Goal: Task Accomplishment & Management: Manage account settings

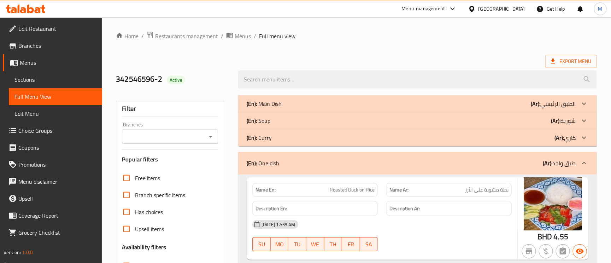
click at [515, 10] on div "[GEOGRAPHIC_DATA]" at bounding box center [502, 9] width 47 height 8
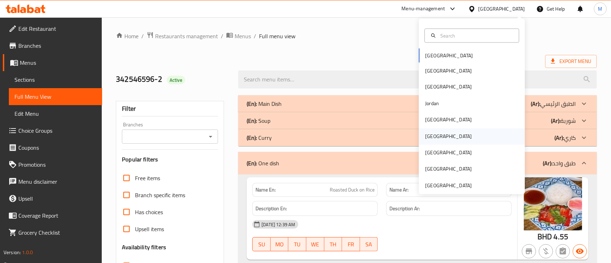
click at [430, 138] on div "[GEOGRAPHIC_DATA]" at bounding box center [449, 136] width 58 height 16
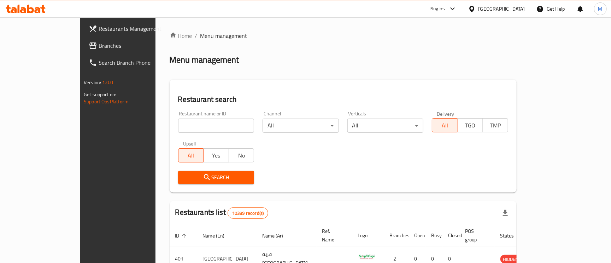
paste input "Crispino"
click at [199, 121] on input "Crispino" at bounding box center [216, 125] width 76 height 14
type input "Crispino"
click button "Search" at bounding box center [216, 177] width 76 height 13
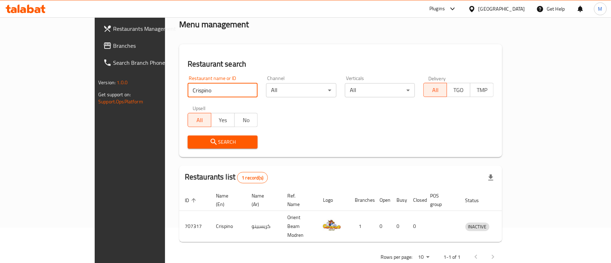
scroll to position [38, 0]
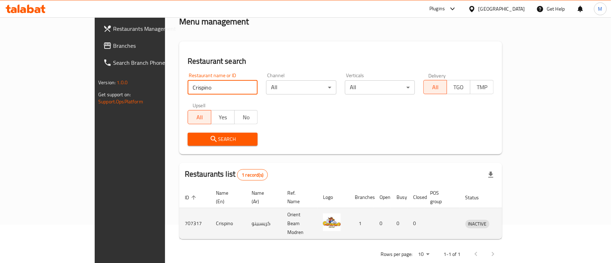
click at [512, 221] on icon "enhanced table" at bounding box center [508, 224] width 8 height 6
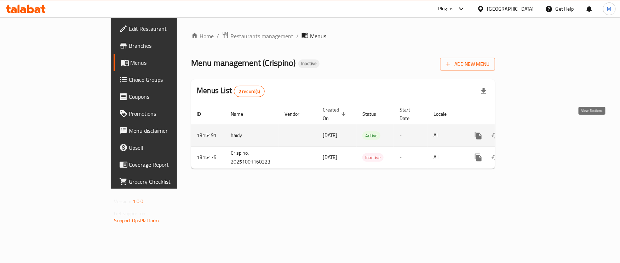
click at [533, 131] on icon "enhanced table" at bounding box center [529, 135] width 8 height 8
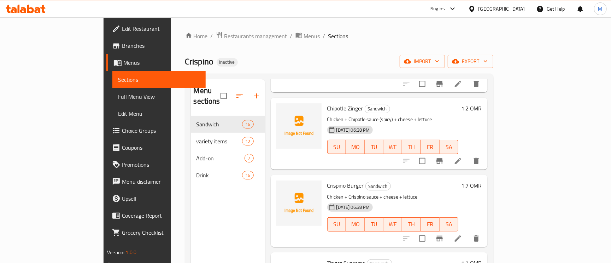
scroll to position [424, 0]
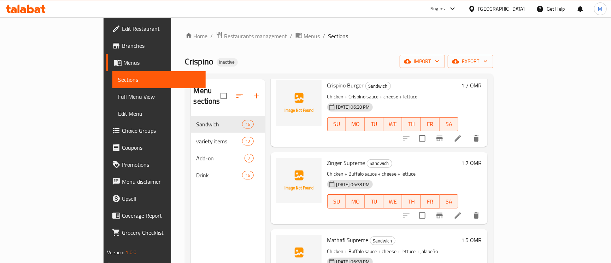
click at [118, 93] on span "Full Menu View" at bounding box center [159, 96] width 82 height 8
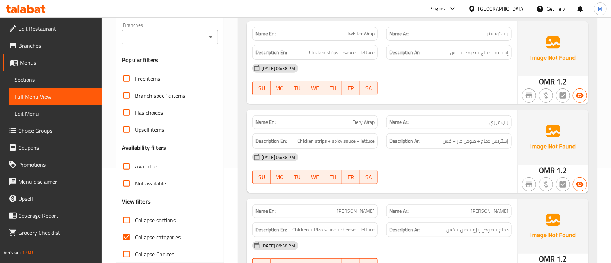
scroll to position [159, 0]
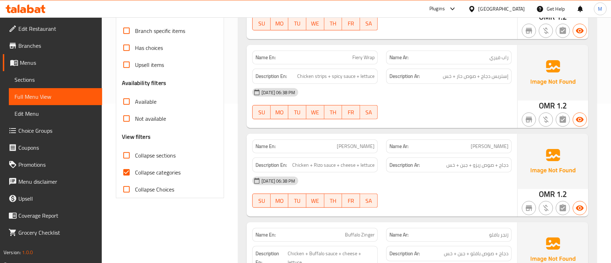
click at [124, 172] on input "Collapse categories" at bounding box center [126, 172] width 17 height 17
checkbox input "false"
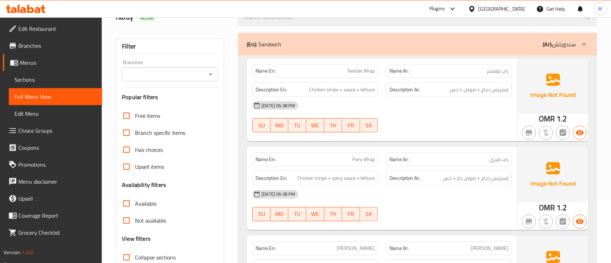
scroll to position [0, 0]
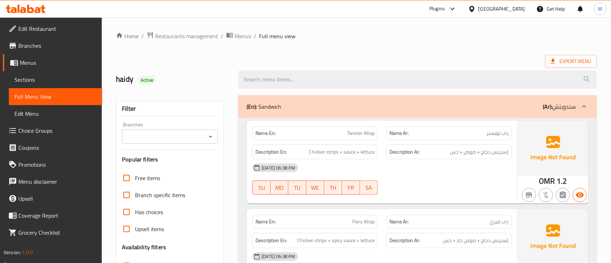
click at [145, 79] on span "Active" at bounding box center [147, 80] width 18 height 7
copy div "Active"
click at [300, 57] on div "Export Menu" at bounding box center [356, 61] width 481 height 13
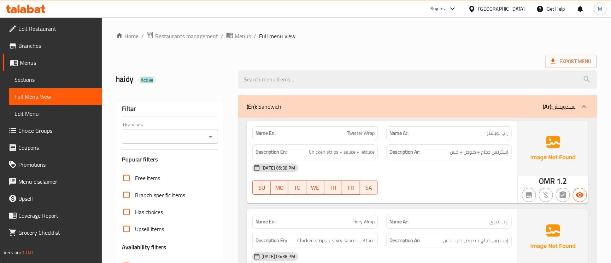
click at [486, 133] on p "Name Ar: راب تويستر" at bounding box center [449, 132] width 119 height 7
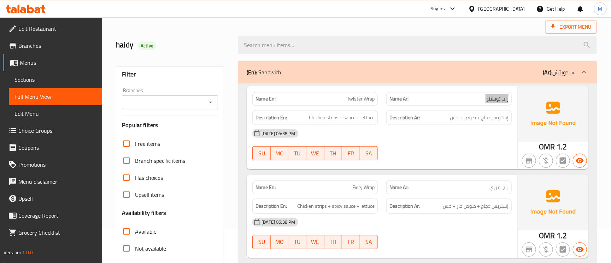
scroll to position [53, 0]
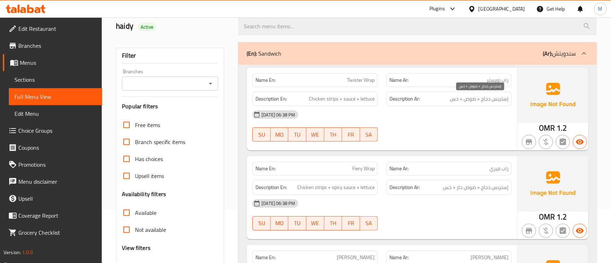
click at [476, 101] on span "إستربس دجاج + صوص + خس" at bounding box center [479, 98] width 59 height 9
click at [494, 77] on span "راب تويستر" at bounding box center [498, 79] width 22 height 7
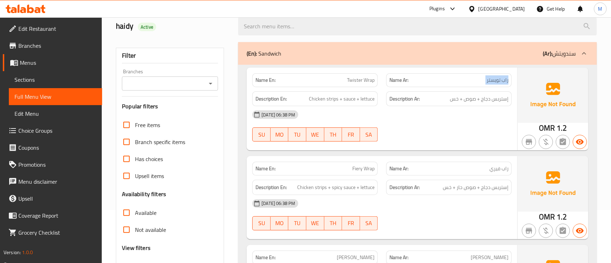
click at [494, 77] on span "راب تويستر" at bounding box center [498, 79] width 22 height 7
click at [349, 82] on span "Twister Wrap" at bounding box center [361, 79] width 28 height 7
click at [483, 98] on span "إستربس دجاج + صوص + خس" at bounding box center [479, 98] width 59 height 9
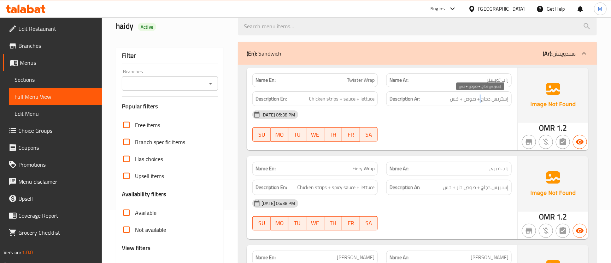
click at [483, 97] on span "إستربس دجاج + صوص + خس" at bounding box center [479, 98] width 59 height 9
click at [483, 98] on span "إستربس دجاج + صوص + خس" at bounding box center [479, 98] width 59 height 9
click at [500, 78] on span "راب تويستر" at bounding box center [498, 79] width 22 height 7
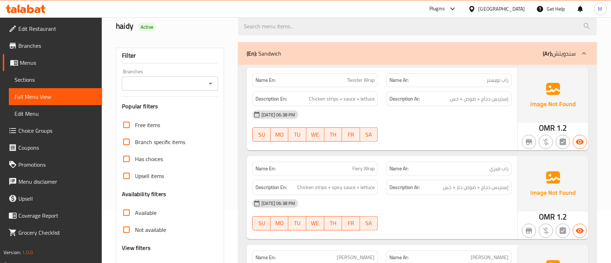
click at [500, 77] on span "راب تويستر" at bounding box center [498, 79] width 22 height 7
click at [358, 80] on span "Twister Wrap" at bounding box center [361, 79] width 28 height 7
click at [481, 101] on span "إستربس دجاج + صوص + خس" at bounding box center [479, 98] width 59 height 9
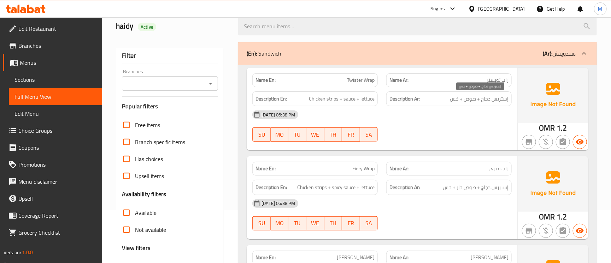
click at [481, 101] on span "إستربس دجاج + صوص + خس" at bounding box center [479, 98] width 59 height 9
drag, startPoint x: 518, startPoint y: 77, endPoint x: 510, endPoint y: 79, distance: 8.2
click at [517, 77] on div "Name En: Twister Wrap Name Ar: راب تويستر Description En: Chicken strips + sauc…" at bounding box center [418, 109] width 342 height 83
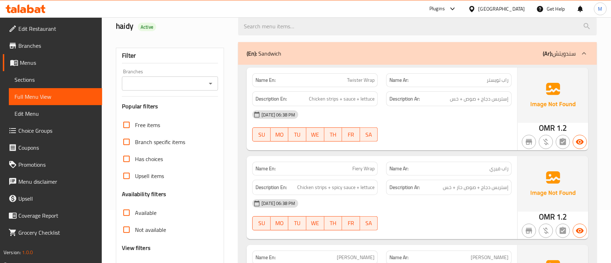
click at [510, 79] on div "Name Ar: راب تويستر" at bounding box center [450, 80] width 126 height 14
click at [510, 80] on div "Name Ar: راب تويستر" at bounding box center [450, 80] width 126 height 14
click at [505, 82] on span "راب تويستر" at bounding box center [498, 79] width 22 height 7
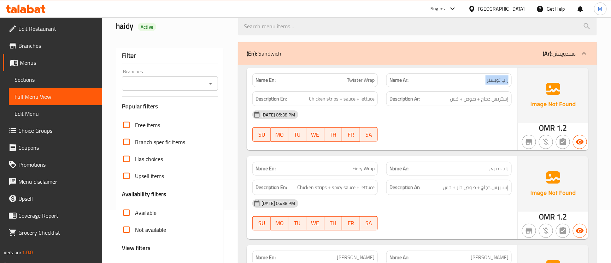
click at [505, 82] on span "راب تويستر" at bounding box center [498, 79] width 22 height 7
click at [366, 79] on span "Twister Wrap" at bounding box center [361, 79] width 28 height 7
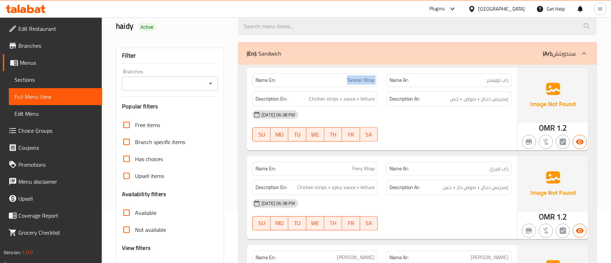
click at [366, 79] on span "Twister Wrap" at bounding box center [361, 79] width 28 height 7
click at [493, 90] on div "Description Ar: إستربس دجاج + صوص + خس" at bounding box center [449, 99] width 134 height 24
click at [499, 79] on span "راب تويستر" at bounding box center [498, 79] width 22 height 7
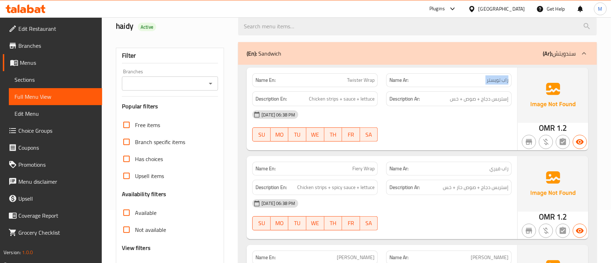
click at [499, 79] on span "راب تويستر" at bounding box center [498, 79] width 22 height 7
click at [500, 105] on div "Description Ar: إستربس دجاج + صوص + خس" at bounding box center [450, 98] width 126 height 15
click at [498, 100] on span "إستربس دجاج + صوص + خس" at bounding box center [479, 98] width 59 height 9
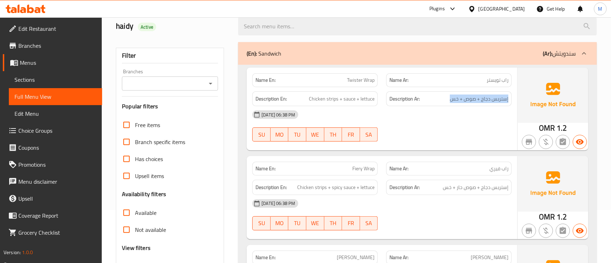
click at [503, 82] on span "راب تويستر" at bounding box center [498, 79] width 22 height 7
click at [363, 73] on div "Name En: Twister Wrap" at bounding box center [315, 80] width 134 height 22
click at [371, 80] on span "Twister Wrap" at bounding box center [361, 79] width 28 height 7
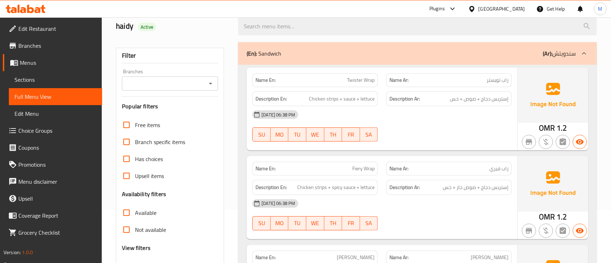
click at [371, 80] on span "Twister Wrap" at bounding box center [361, 79] width 28 height 7
click at [489, 79] on span "راب تويستر" at bounding box center [498, 79] width 22 height 7
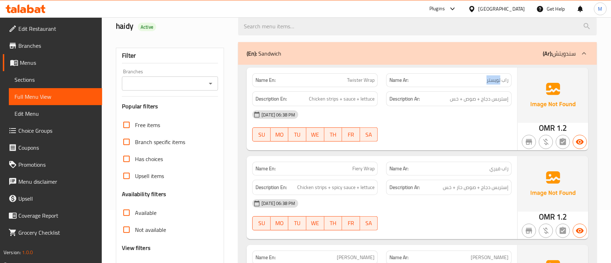
click at [489, 79] on span "راب تويستر" at bounding box center [498, 79] width 22 height 7
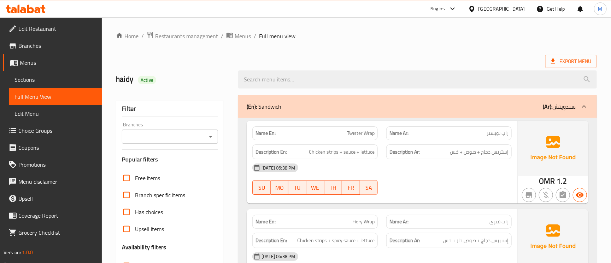
click at [368, 135] on span "Twister Wrap" at bounding box center [361, 132] width 28 height 7
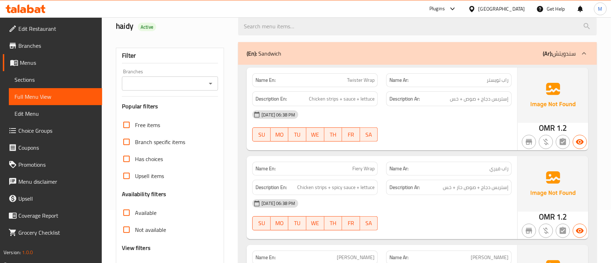
click at [362, 103] on div "Description En: Chicken strips + sauce + lettuce" at bounding box center [316, 98] width 126 height 15
click at [362, 103] on span "Chicken strips + sauce + lettuce" at bounding box center [342, 98] width 66 height 9
click at [354, 83] on span "Twister Wrap" at bounding box center [361, 79] width 28 height 7
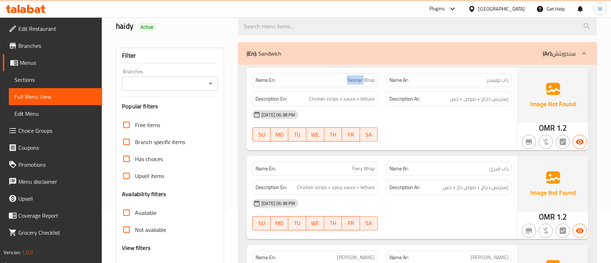
click at [354, 83] on span "Twister Wrap" at bounding box center [361, 79] width 28 height 7
copy span "Twister Wrap"
click at [380, 95] on div "Description En: Chicken strips + sauce + lettuce" at bounding box center [315, 99] width 134 height 24
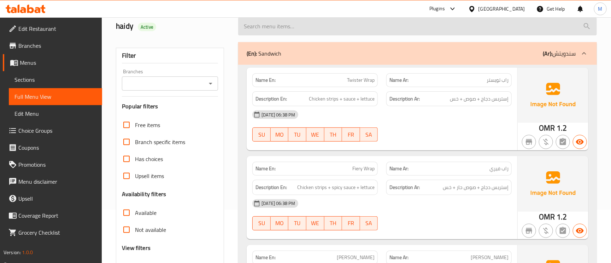
click at [397, 24] on input "search" at bounding box center [417, 26] width 359 height 18
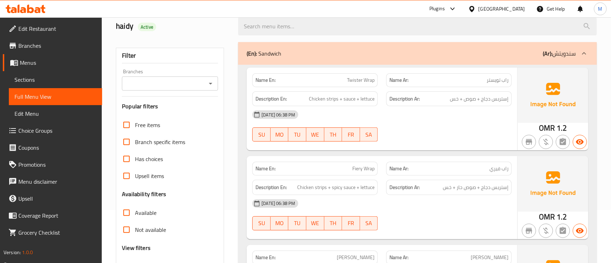
click at [362, 76] on span "Twister Wrap" at bounding box center [361, 79] width 28 height 7
copy span "Twister Wrap"
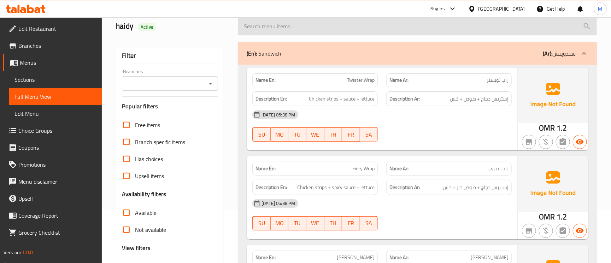
scroll to position [754, 0]
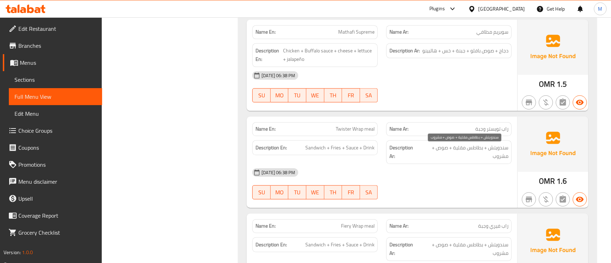
click at [478, 148] on span "سندويتش + بطاطس مقلية + صوص + مشروب" at bounding box center [464, 151] width 89 height 17
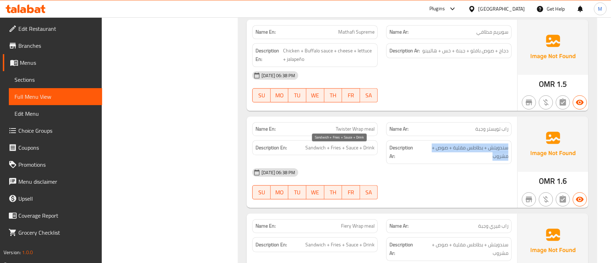
click at [324, 152] on span "Sandwich + Fries + Sauce + Drink" at bounding box center [340, 147] width 69 height 9
click at [346, 151] on span "Sandwich + Fries + Sauce + Drink" at bounding box center [340, 147] width 69 height 9
click at [351, 150] on span "Sandwich + Fries + Sauce + Drink" at bounding box center [340, 147] width 69 height 9
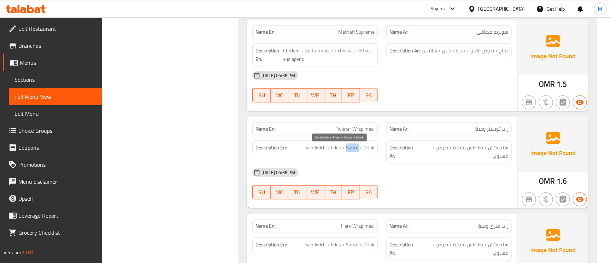
click at [351, 149] on span "Sandwich + Fries + Sauce + Drink" at bounding box center [340, 147] width 69 height 9
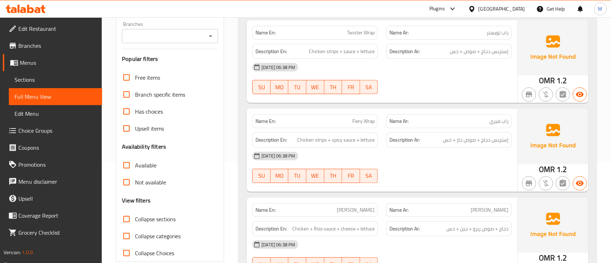
scroll to position [108, 0]
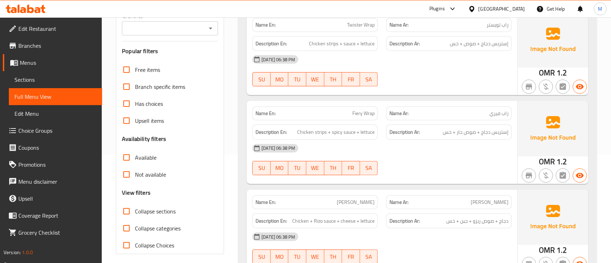
click at [488, 114] on p "Name Ar: راب فيري" at bounding box center [449, 113] width 119 height 7
click at [316, 130] on span "Chicken strips + spicy sauce + lettuce" at bounding box center [335, 132] width 77 height 9
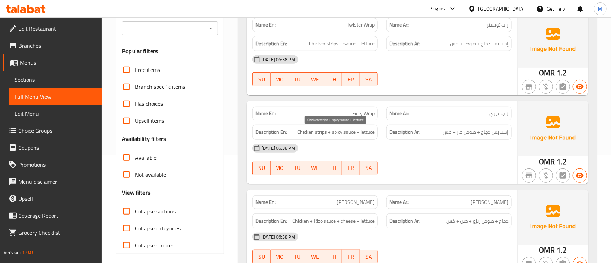
click at [316, 130] on span "Chicken strips + spicy sauce + lettuce" at bounding box center [335, 132] width 77 height 9
click at [367, 117] on span "Fiery Wrap" at bounding box center [364, 113] width 22 height 7
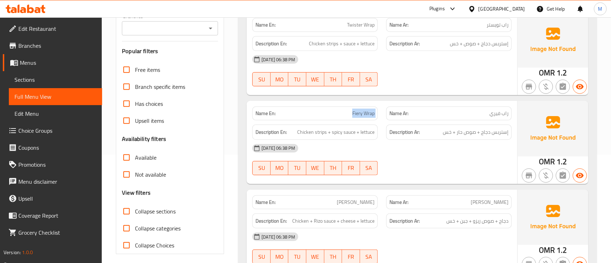
click at [367, 117] on span "Fiery Wrap" at bounding box center [364, 113] width 22 height 7
copy span "Fiery Wrap"
click at [336, 135] on span "Chicken strips + spicy sauce + lettuce" at bounding box center [335, 132] width 77 height 9
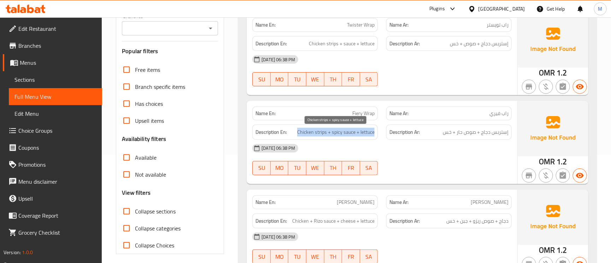
click at [335, 135] on span "Chicken strips + spicy sauce + lettuce" at bounding box center [335, 132] width 77 height 9
click at [345, 132] on span "Chicken strips + spicy sauce + lettuce" at bounding box center [335, 132] width 77 height 9
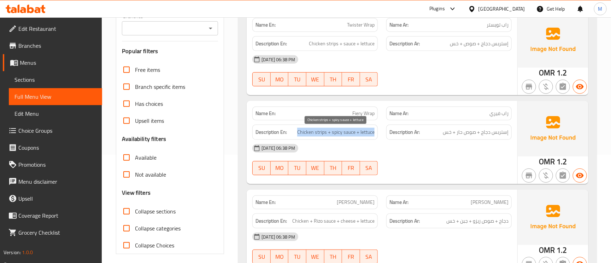
click at [351, 133] on span "Chicken strips + spicy sauce + lettuce" at bounding box center [335, 132] width 77 height 9
click at [502, 117] on span "راب فيري" at bounding box center [499, 113] width 19 height 7
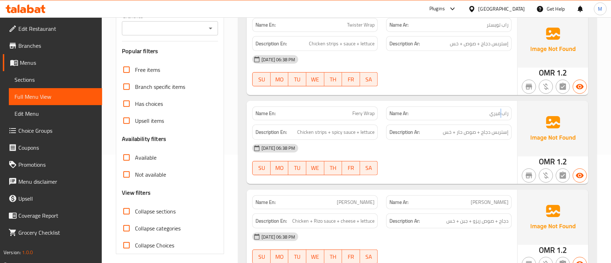
click at [502, 117] on span "راب فيري" at bounding box center [499, 113] width 19 height 7
click at [504, 110] on span "راب فيري" at bounding box center [499, 113] width 19 height 7
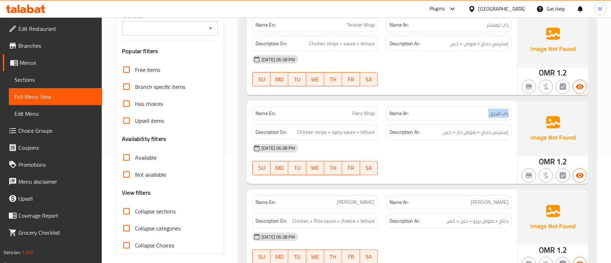
click at [504, 117] on span "راب فيري" at bounding box center [499, 113] width 19 height 7
click at [320, 130] on span "Chicken strips + spicy sauce + lettuce" at bounding box center [335, 132] width 77 height 9
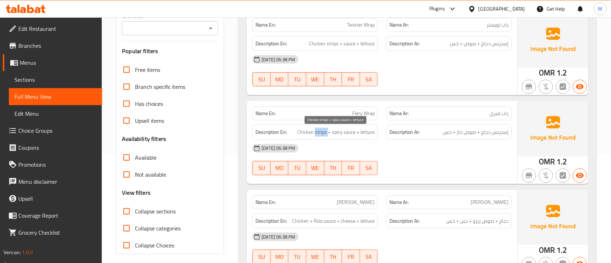
click at [320, 130] on span "Chicken strips + spicy sauce + lettuce" at bounding box center [335, 132] width 77 height 9
click at [350, 135] on span "Chicken strips + spicy sauce + lettuce" at bounding box center [335, 132] width 77 height 9
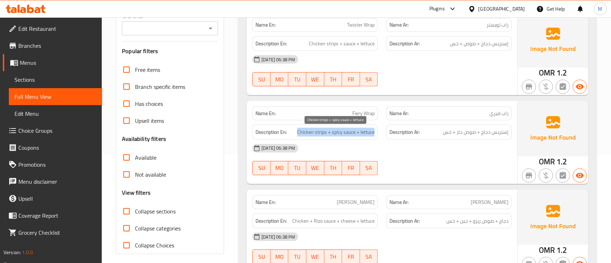
click at [350, 135] on span "Chicken strips + spicy sauce + lettuce" at bounding box center [335, 132] width 77 height 9
click at [351, 134] on span "Chicken strips + spicy sauce + lettuce" at bounding box center [335, 132] width 77 height 9
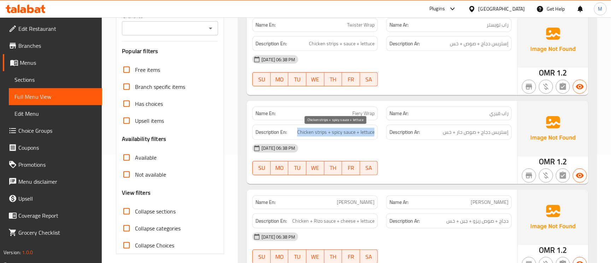
click at [372, 134] on span "Chicken strips + spicy sauce + lettuce" at bounding box center [335, 132] width 77 height 9
click at [371, 134] on span "Chicken strips + spicy sauce + lettuce" at bounding box center [335, 132] width 77 height 9
click at [374, 133] on span "Chicken strips + spicy sauce + lettuce" at bounding box center [335, 132] width 77 height 9
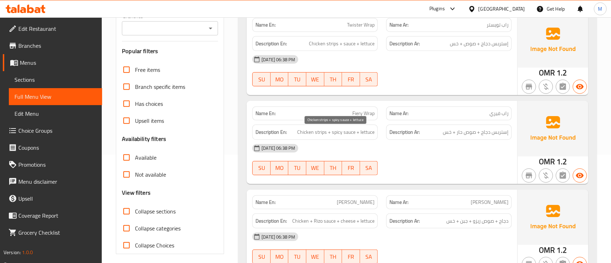
click at [374, 133] on span "Chicken strips + spicy sauce + lettuce" at bounding box center [335, 132] width 77 height 9
click at [313, 135] on span "Chicken strips + spicy sauce + lettuce" at bounding box center [335, 132] width 77 height 9
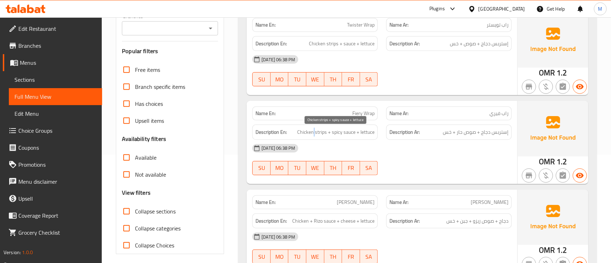
click at [313, 135] on span "Chicken strips + spicy sauce + lettuce" at bounding box center [335, 132] width 77 height 9
click at [350, 130] on span "Chicken strips + spicy sauce + lettuce" at bounding box center [335, 132] width 77 height 9
click at [349, 130] on span "Chicken strips + spicy sauce + lettuce" at bounding box center [335, 132] width 77 height 9
click at [348, 130] on span "Chicken strips + spicy sauce + lettuce" at bounding box center [335, 132] width 77 height 9
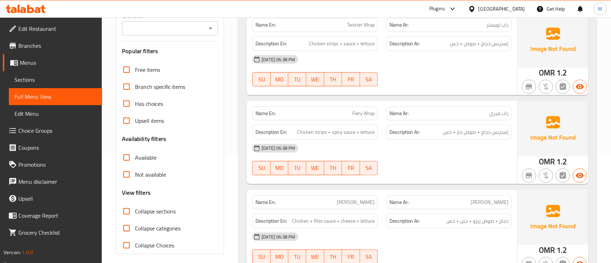
click at [504, 110] on span "راب فيري" at bounding box center [499, 113] width 19 height 7
click at [362, 116] on span "Fiery Wrap" at bounding box center [364, 113] width 22 height 7
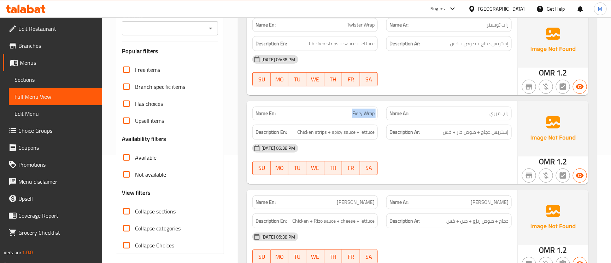
click at [362, 116] on span "Fiery Wrap" at bounding box center [364, 113] width 22 height 7
click at [489, 135] on span "إستربس دجاج + صوص حار + خس" at bounding box center [476, 132] width 66 height 9
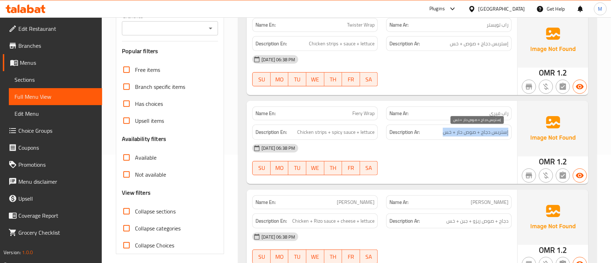
click at [489, 135] on span "إستربس دجاج + صوص حار + خس" at bounding box center [476, 132] width 66 height 9
click at [335, 132] on span "Chicken strips + spicy sauce + lettuce" at bounding box center [335, 132] width 77 height 9
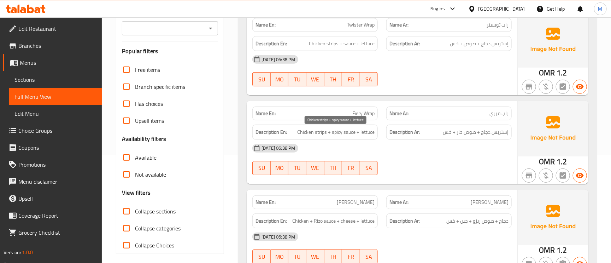
click at [335, 132] on span "Chicken strips + spicy sauce + lettuce" at bounding box center [335, 132] width 77 height 9
click at [502, 136] on span "إستربس دجاج + صوص حار + خس" at bounding box center [476, 132] width 66 height 9
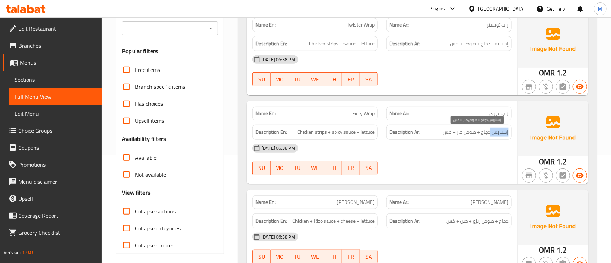
click at [502, 136] on span "إستربس دجاج + صوص حار + خس" at bounding box center [476, 132] width 66 height 9
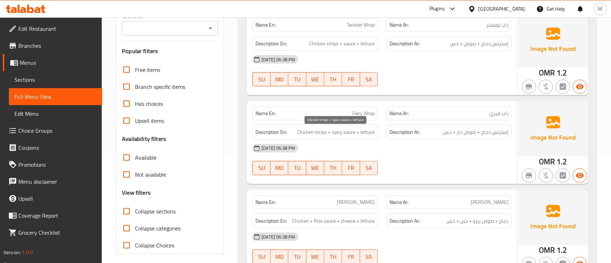
click at [317, 133] on span "Chicken strips + spicy sauce + lettuce" at bounding box center [335, 132] width 77 height 9
click at [475, 132] on span "إستربس دجاج + صوص حار + خس" at bounding box center [476, 132] width 66 height 9
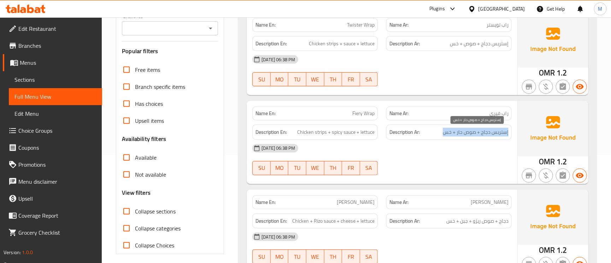
click at [475, 132] on span "إستربس دجاج + صوص حار + خس" at bounding box center [476, 132] width 66 height 9
click at [493, 114] on span "راب فيري" at bounding box center [499, 113] width 19 height 7
click at [492, 114] on span "راب فيري" at bounding box center [499, 113] width 19 height 7
click at [491, 114] on span "راب فيري" at bounding box center [499, 113] width 19 height 7
click at [367, 114] on span "Fiery Wrap" at bounding box center [364, 113] width 22 height 7
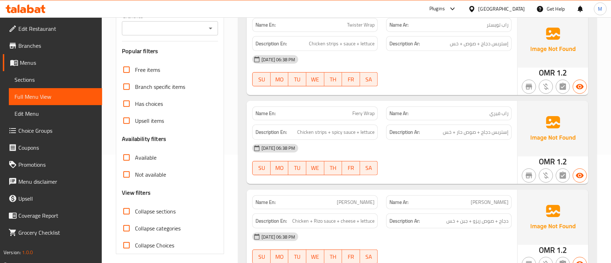
click at [367, 114] on span "Fiery Wrap" at bounding box center [364, 113] width 22 height 7
click at [309, 131] on span "Chicken strips + spicy sauce + lettuce" at bounding box center [335, 132] width 77 height 9
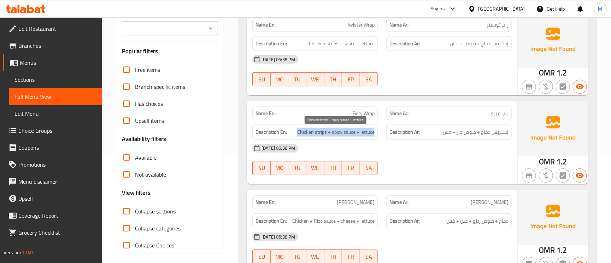
click at [309, 131] on span "Chicken strips + spicy sauce + lettuce" at bounding box center [335, 132] width 77 height 9
click at [503, 137] on span "إستربس دجاج + صوص حار + خس" at bounding box center [476, 132] width 66 height 9
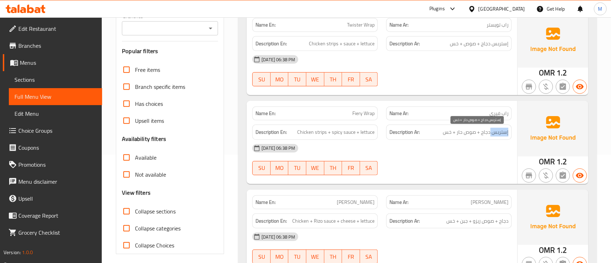
click at [503, 137] on span "إستربس دجاج + صوص حار + خس" at bounding box center [476, 132] width 66 height 9
click at [460, 136] on span "إستربس دجاج + صوص حار + خس" at bounding box center [476, 132] width 66 height 9
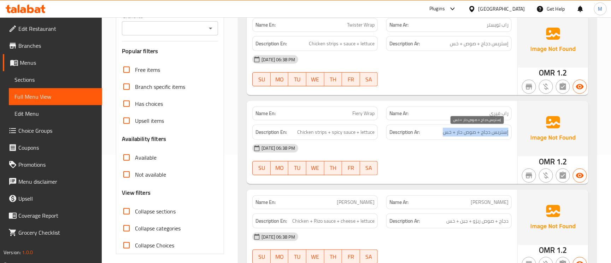
click at [460, 136] on span "إستربس دجاج + صوص حار + خس" at bounding box center [476, 132] width 66 height 9
click at [367, 135] on span "Chicken strips + spicy sauce + lettuce" at bounding box center [335, 132] width 77 height 9
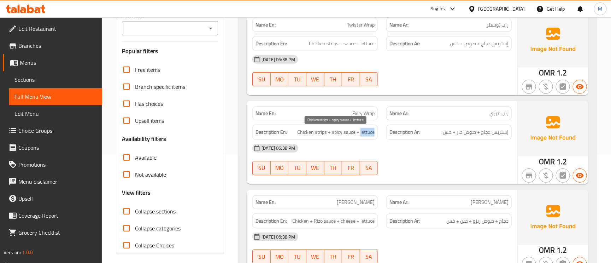
click at [367, 135] on span "Chicken strips + spicy sauce + lettuce" at bounding box center [335, 132] width 77 height 9
click at [487, 112] on p "Name Ar: راب فيري" at bounding box center [449, 113] width 119 height 7
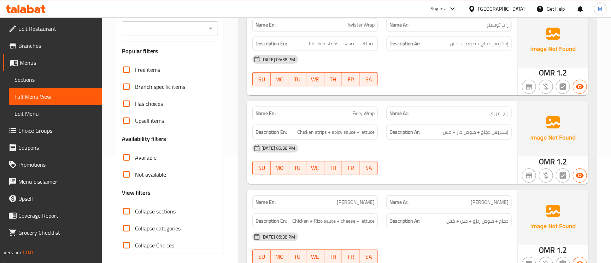
click at [487, 112] on p "Name Ar: راب فيري" at bounding box center [449, 113] width 119 height 7
click at [495, 116] on span "راب فيري" at bounding box center [499, 113] width 19 height 7
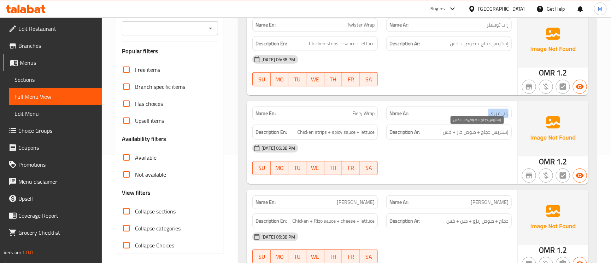
click at [498, 138] on div "Description Ar: إستربس دجاج + صوص حار + خس" at bounding box center [450, 131] width 126 height 15
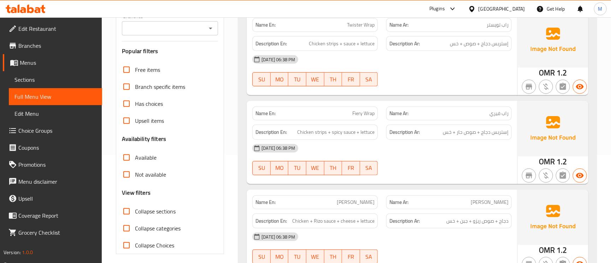
click at [496, 117] on span "راب فيري" at bounding box center [499, 113] width 19 height 7
click at [465, 135] on span "إستربس دجاج + صوص حار + خس" at bounding box center [476, 132] width 66 height 9
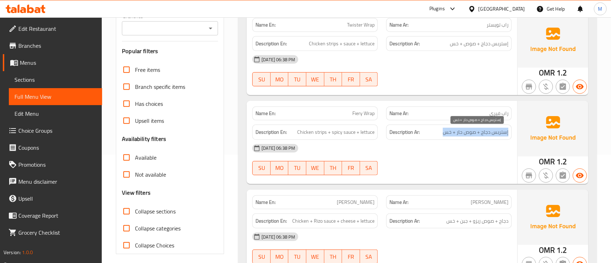
click at [465, 135] on span "إستربس دجاج + صوص حار + خس" at bounding box center [476, 132] width 66 height 9
click at [359, 108] on div "Name En: Fiery Wrap" at bounding box center [316, 113] width 126 height 14
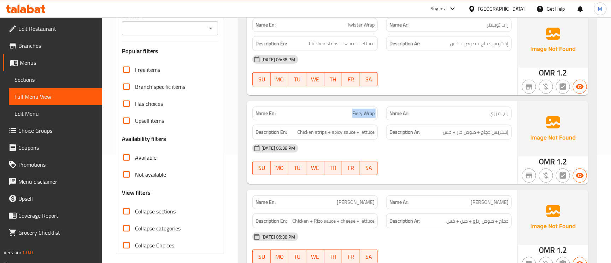
click at [359, 108] on div "Name En: Fiery Wrap" at bounding box center [316, 113] width 126 height 14
click at [366, 130] on span "Chicken strips + spicy sauce + lettuce" at bounding box center [335, 132] width 77 height 9
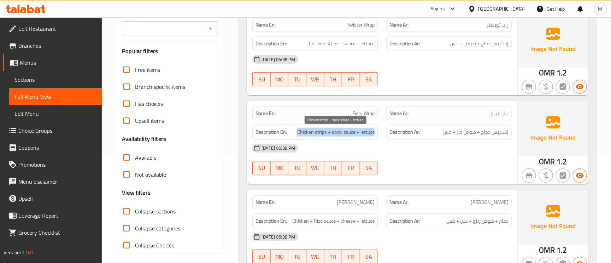
click at [366, 130] on span "Chicken strips + spicy sauce + lettuce" at bounding box center [335, 132] width 77 height 9
click at [365, 108] on div "Name En: Fiery Wrap" at bounding box center [316, 113] width 126 height 14
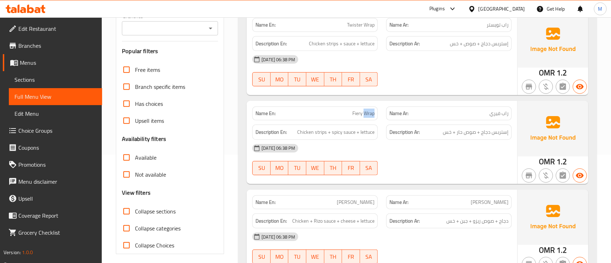
click at [365, 108] on div "Name En: Fiery Wrap" at bounding box center [316, 113] width 126 height 14
click at [366, 112] on span "Fiery Wrap" at bounding box center [364, 113] width 22 height 7
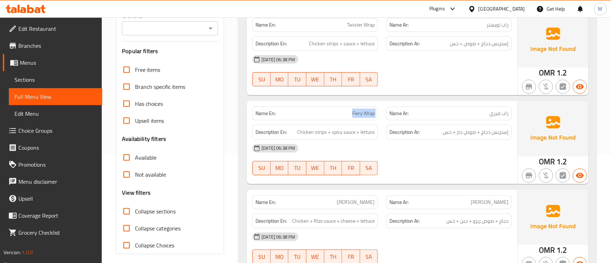
click at [495, 117] on span "راب فيري" at bounding box center [499, 113] width 19 height 7
click at [495, 133] on span "إستربس دجاج + صوص حار + خس" at bounding box center [476, 132] width 66 height 9
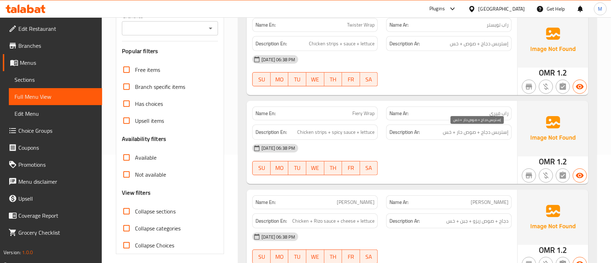
click at [495, 133] on span "إستربس دجاج + صوص حار + خس" at bounding box center [476, 132] width 66 height 9
click at [353, 113] on span "Fiery Wrap" at bounding box center [364, 113] width 22 height 7
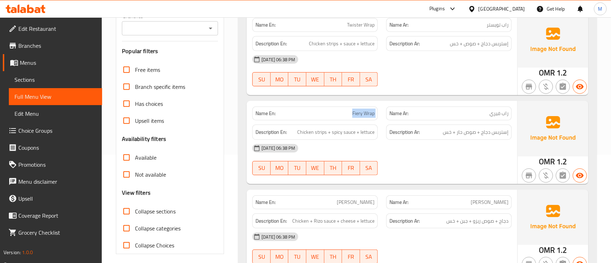
copy span "Fiery Wrap"
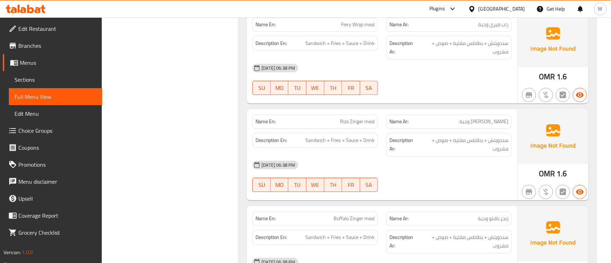
scroll to position [958, 0]
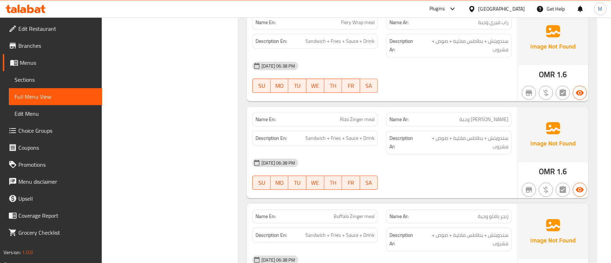
click at [503, 126] on div "Name Ar: زنجر ريزو وجبة" at bounding box center [450, 119] width 126 height 14
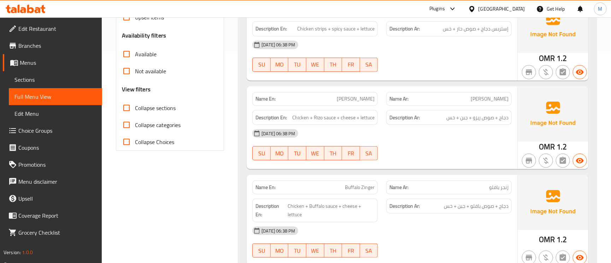
scroll to position [212, 0]
click at [483, 120] on span "دجاج + صوص ريزو + جبن + خس" at bounding box center [478, 116] width 62 height 9
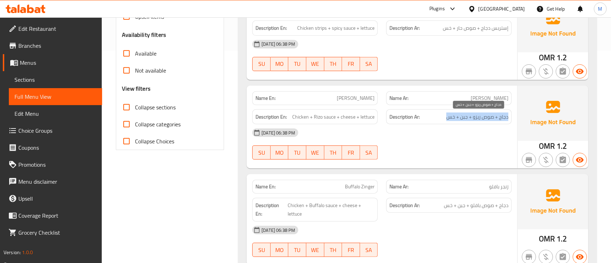
click at [498, 118] on span "دجاج + صوص ريزو + جبن + خس" at bounding box center [478, 116] width 62 height 9
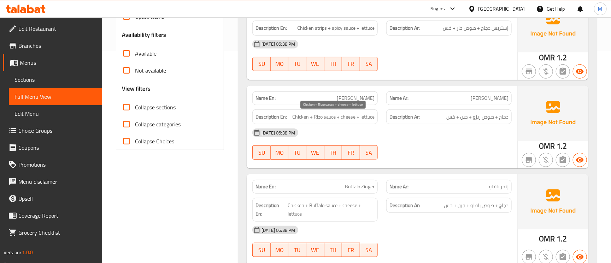
click at [360, 117] on span "Chicken + Rizo sauce + cheese + lettuce" at bounding box center [333, 116] width 82 height 9
click at [360, 116] on span "Chicken + Rizo sauce + cheese + lettuce" at bounding box center [333, 116] width 82 height 9
click at [503, 94] on span "زنجر ريزو" at bounding box center [490, 97] width 38 height 7
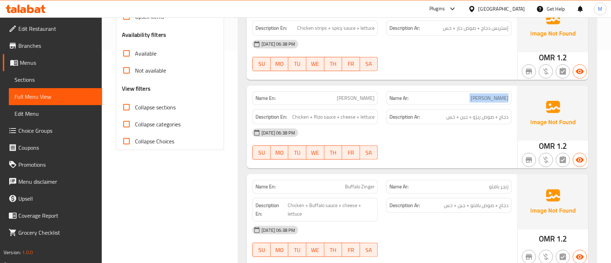
click at [503, 94] on span "زنجر ريزو" at bounding box center [490, 97] width 38 height 7
click at [504, 115] on span "دجاج + صوص ريزو + جبن + خس" at bounding box center [478, 116] width 62 height 9
click at [366, 106] on div "Description En: Chicken + Rizo sauce + cheese + lettuce" at bounding box center [315, 117] width 134 height 24
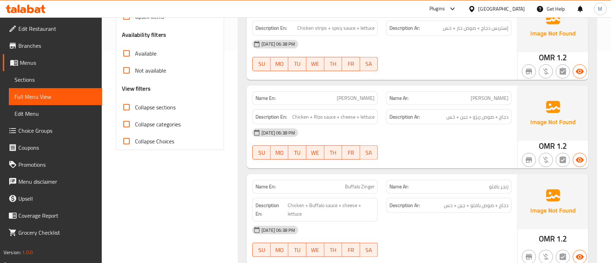
click at [362, 99] on span "Rizo Zinger" at bounding box center [356, 97] width 38 height 7
copy span "Rizo Zinger"
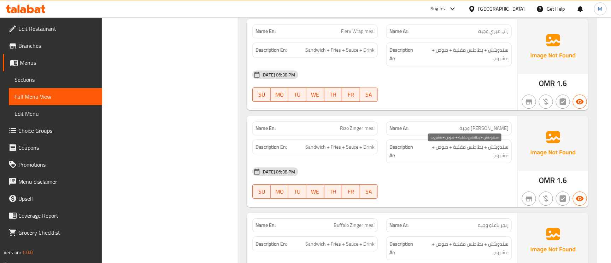
click at [504, 155] on span "سندويتش + بطاطس مقلية + صوص + مشروب" at bounding box center [464, 151] width 89 height 17
click at [502, 155] on span "سندويتش + بطاطس مقلية + صوص + مشروب" at bounding box center [464, 151] width 89 height 17
click at [495, 151] on span "سندويتش + بطاطس مقلية + صوص + مشروب" at bounding box center [464, 151] width 89 height 17
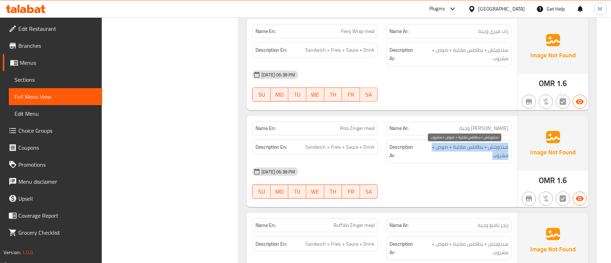
click at [495, 151] on span "سندويتش + بطاطس مقلية + صوص + مشروب" at bounding box center [464, 151] width 89 height 17
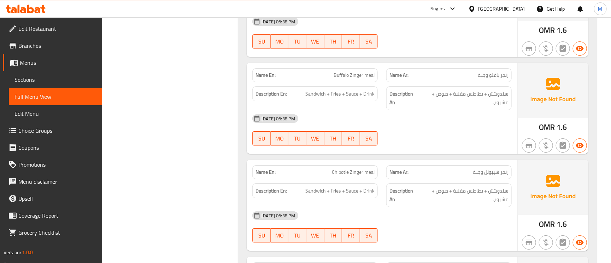
scroll to position [1108, 0]
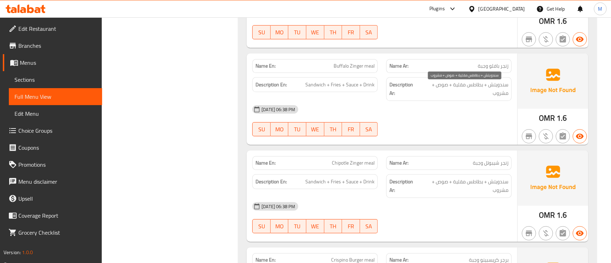
click at [493, 90] on span "سندويتش + بطاطس مقلية + صوص + مشروب" at bounding box center [464, 88] width 89 height 17
drag, startPoint x: 493, startPoint y: 90, endPoint x: 309, endPoint y: 88, distance: 183.9
click at [493, 90] on span "سندويتش + بطاطس مقلية + صوص + مشروب" at bounding box center [464, 88] width 89 height 17
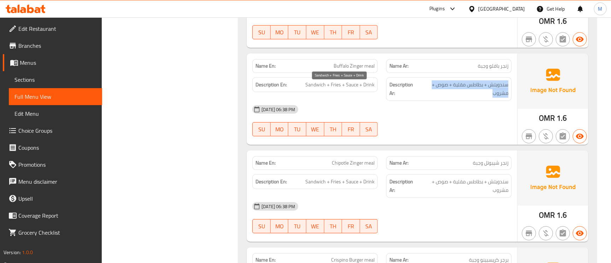
click at [338, 89] on span "Sandwich + Fries + Sauce + Drink" at bounding box center [340, 84] width 69 height 9
click at [355, 87] on span "Sandwich + Fries + Sauce + Drink" at bounding box center [340, 84] width 69 height 9
click at [375, 85] on div "Description En: Sandwich + Fries + Sauce + Drink" at bounding box center [316, 84] width 126 height 15
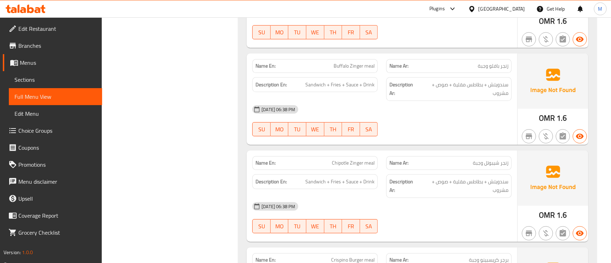
click at [375, 85] on div "Description En: Sandwich + Fries + Sauce + Drink" at bounding box center [316, 84] width 126 height 15
drag, startPoint x: 362, startPoint y: 70, endPoint x: 324, endPoint y: 63, distance: 39.1
click at [324, 63] on div "Name En: Buffalo Zinger meal" at bounding box center [316, 66] width 126 height 14
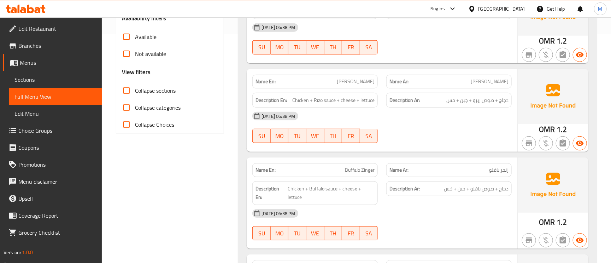
scroll to position [285, 0]
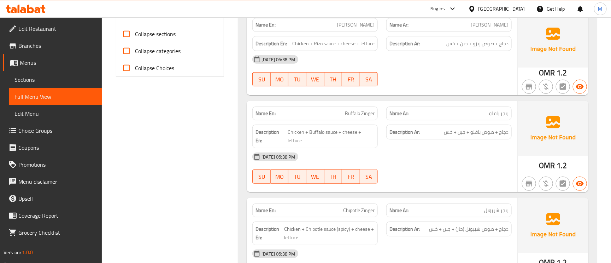
click at [360, 110] on span "Buffalo Zinger" at bounding box center [360, 113] width 30 height 7
click at [356, 114] on span "Buffalo Zinger" at bounding box center [360, 113] width 30 height 7
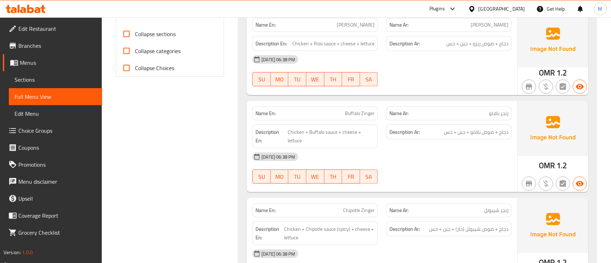
click at [372, 117] on span "Buffalo Zinger" at bounding box center [360, 113] width 30 height 7
copy span "Buffalo Zinger"
click at [372, 117] on span "Buffalo Zinger" at bounding box center [360, 113] width 30 height 7
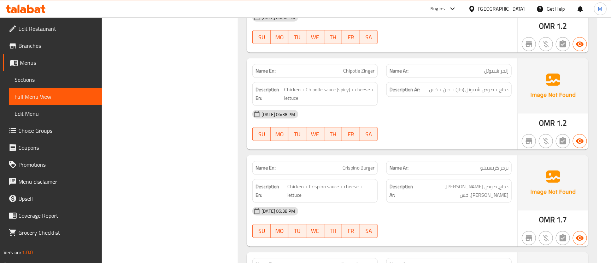
scroll to position [471, 0]
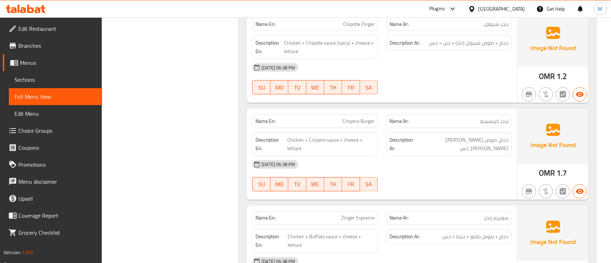
click at [481, 124] on span "برجر كريسبينو" at bounding box center [495, 120] width 28 height 7
click at [354, 125] on span "Crispino Burger" at bounding box center [359, 120] width 32 height 7
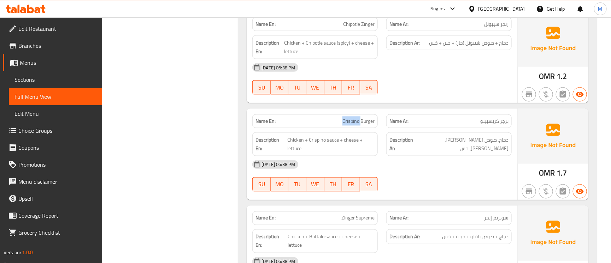
copy span "Crispino"
click at [354, 125] on span "Crispino Burger" at bounding box center [359, 120] width 32 height 7
copy span "Crispino Burger"
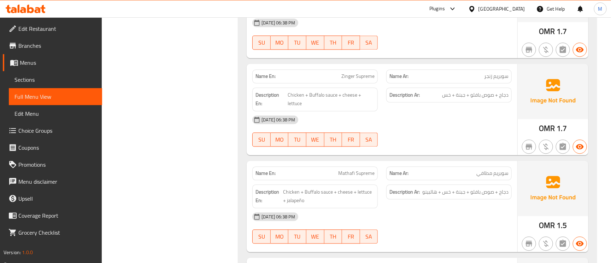
scroll to position [1338, 0]
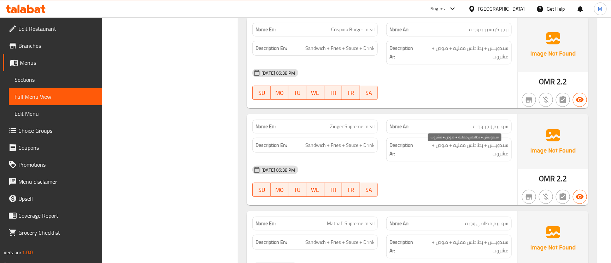
click at [492, 157] on span "سندويتش + بطاطس مقلية + صوص + مشروب" at bounding box center [464, 149] width 89 height 17
click at [492, 156] on span "سندويتش + بطاطس مقلية + صوص + مشروب" at bounding box center [464, 149] width 89 height 17
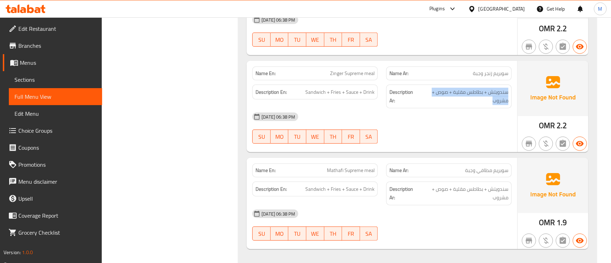
click at [490, 98] on span "سندويتش + بطاطس مقلية + صوص + مشروب" at bounding box center [464, 96] width 89 height 17
click at [503, 101] on span "سندويتش + بطاطس مقلية + صوص + مشروب" at bounding box center [464, 96] width 89 height 17
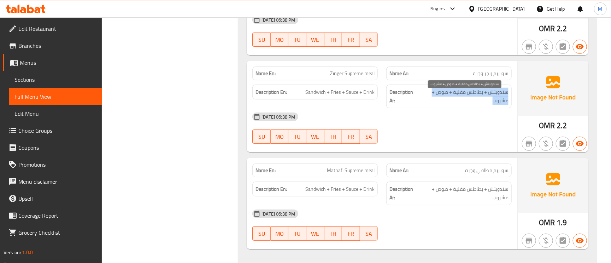
click at [503, 101] on span "سندويتش + بطاطس مقلية + صوص + مشروب" at bounding box center [464, 96] width 89 height 17
click at [507, 104] on span "سندويتش + بطاطس مقلية + صوص + مشروب" at bounding box center [464, 96] width 89 height 17
click at [492, 94] on span "سندويتش + بطاطس مقلية + صوص + مشروب" at bounding box center [464, 96] width 89 height 17
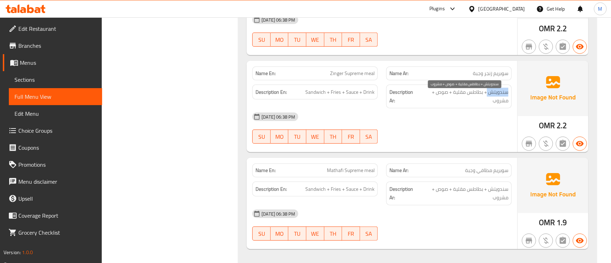
click at [492, 94] on span "سندويتش + بطاطس مقلية + صوص + مشروب" at bounding box center [464, 96] width 89 height 17
click at [498, 96] on span "سندويتش + بطاطس مقلية + صوص + مشروب" at bounding box center [464, 96] width 89 height 17
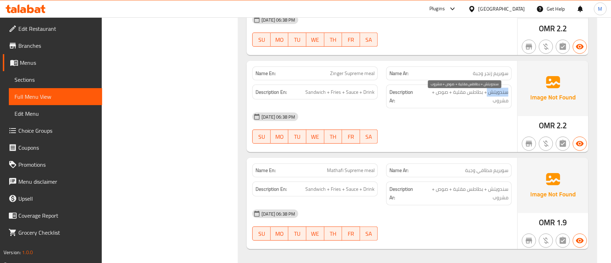
click at [498, 96] on span "سندويتش + بطاطس مقلية + صوص + مشروب" at bounding box center [464, 96] width 89 height 17
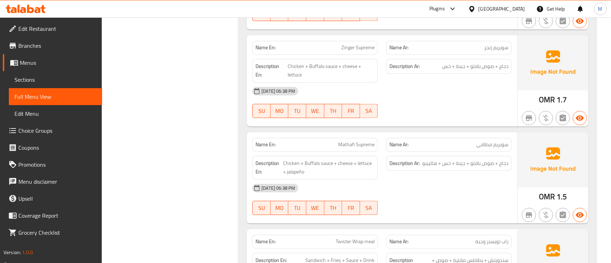
scroll to position [666, 0]
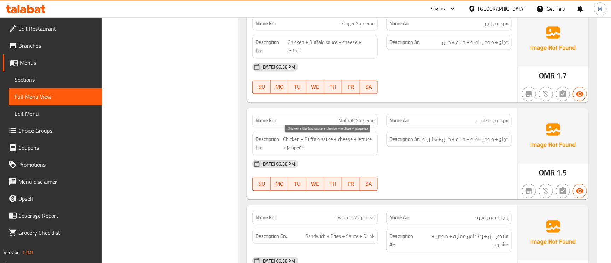
click at [319, 143] on span "Chicken + Buffalo sauce + cheese + lettuce + jalapeño" at bounding box center [329, 143] width 92 height 17
click at [362, 124] on span "Mathafi Supreme" at bounding box center [356, 120] width 36 height 7
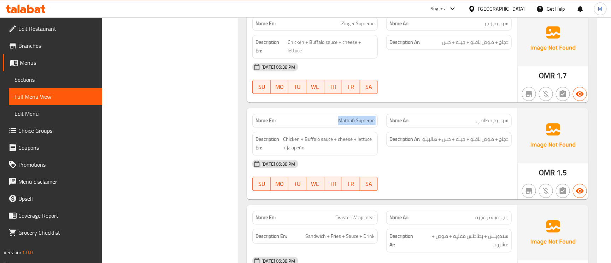
click at [362, 124] on span "Mathafi Supreme" at bounding box center [356, 120] width 36 height 7
copy span "Mathafi Supreme"
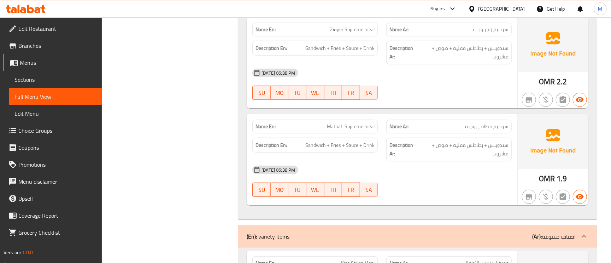
click at [347, 127] on span "Mathafi Supreme meal" at bounding box center [351, 126] width 48 height 7
click at [347, 126] on div "Name En: Mathafi Supreme meal" at bounding box center [316, 127] width 126 height 14
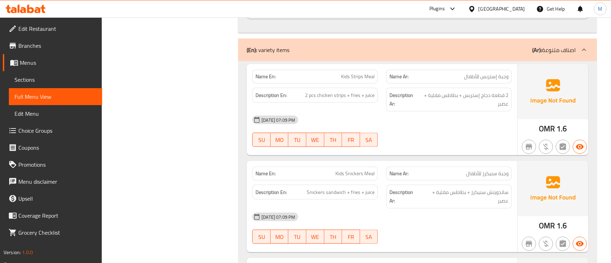
scroll to position [1647, 0]
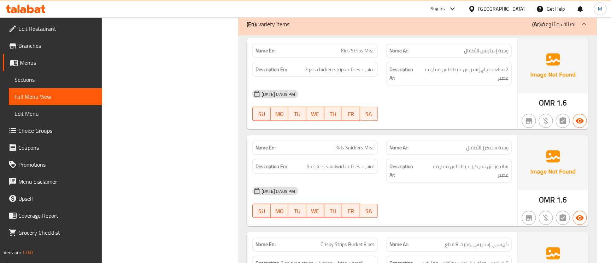
click at [507, 149] on span "وجبة سنيكرز للأطفال" at bounding box center [487, 147] width 42 height 7
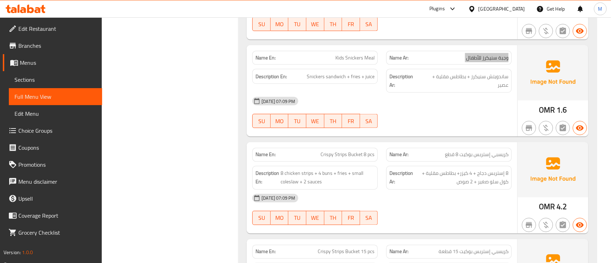
scroll to position [1753, 0]
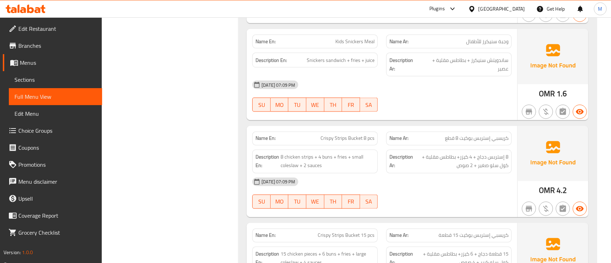
click at [338, 142] on span "Crispy Strips Bucket 8 pcs" at bounding box center [348, 138] width 54 height 7
click at [356, 142] on span "Crispy Strips Bucket 8 pcs" at bounding box center [348, 138] width 54 height 7
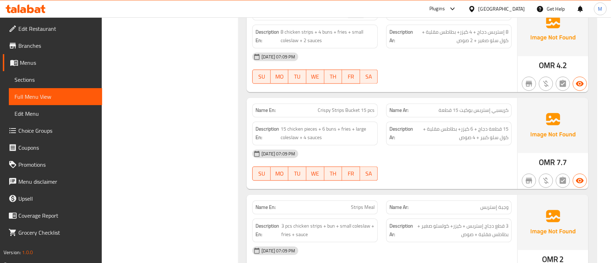
scroll to position [1860, 0]
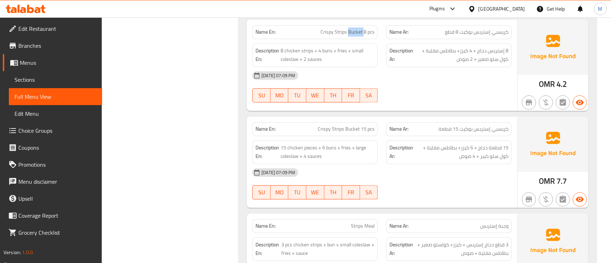
click at [501, 133] on span "كريسبي إستربس بوكيت 15 قطعة" at bounding box center [474, 129] width 70 height 7
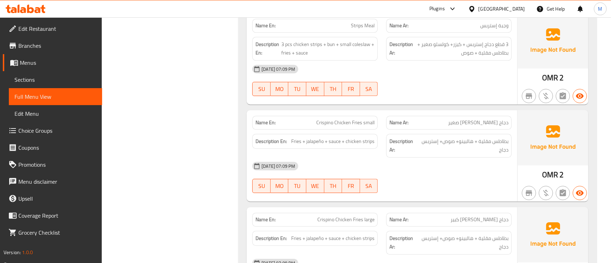
scroll to position [2072, 0]
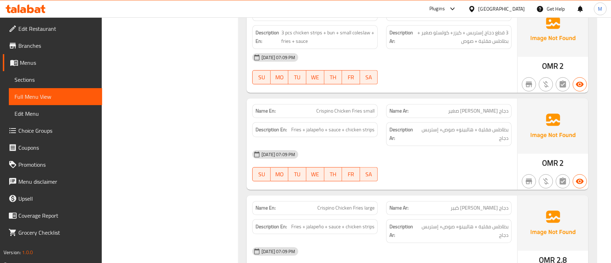
click at [367, 18] on span "Strips Meal" at bounding box center [363, 13] width 24 height 7
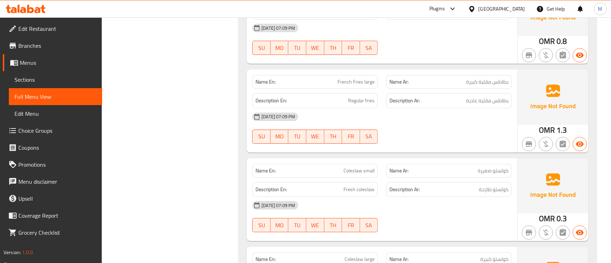
scroll to position [2390, 0]
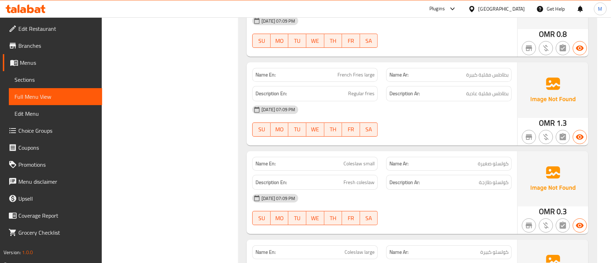
click at [499, 170] on div "Name Ar: كولسلو صغيرة" at bounding box center [450, 164] width 126 height 14
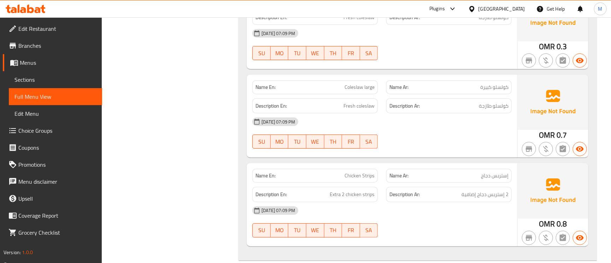
scroll to position [2602, 0]
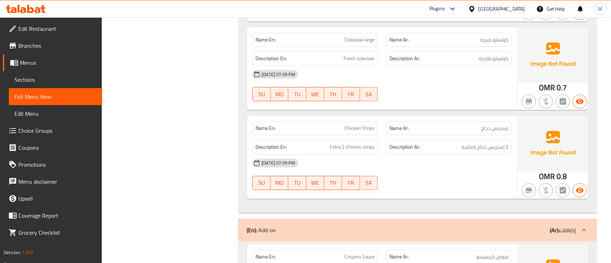
click at [488, 130] on div "Name Ar: إستربس دجاج" at bounding box center [450, 128] width 126 height 14
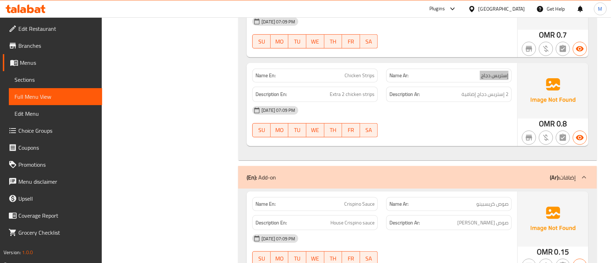
scroll to position [2655, 0]
click at [371, 79] on span "Chicken Strips" at bounding box center [360, 74] width 30 height 7
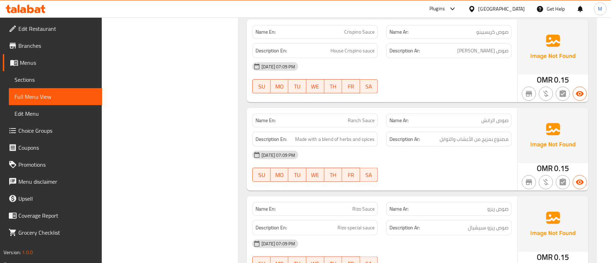
scroll to position [2867, 0]
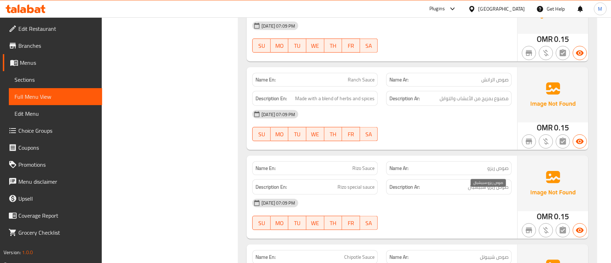
click at [491, 191] on span "صوص ريزو سبيشيال" at bounding box center [488, 186] width 41 height 9
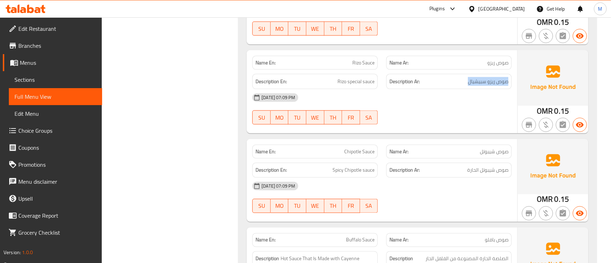
scroll to position [2974, 0]
click at [505, 158] on div "Name Ar: صوص شيبوتل‎" at bounding box center [450, 151] width 126 height 14
click at [504, 158] on div "Name Ar: صوص شيبوتل‎" at bounding box center [450, 151] width 126 height 14
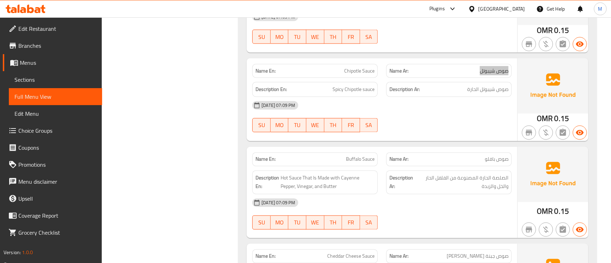
scroll to position [3080, 0]
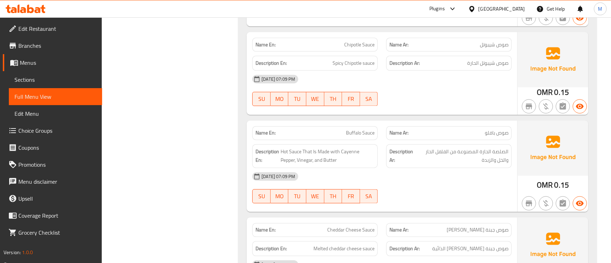
click at [352, 137] on span "Buffalo Sauce" at bounding box center [360, 132] width 29 height 7
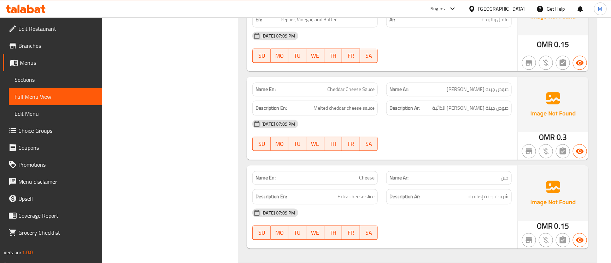
scroll to position [3239, 0]
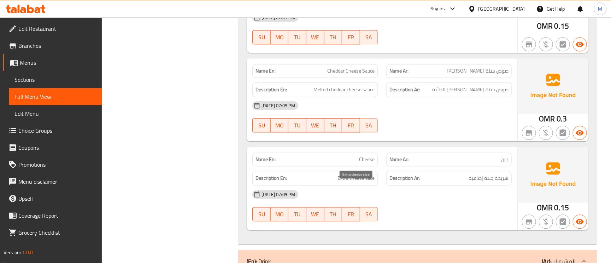
click at [360, 182] on span "Extra cheese slice" at bounding box center [356, 178] width 37 height 9
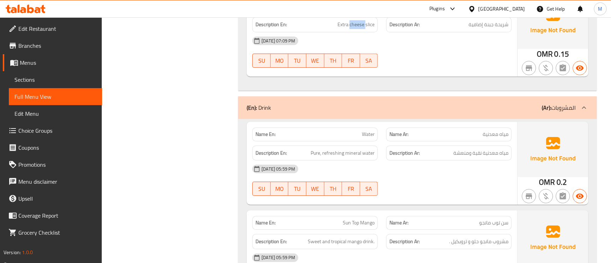
scroll to position [3451, 0]
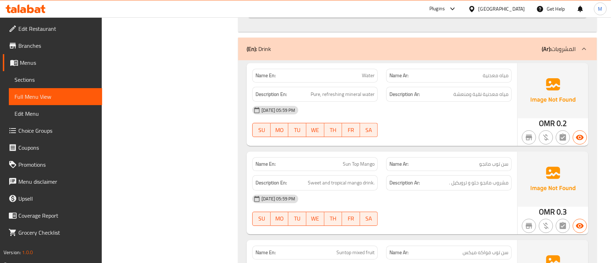
click at [362, 77] on div "Name En: Water" at bounding box center [316, 76] width 126 height 14
click at [361, 168] on span "Sun Top Mango" at bounding box center [359, 163] width 32 height 7
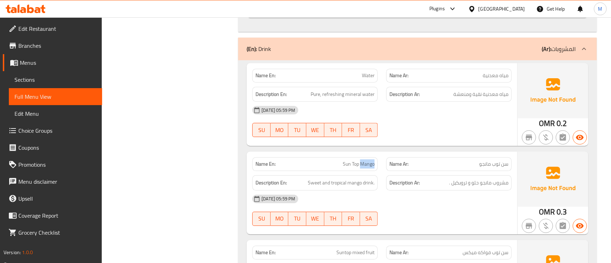
click at [361, 168] on span "Sun Top Mango" at bounding box center [359, 163] width 32 height 7
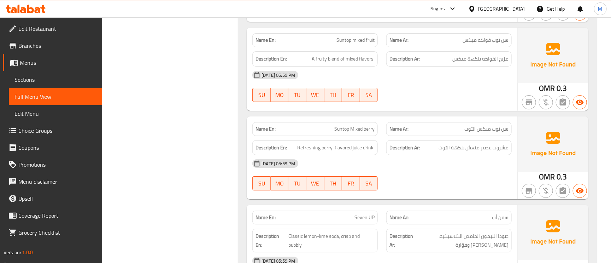
click at [355, 44] on span "Suntop mixed fruit" at bounding box center [356, 39] width 38 height 7
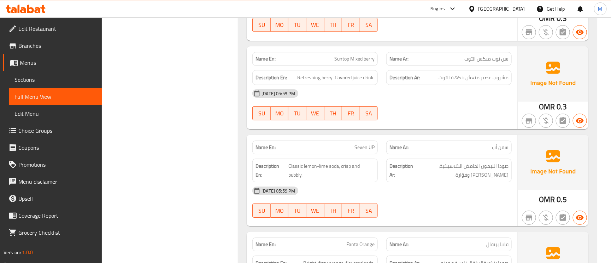
scroll to position [3716, 0]
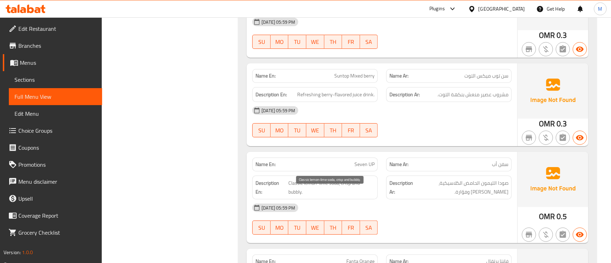
click at [303, 196] on span "Classic lemon-lime soda, crisp and bubbly." at bounding box center [332, 187] width 86 height 17
click at [299, 196] on span "Classic lemon-lime soda, crisp and bubbly." at bounding box center [332, 187] width 86 height 17
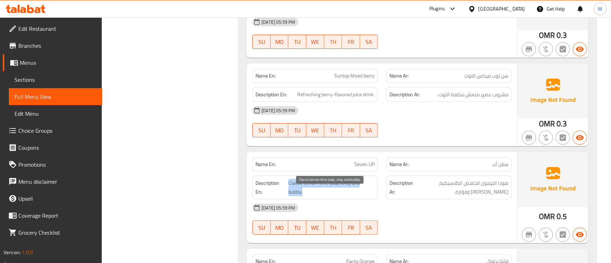
click at [295, 196] on span "Classic lemon-lime soda, crisp and bubbly." at bounding box center [332, 187] width 86 height 17
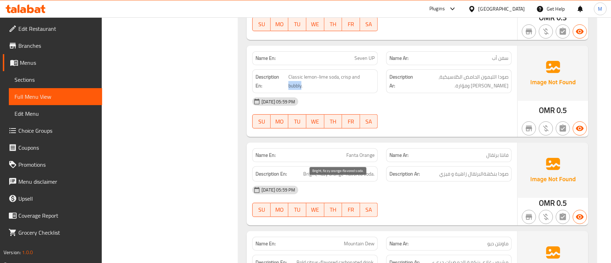
click at [307, 178] on span "Bright, fizzy orange-flavored soda." at bounding box center [338, 173] width 71 height 9
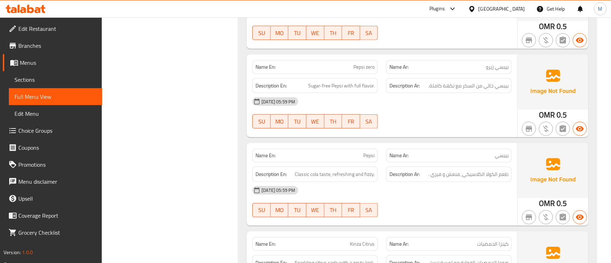
scroll to position [4141, 0]
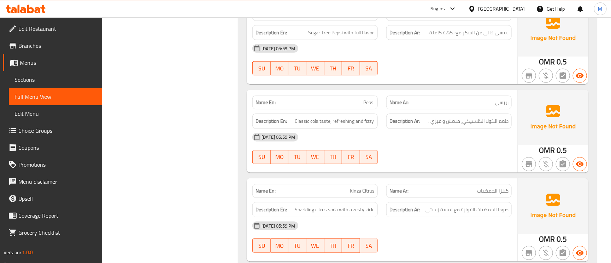
click at [500, 198] on div "Name Ar: كينزا الحمضيات" at bounding box center [450, 191] width 126 height 14
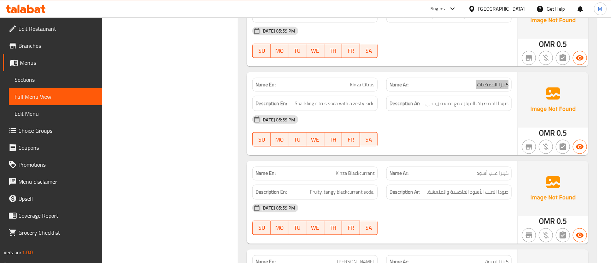
scroll to position [4300, 0]
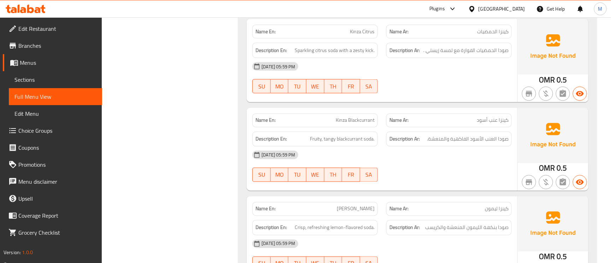
click at [500, 124] on span "كينزا عنب أسود" at bounding box center [493, 120] width 32 height 7
drag, startPoint x: 365, startPoint y: 137, endPoint x: 364, endPoint y: 129, distance: 7.9
click at [365, 138] on div "Description En: Fruity, tangy blackcurrant soda." at bounding box center [315, 139] width 134 height 24
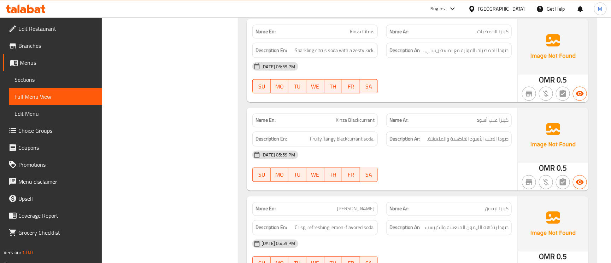
click at [364, 124] on span "Kinza Blackcurrant" at bounding box center [355, 120] width 39 height 7
click at [493, 124] on span "كينزا عنب أسود" at bounding box center [493, 120] width 32 height 7
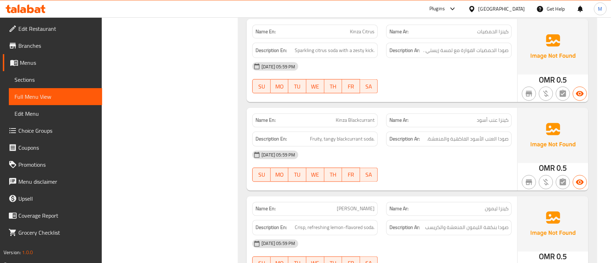
click at [369, 124] on span "Kinza Blackcurrant" at bounding box center [355, 120] width 39 height 7
click at [349, 124] on span "Kinza Blackcurrant" at bounding box center [355, 120] width 39 height 7
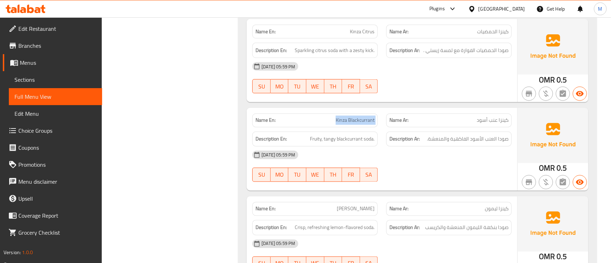
click at [349, 124] on span "Kinza Blackcurrant" at bounding box center [355, 120] width 39 height 7
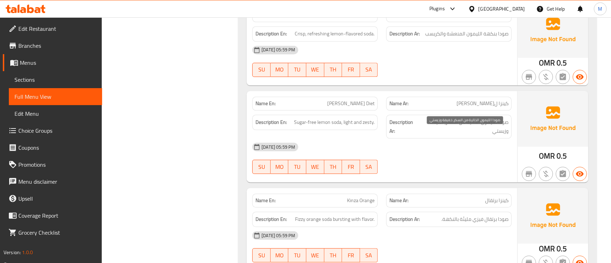
scroll to position [4512, 0]
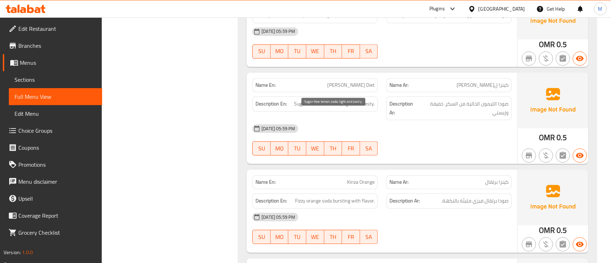
click at [322, 108] on span "Sugar-free lemon soda, light and zesty." at bounding box center [334, 103] width 81 height 9
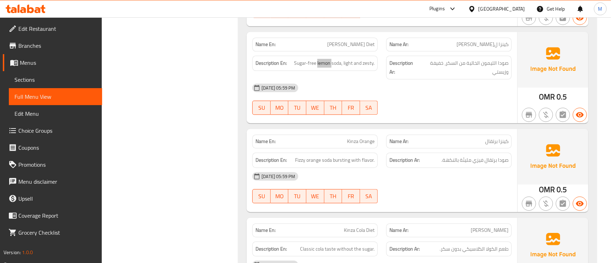
scroll to position [4618, 0]
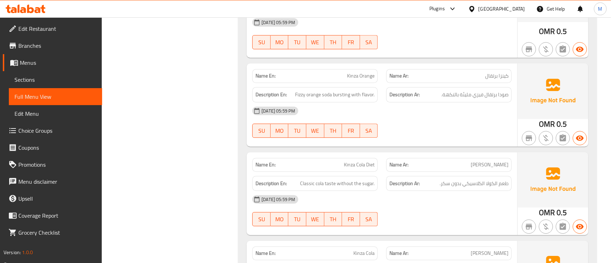
click at [372, 168] on span "Kinza Cola Diet" at bounding box center [359, 164] width 31 height 7
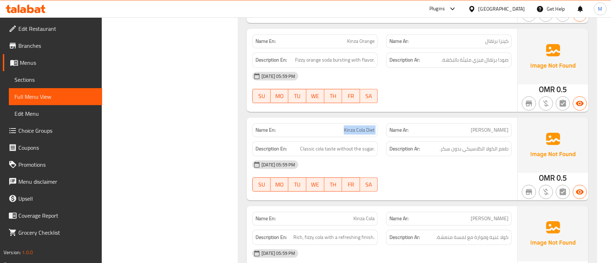
scroll to position [4671, 0]
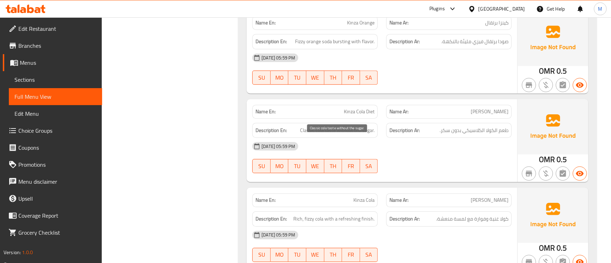
click at [310, 135] on span "Classic cola taste without the sugar." at bounding box center [337, 130] width 75 height 9
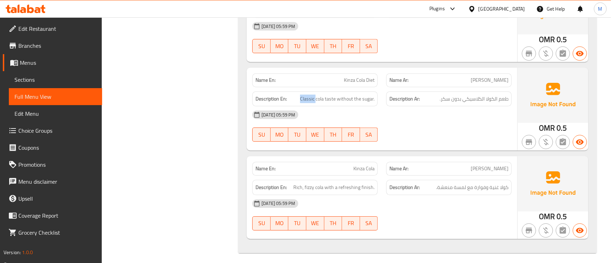
scroll to position [4717, 0]
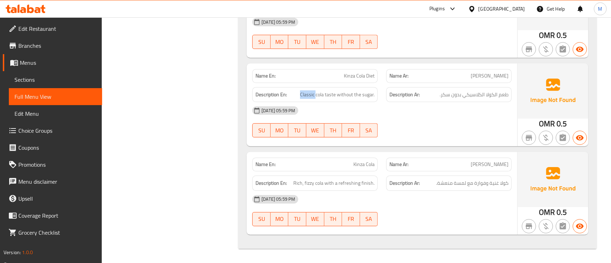
click at [369, 161] on span "Kinza Cola" at bounding box center [364, 164] width 21 height 7
click at [492, 164] on span "كينزا كولا" at bounding box center [490, 164] width 38 height 7
click at [493, 164] on span "كينزا كولا" at bounding box center [490, 164] width 38 height 7
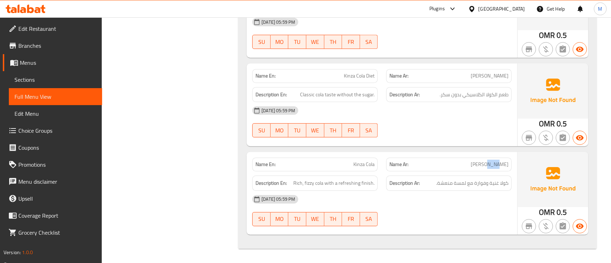
click at [493, 164] on span "كينزا كولا" at bounding box center [490, 164] width 38 height 7
click at [366, 163] on span "Kinza Cola" at bounding box center [364, 164] width 21 height 7
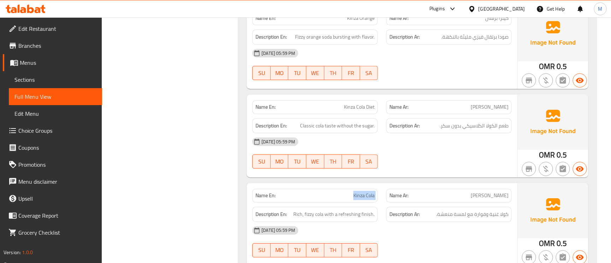
scroll to position [4611, 0]
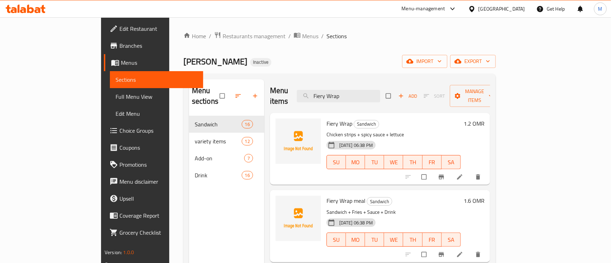
type input "Fiery Wrap"
click at [463, 174] on icon at bounding box center [459, 176] width 5 height 5
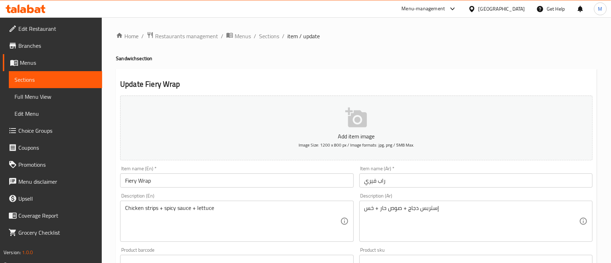
click at [373, 182] on input "راب فيري" at bounding box center [476, 180] width 233 height 14
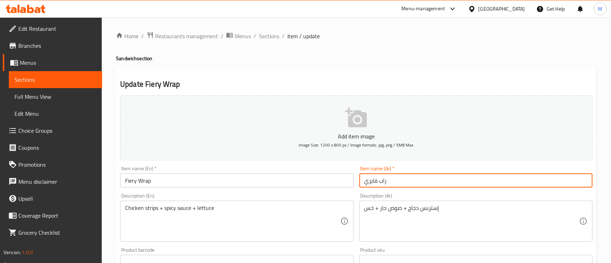
type input "راب فايري"
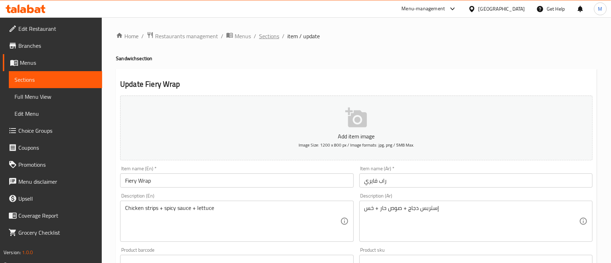
click at [274, 32] on span "Sections" at bounding box center [269, 36] width 20 height 8
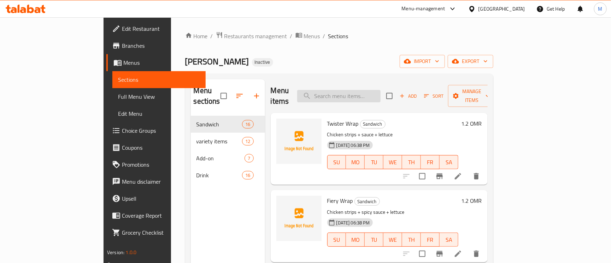
click at [372, 90] on input "search" at bounding box center [338, 96] width 83 height 12
paste input "Strips Meal"
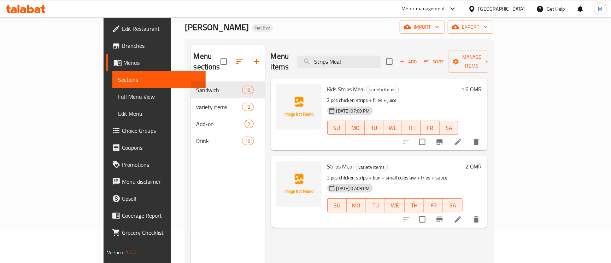
scroll to position [53, 0]
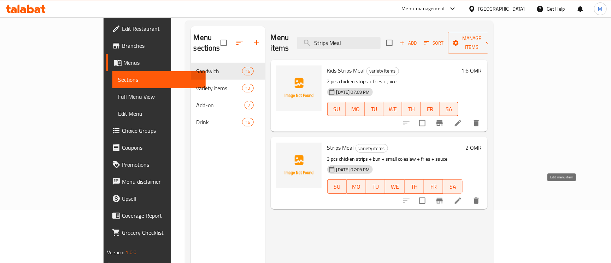
type input "Strips Meal"
click at [462, 197] on icon at bounding box center [458, 200] width 6 height 6
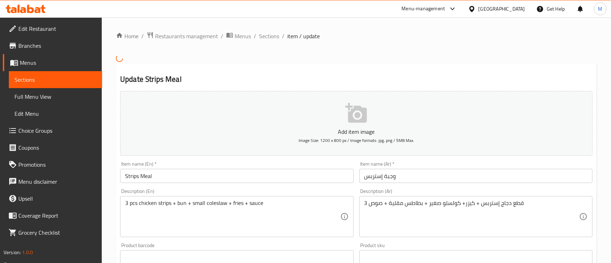
scroll to position [106, 0]
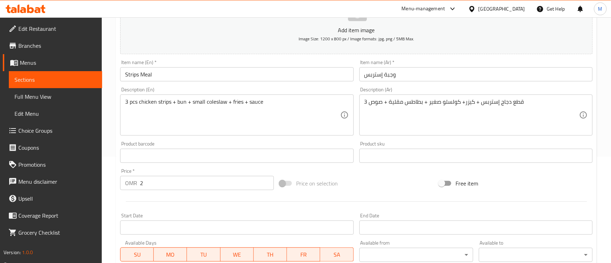
click at [251, 73] on input "Strips Meal" at bounding box center [236, 74] width 233 height 14
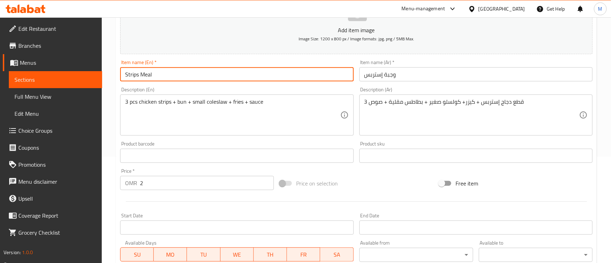
paste input "Single Meal"
type input "Strips Meal Single Meal"
click at [467, 77] on input "وجبة إستربس" at bounding box center [476, 74] width 233 height 14
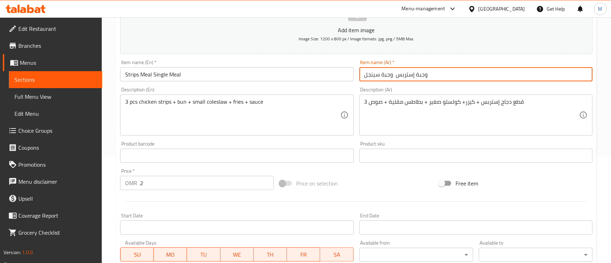
type input "وجبة إستربس وجبة سينجل"
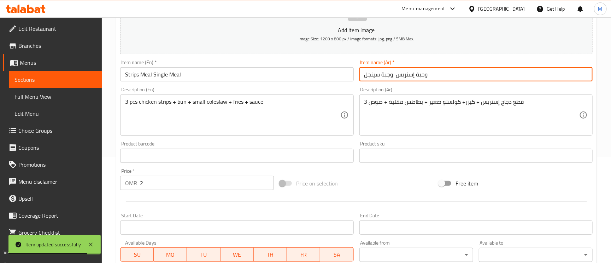
scroll to position [0, 0]
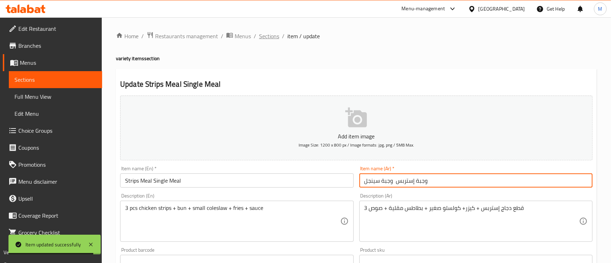
click at [276, 33] on span "Sections" at bounding box center [269, 36] width 20 height 8
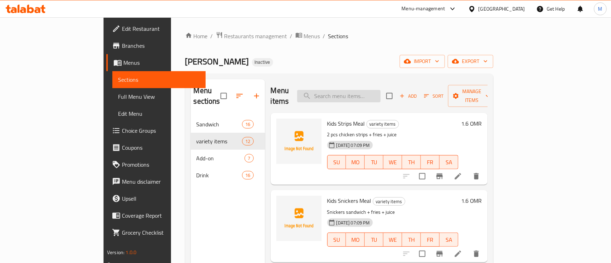
click at [381, 91] on input "search" at bounding box center [338, 96] width 83 height 12
paste input "Chicken Strips"
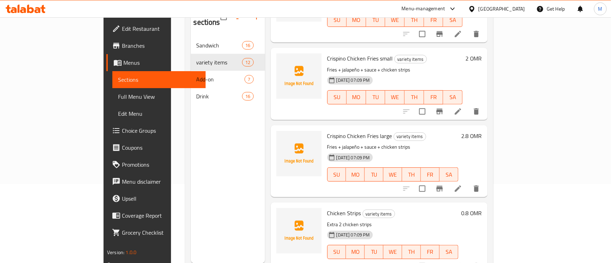
scroll to position [100, 0]
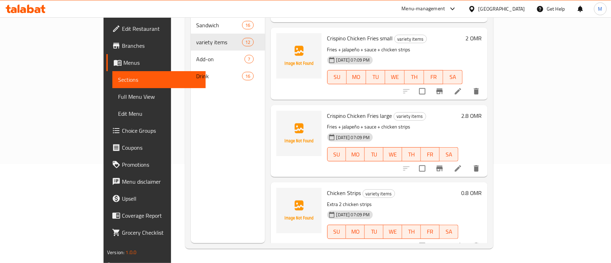
type input "Chicken Strip"
click at [468, 239] on li at bounding box center [458, 245] width 20 height 13
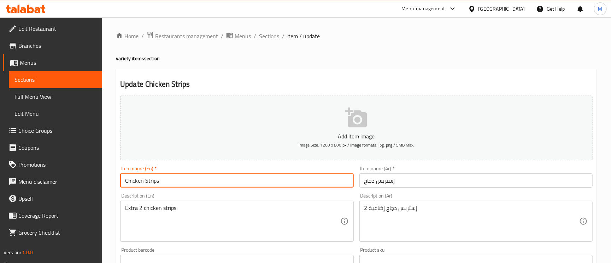
click at [162, 182] on input "Chicken Strips" at bounding box center [236, 180] width 233 height 14
paste input "2 pcs"
type input "Chicken Strips 2 pcs"
click at [445, 177] on input "إستربس دجاج" at bounding box center [476, 180] width 233 height 14
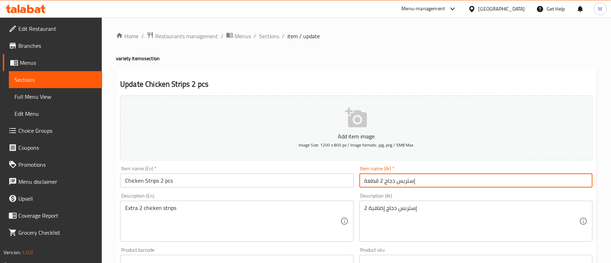
type input "إستربس دجاج 2 قطعة"
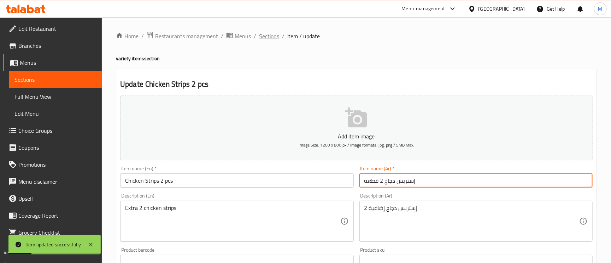
click at [267, 35] on span "Sections" at bounding box center [269, 36] width 20 height 8
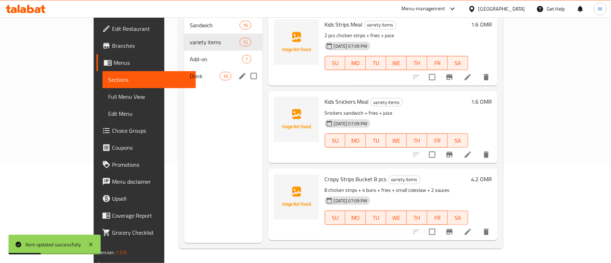
scroll to position [47, 0]
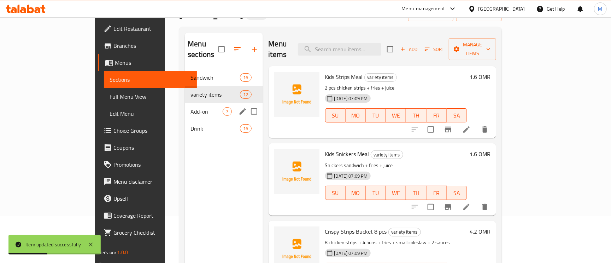
click at [247, 104] on input "Menu sections" at bounding box center [254, 111] width 15 height 15
checkbox input "true"
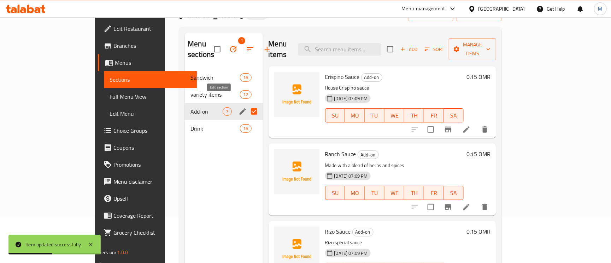
click at [239, 107] on icon "edit" at bounding box center [243, 111] width 8 height 8
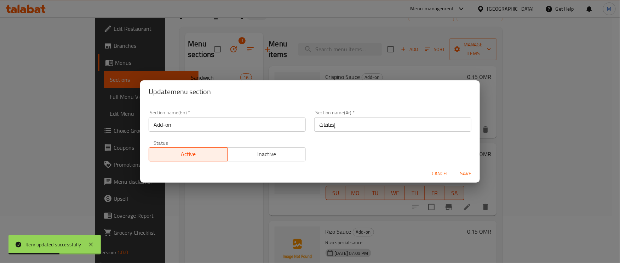
click at [196, 122] on input "Add-on" at bounding box center [227, 124] width 157 height 14
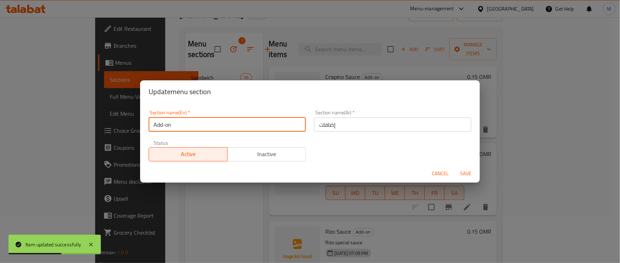
click at [196, 122] on input "Add-on" at bounding box center [227, 124] width 157 height 14
type input "س"
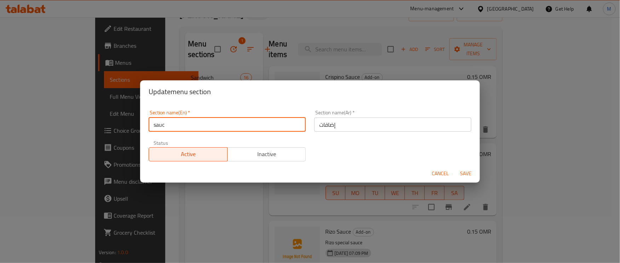
type input "Sauces"
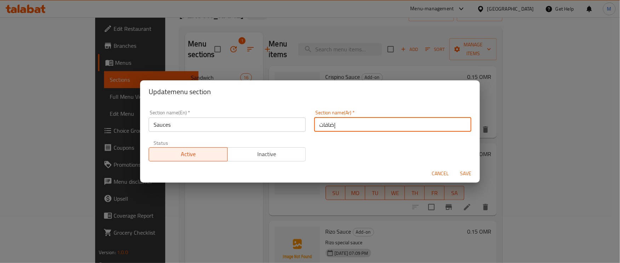
click at [354, 123] on input "إضافات" at bounding box center [392, 124] width 157 height 14
type input "الصوصات"
click at [312, 157] on div "Section name(En)   * Sauces Section name(En) * Section name(Ar)   * الصوصات Sec…" at bounding box center [309, 136] width 331 height 60
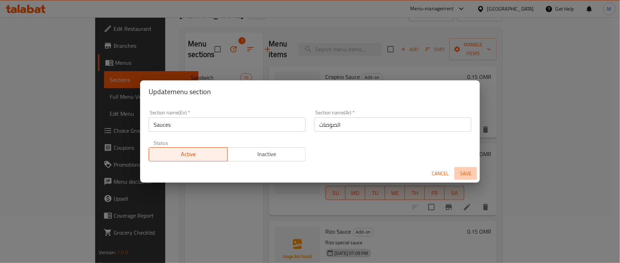
click at [463, 174] on span "Save" at bounding box center [465, 173] width 17 height 9
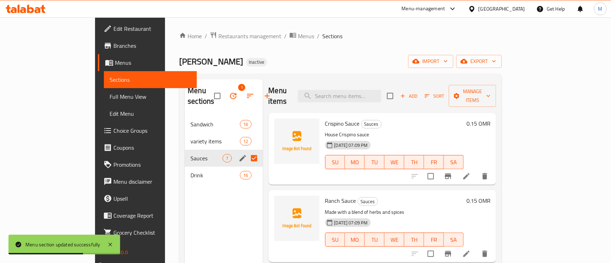
click at [350, 82] on div "Menu items Add Sort Manage items" at bounding box center [383, 96] width 228 height 34
click at [377, 98] on div "Menu items Add Sort Manage items" at bounding box center [383, 96] width 228 height 34
click at [377, 96] on input "search" at bounding box center [339, 96] width 83 height 12
paste input "Buffalo Sauce"
type input "Buffalo Sauce"
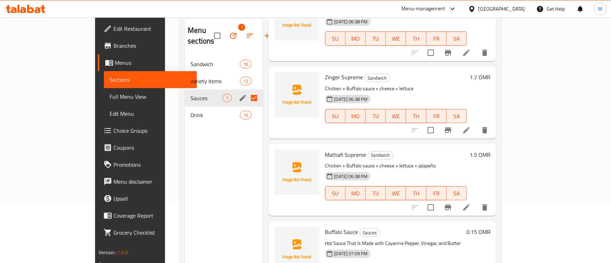
scroll to position [100, 0]
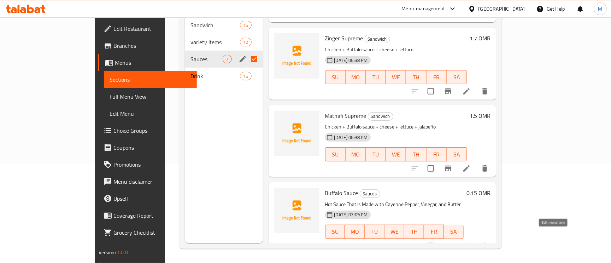
click at [470, 243] on icon at bounding box center [467, 246] width 6 height 6
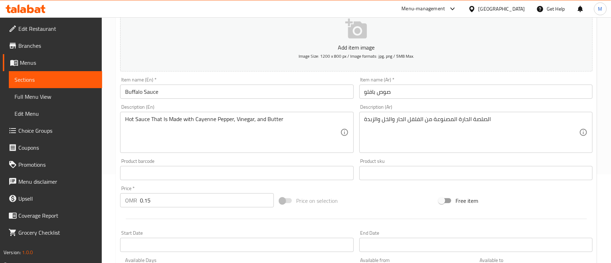
scroll to position [106, 0]
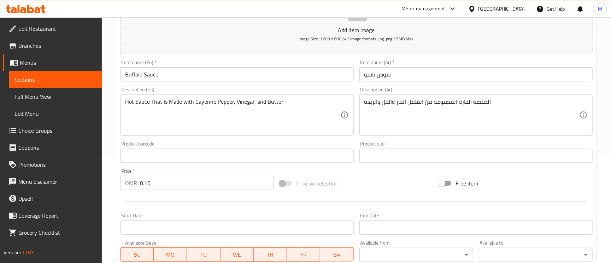
click at [407, 83] on div "Item name (Ar)   * صوص بافلو Item name (Ar) *" at bounding box center [476, 70] width 239 height 27
click at [408, 74] on input "صوص بافلو" at bounding box center [476, 74] width 233 height 14
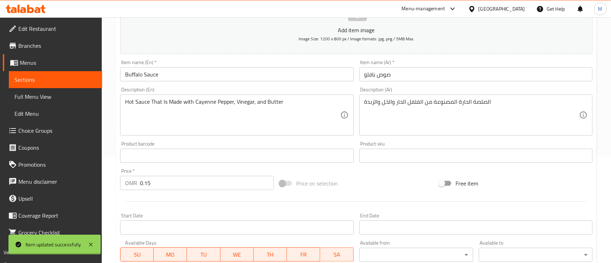
click at [452, 100] on div at bounding box center [305, 131] width 611 height 263
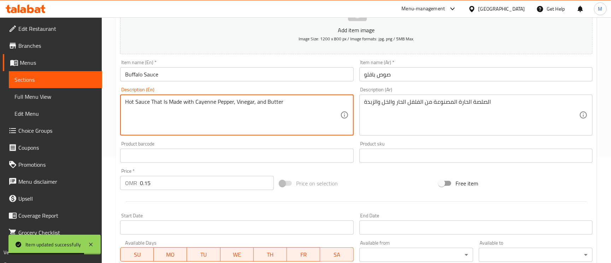
drag, startPoint x: 233, startPoint y: 102, endPoint x: 196, endPoint y: 101, distance: 37.1
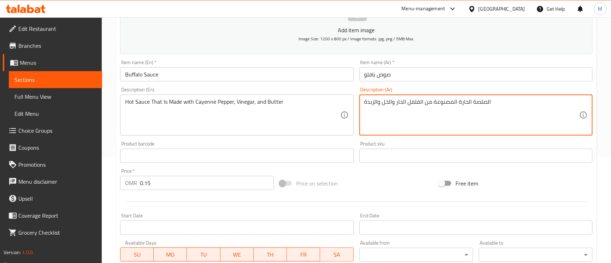
drag, startPoint x: 422, startPoint y: 102, endPoint x: 413, endPoint y: 102, distance: 8.8
click at [413, 102] on textarea "الصلصة الحارة المصنوعة من الفلفل الحار والخل والزبدة" at bounding box center [472, 115] width 215 height 34
drag, startPoint x: 423, startPoint y: 103, endPoint x: 397, endPoint y: 102, distance: 25.8
click at [397, 102] on textarea "الصلصة الحارة المصنوعة من الفلفل الحار والخل والزبدة" at bounding box center [472, 115] width 215 height 34
paste textarea "فلفل كايين"
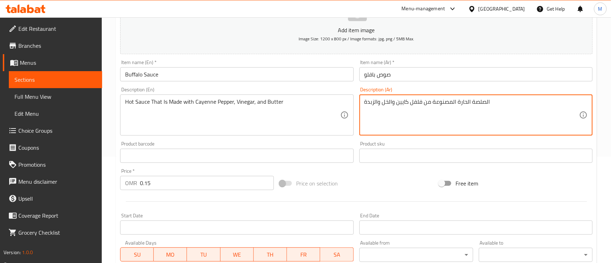
type textarea "الصلصة الحارة المصنوعة من فلفل كايين والخل والزبدة"
click at [425, 74] on input "صوص بافلو" at bounding box center [476, 74] width 233 height 14
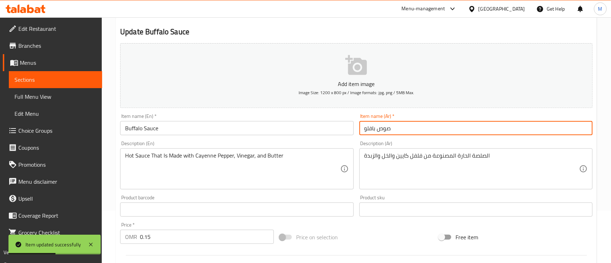
scroll to position [0, 0]
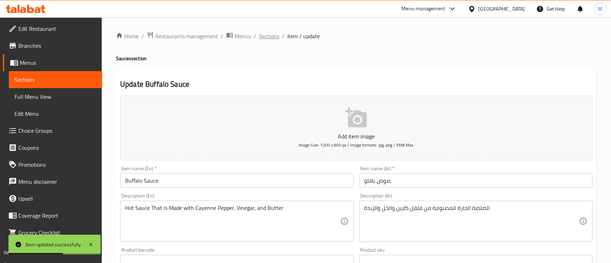
click at [271, 35] on span "Sections" at bounding box center [269, 36] width 20 height 8
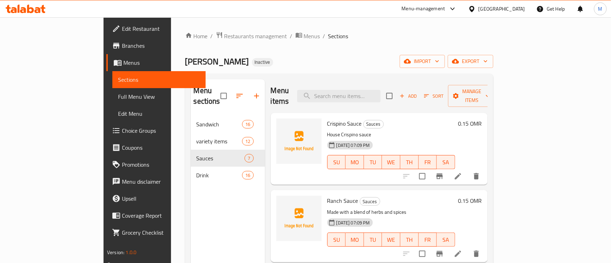
click at [380, 70] on div "Home / Restaurants management / Menus / Sections Crispino Inactive import expor…" at bounding box center [339, 189] width 308 height 316
click at [354, 90] on input "search" at bounding box center [338, 96] width 83 height 12
paste input "Water"
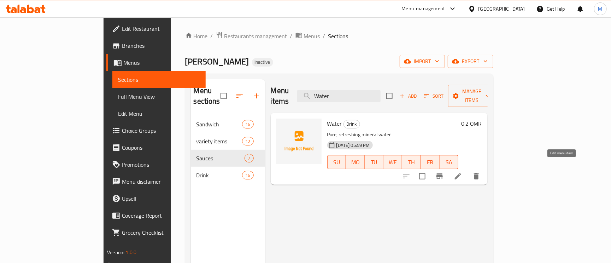
type input "Water"
click at [463, 172] on icon at bounding box center [458, 176] width 8 height 8
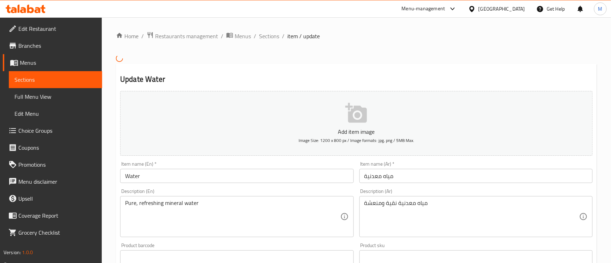
click at [372, 175] on input "مياه معدنية" at bounding box center [476, 176] width 233 height 14
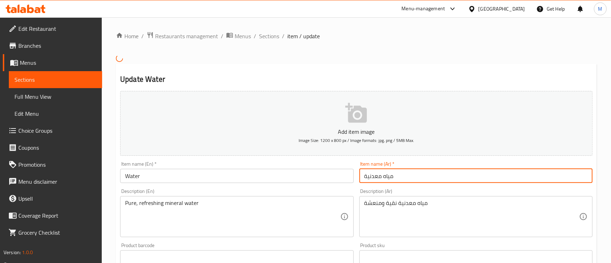
click at [372, 175] on input "مياه معدنية" at bounding box center [476, 176] width 233 height 14
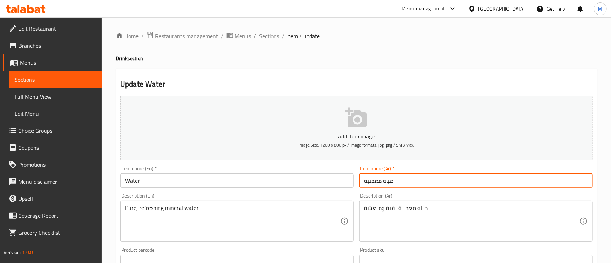
click at [373, 175] on input "مياه معدنية" at bounding box center [476, 180] width 233 height 14
click at [374, 179] on input "مياه معدنية" at bounding box center [476, 180] width 233 height 14
click at [372, 183] on input "مياه معدنية" at bounding box center [476, 180] width 233 height 14
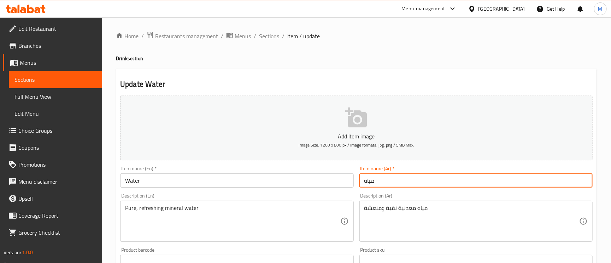
click at [386, 180] on input "مياه" at bounding box center [476, 180] width 233 height 14
type input "مياه"
click at [478, 188] on div "Item name (Ar)   * مياه Item name (Ar) *" at bounding box center [476, 176] width 239 height 27
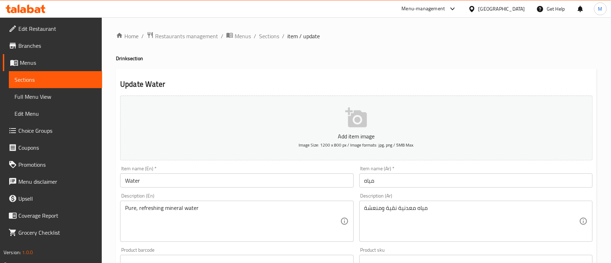
click at [475, 185] on input "مياه" at bounding box center [476, 180] width 233 height 14
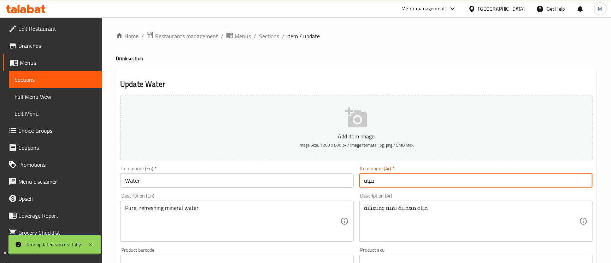
click at [266, 42] on div "Home / Restaurants management / Menus / Sections / item / update Drink section …" at bounding box center [356, 258] width 481 height 454
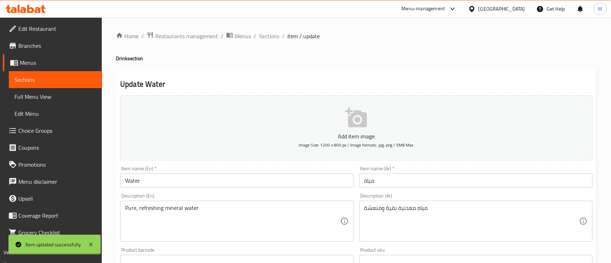
drag, startPoint x: 266, startPoint y: 38, endPoint x: 303, endPoint y: 71, distance: 49.1
click at [266, 38] on span "Sections" at bounding box center [269, 36] width 20 height 8
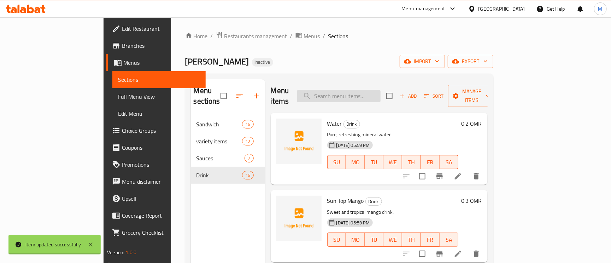
click at [361, 92] on input "search" at bounding box center [338, 96] width 83 height 12
paste input "Sun Top Mango"
type input "Sun Top Mango"
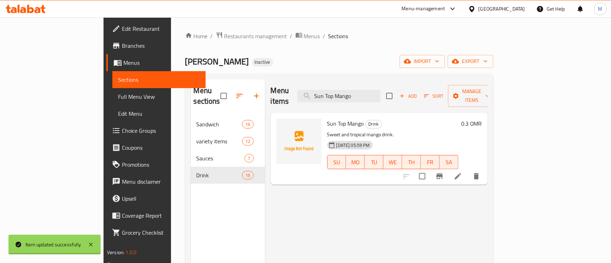
click at [468, 170] on li at bounding box center [458, 176] width 20 height 13
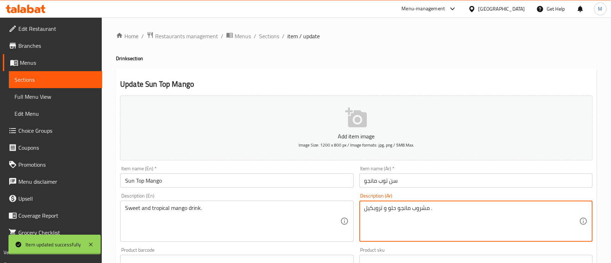
click at [370, 208] on textarea "مشروب مانجو حلو و تروبكيل ." at bounding box center [472, 221] width 215 height 34
click at [369, 208] on textarea "مشروب مانجو حلو و تروبكيل ." at bounding box center [472, 221] width 215 height 34
type textarea "مشروب مانجو حلو و تروبيكال ."
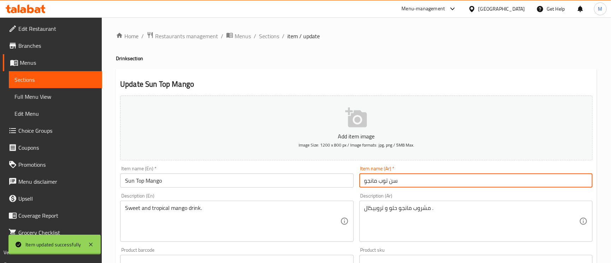
click at [422, 180] on input "سن توب مانجو" at bounding box center [476, 180] width 233 height 14
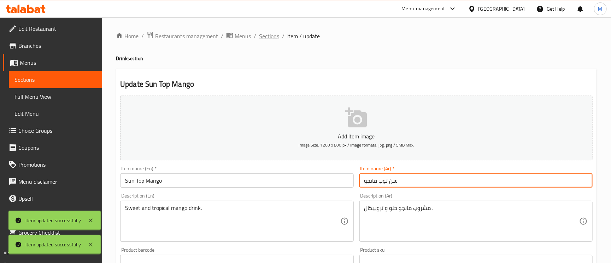
click at [266, 36] on span "Sections" at bounding box center [269, 36] width 20 height 8
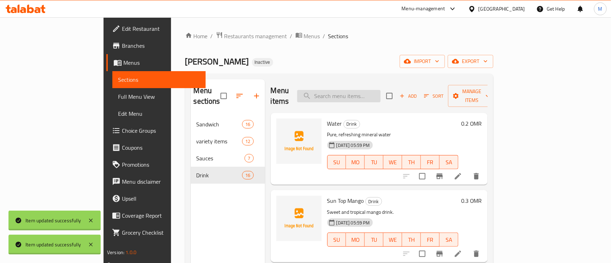
click at [381, 90] on input "search" at bounding box center [338, 96] width 83 height 12
paste input "Suntop mixed fruit"
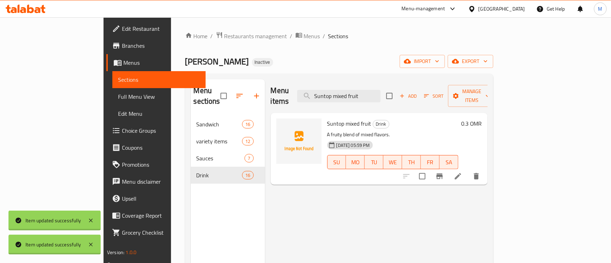
type input "Suntop mixed fruit"
click at [468, 171] on li at bounding box center [458, 176] width 20 height 13
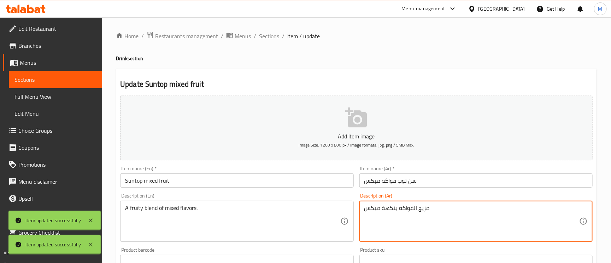
click at [412, 208] on textarea "مزيج الفواكه بنكهة ميكس" at bounding box center [472, 221] width 215 height 34
click at [385, 209] on textarea "مزيج فروتي بنكهة ميكس" at bounding box center [472, 221] width 215 height 34
click at [385, 209] on textarea "مزيج فروتي بنكهاة ميكس" at bounding box center [472, 221] width 215 height 34
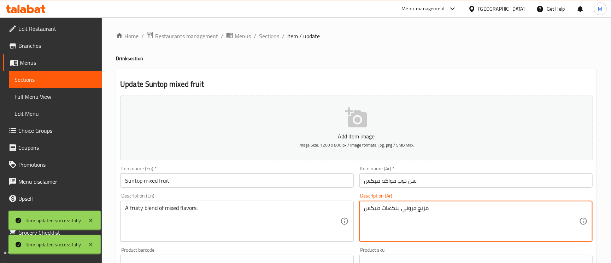
type textarea "مزيج فروتي بنكهات ميكس"
click at [468, 187] on input "سن توب فواكه ميكس" at bounding box center [476, 180] width 233 height 14
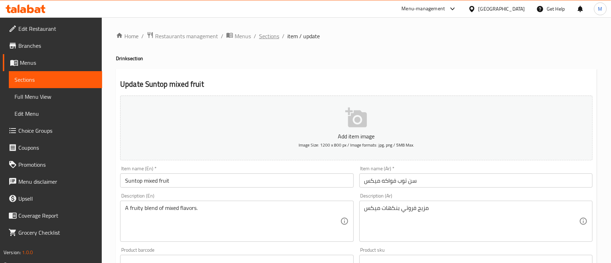
drag, startPoint x: 273, startPoint y: 29, endPoint x: 273, endPoint y: 34, distance: 4.2
click at [273, 29] on div "Home / Restaurants management / Menus / Sections / item / update Drink section …" at bounding box center [357, 258] width 510 height 482
click at [273, 34] on span "Sections" at bounding box center [269, 36] width 20 height 8
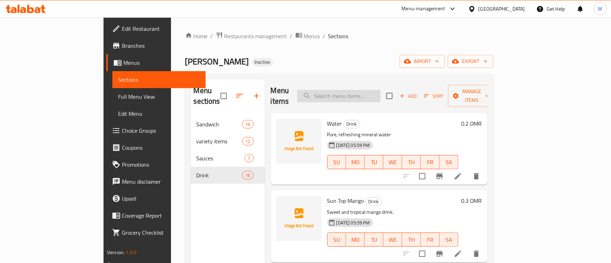
click at [364, 90] on input "search" at bounding box center [338, 96] width 83 height 12
paste input "Kinza Blackcurrant"
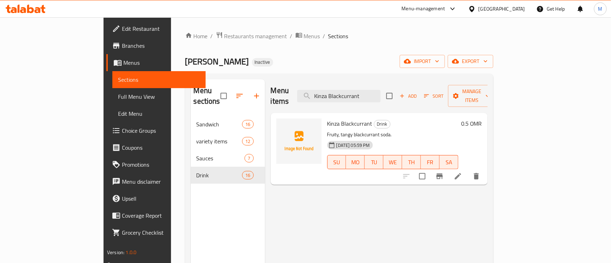
type input "Kinza Blackcurrant"
click at [463, 172] on icon at bounding box center [458, 176] width 8 height 8
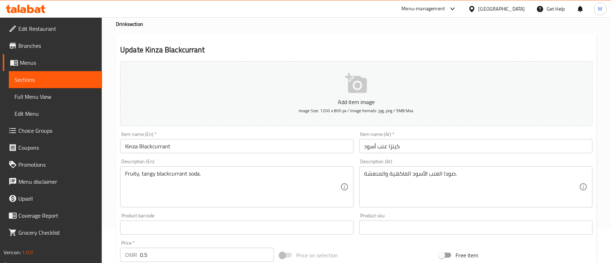
scroll to position [53, 0]
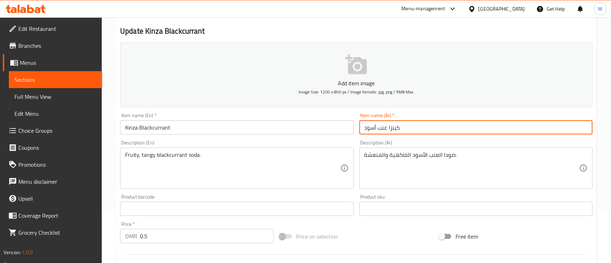
drag, startPoint x: 387, startPoint y: 128, endPoint x: 351, endPoint y: 128, distance: 35.7
click at [351, 128] on div "Add item image Image Size: 1200 x 800 px / Image formats: jpg, png / 5MB Max. I…" at bounding box center [356, 192] width 478 height 305
paste input "كشمش ال"
click at [377, 130] on input "كينزا كشمش الأسود" at bounding box center [476, 127] width 233 height 14
drag, startPoint x: 396, startPoint y: 129, endPoint x: 361, endPoint y: 123, distance: 35.1
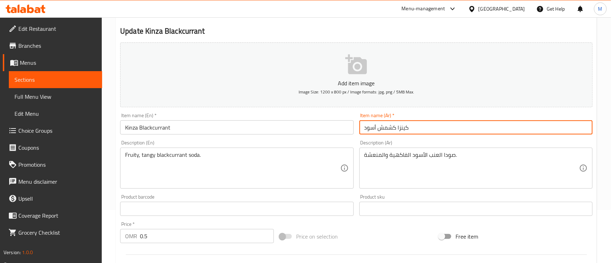
click at [361, 123] on input "كينزا كشمش أسود" at bounding box center [476, 127] width 233 height 14
type input "كينزا كشمش أسود"
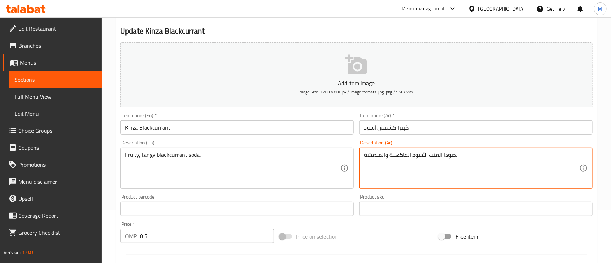
drag, startPoint x: 442, startPoint y: 155, endPoint x: 419, endPoint y: 155, distance: 23.3
click at [411, 157] on textarea "صودا العنب الأسود الفاكهية والمنعشة." at bounding box center [472, 168] width 215 height 34
click at [415, 157] on textarea "صودا العنب الأسود الفاكهية والمنعشة." at bounding box center [472, 168] width 215 height 34
click at [420, 156] on textarea "صودا العنب الأسود الفاكهية والمنعشة." at bounding box center [472, 168] width 215 height 34
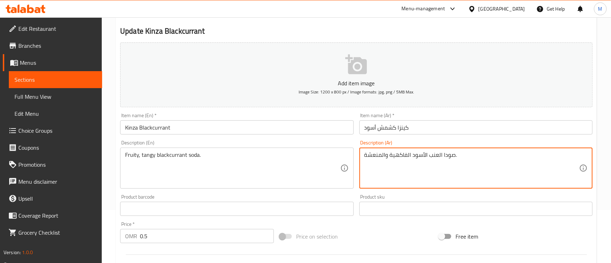
drag, startPoint x: 444, startPoint y: 153, endPoint x: 412, endPoint y: 155, distance: 31.5
click at [412, 155] on textarea "صودا العنب الأسود الفاكهية والمنعشة." at bounding box center [472, 168] width 215 height 34
paste textarea "كشمش"
click at [445, 158] on textarea "صوداكشمش أسود الفاكهية والمنعشة." at bounding box center [472, 168] width 215 height 34
type textarea "صودا كشمش أسود الفاكهية والمنعشة."
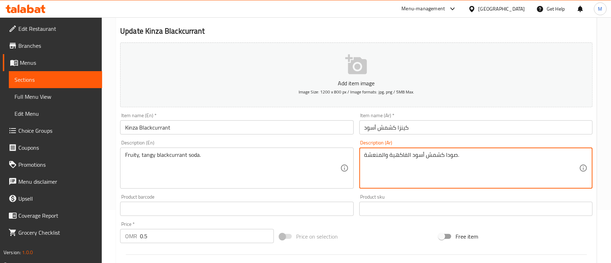
click at [442, 129] on input "كينزا كشمش أسود" at bounding box center [476, 127] width 233 height 14
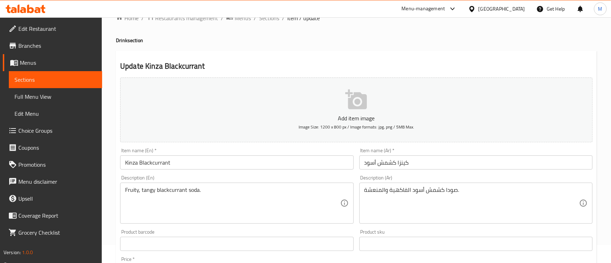
scroll to position [0, 0]
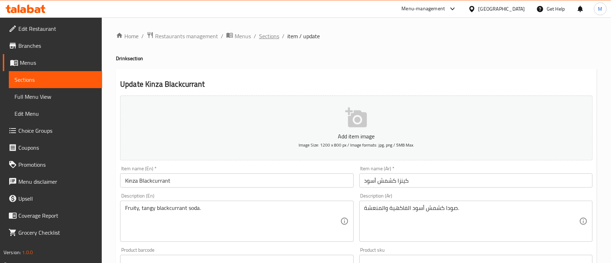
click at [269, 32] on span "Sections" at bounding box center [269, 36] width 20 height 8
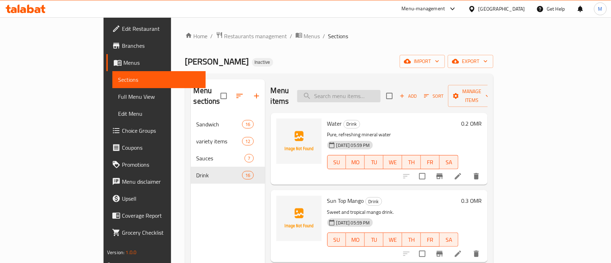
click at [368, 90] on input "search" at bounding box center [338, 96] width 83 height 12
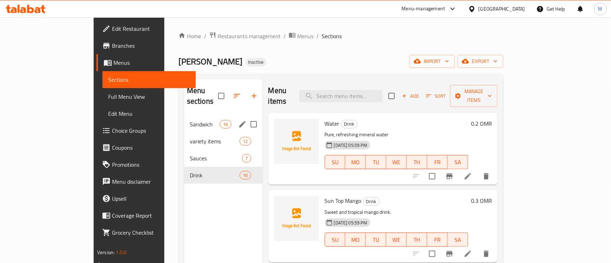
click at [184, 116] on div "Sandwich 16" at bounding box center [223, 124] width 79 height 17
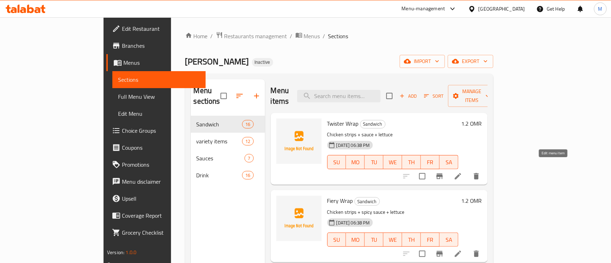
click at [463, 172] on icon at bounding box center [458, 176] width 8 height 8
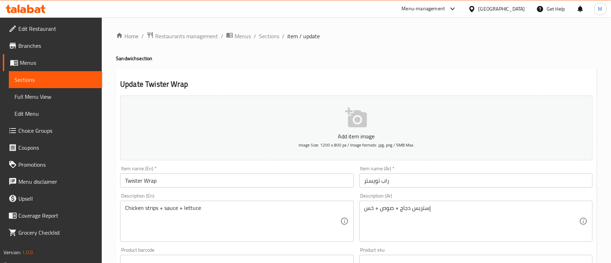
click at [230, 182] on input "Twister Wrap" at bounding box center [236, 180] width 233 height 14
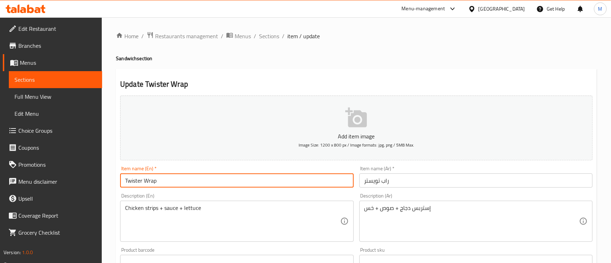
click at [223, 183] on input "Twister Wrap" at bounding box center [236, 180] width 233 height 14
paste input "Sandwich"
type input "Twister Wrap Sandwich"
click at [362, 183] on input "راب تويستر" at bounding box center [476, 180] width 233 height 14
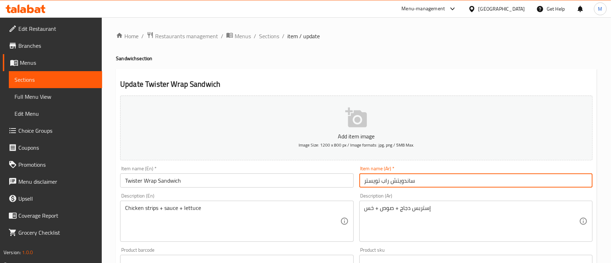
type input "ساندويتش راب تويستر"
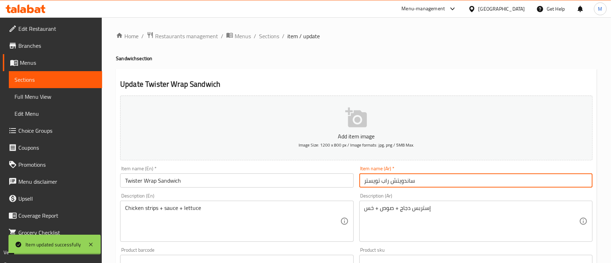
click at [261, 29] on div "Home / Restaurants management / Menus / Sections / item / update Sandwich secti…" at bounding box center [357, 258] width 510 height 482
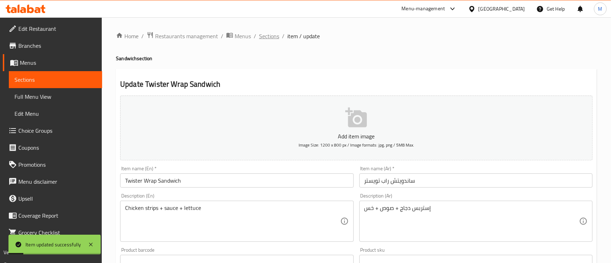
click at [268, 36] on span "Sections" at bounding box center [269, 36] width 20 height 8
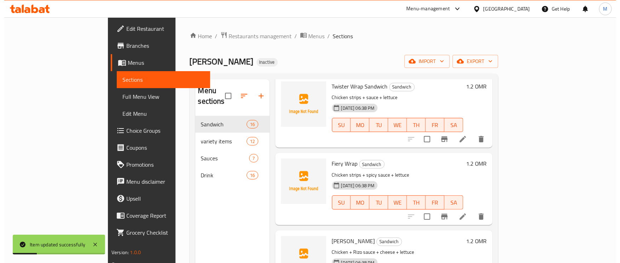
scroll to position [53, 0]
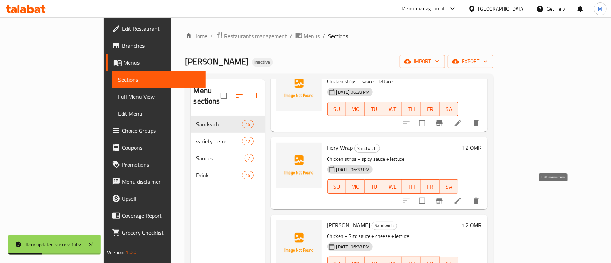
click at [462, 197] on icon at bounding box center [458, 200] width 6 height 6
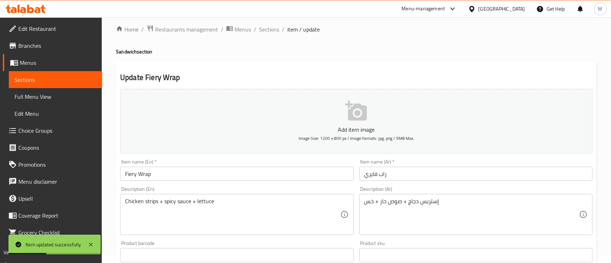
scroll to position [106, 0]
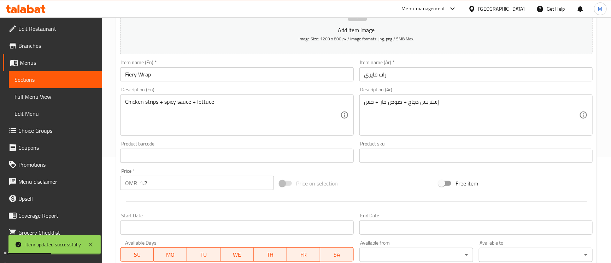
click at [204, 79] on input "Fiery Wrap" at bounding box center [236, 74] width 233 height 14
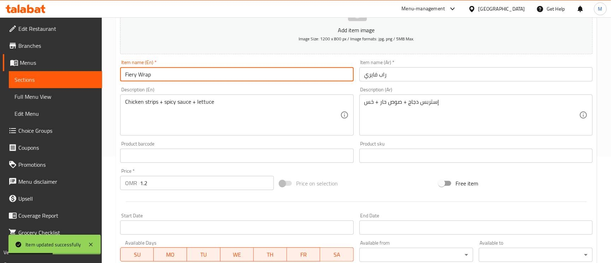
paste input "Sandwich"
type input "Fiery Wrap Sandwich"
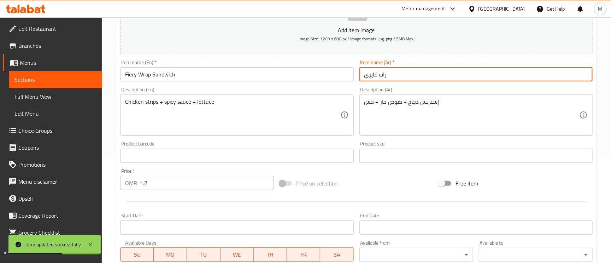
click at [362, 79] on input "راب فايري" at bounding box center [476, 74] width 233 height 14
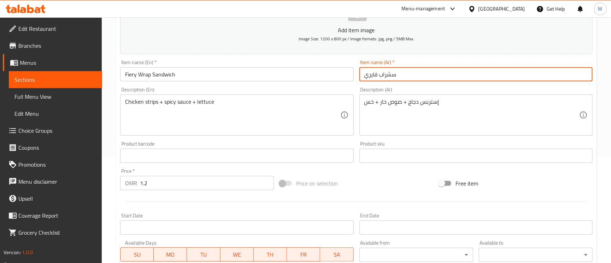
click at [394, 75] on input "سشراب فايري" at bounding box center [476, 74] width 233 height 14
click at [393, 75] on input "سشراب فايري" at bounding box center [476, 74] width 233 height 14
type input "راب فايري"
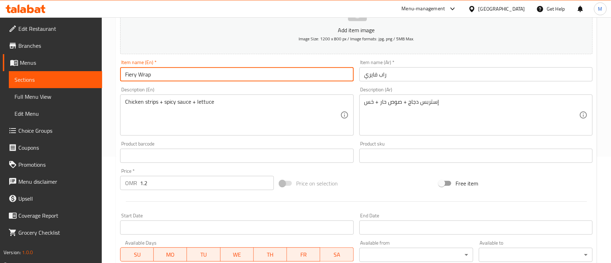
type input "Fiery Wrap"
click at [404, 72] on input "راب فايري" at bounding box center [476, 74] width 233 height 14
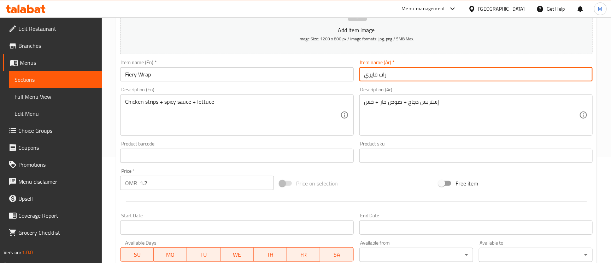
click at [349, 72] on input "Fiery Wrap" at bounding box center [236, 74] width 233 height 14
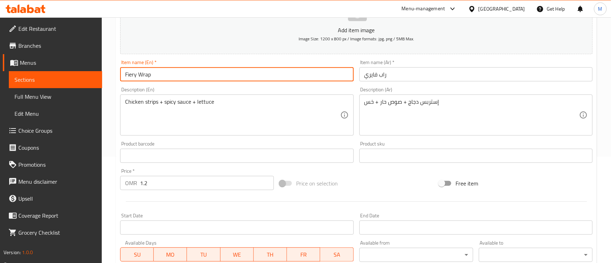
click at [357, 74] on div "Item name (Ar)   * راب فايري Item name (Ar) *" at bounding box center [476, 70] width 239 height 27
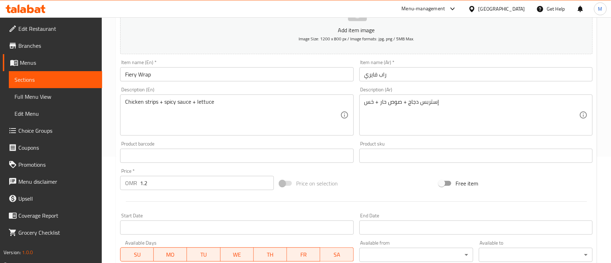
click at [363, 76] on input "راب فايري" at bounding box center [476, 74] width 233 height 14
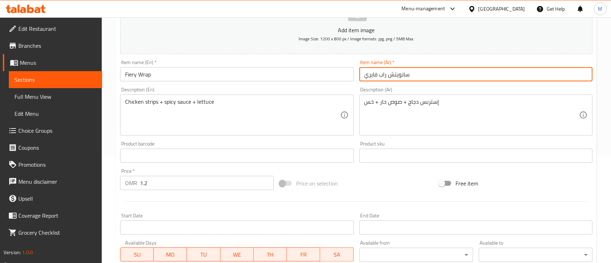
click at [402, 73] on input "سانويتش راب فايري" at bounding box center [476, 74] width 233 height 14
type input "ساندويتش راب فايري"
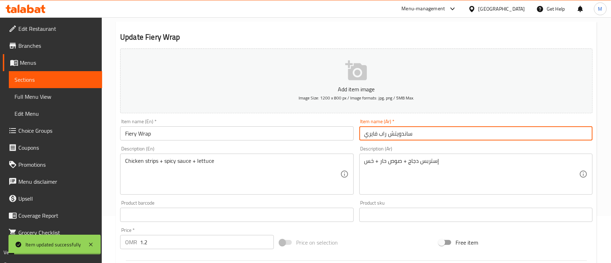
scroll to position [0, 0]
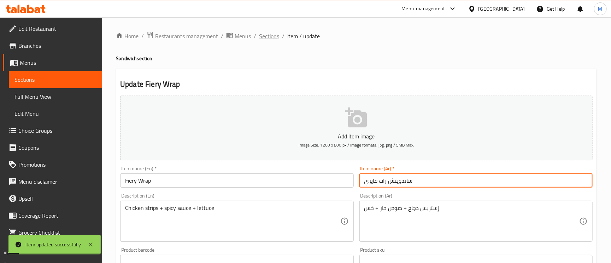
click at [267, 34] on span "Sections" at bounding box center [269, 36] width 20 height 8
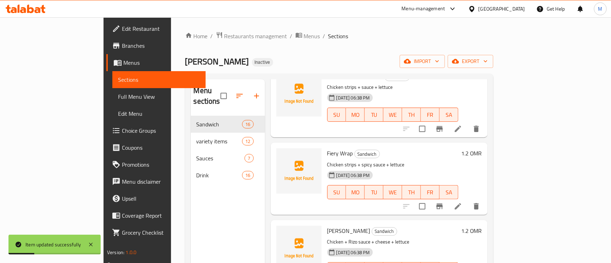
scroll to position [106, 0]
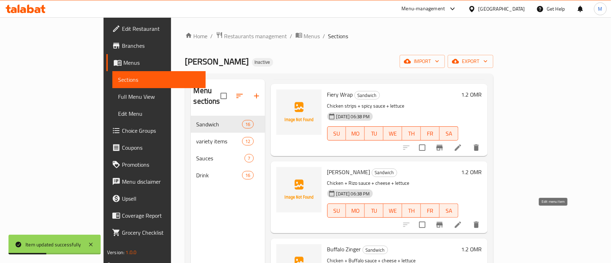
click at [462, 221] on icon at bounding box center [458, 224] width 6 height 6
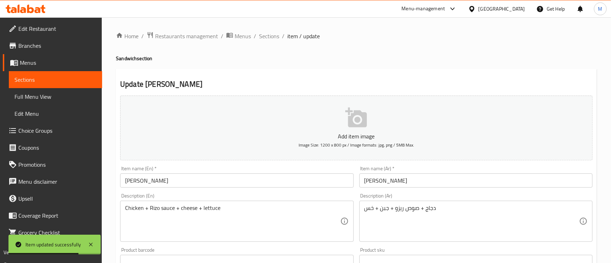
click at [187, 181] on input "Rizo Zinger" at bounding box center [236, 180] width 233 height 14
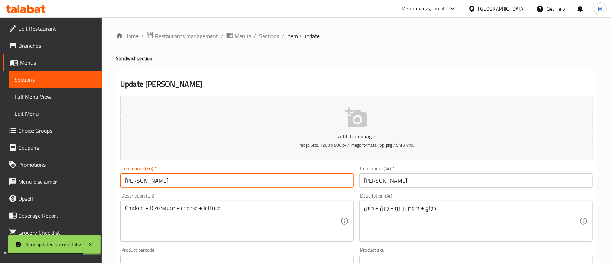
paste input "Sandwich"
type input "Rizo Zinger Sandwich"
click at [358, 180] on div "Item name (Ar)   * زنجر ريزو Item name (Ar) *" at bounding box center [476, 176] width 239 height 27
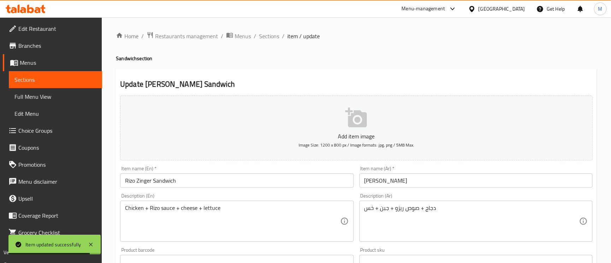
click at [358, 180] on div "Item name (Ar)   * زنجر ريزو Item name (Ar) *" at bounding box center [476, 176] width 239 height 27
click at [360, 181] on input "زنجر ريزو" at bounding box center [476, 180] width 233 height 14
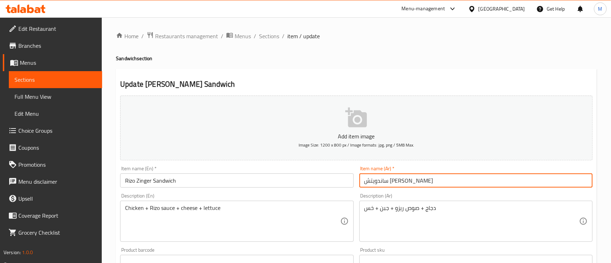
type input "ساندويتش زنجر ريزو"
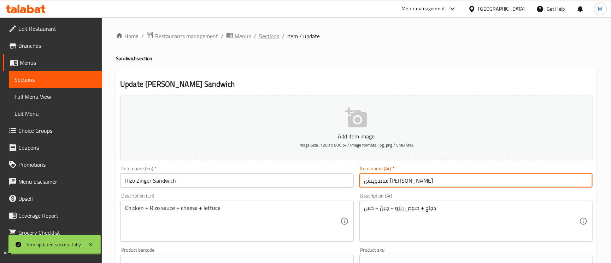
click at [264, 39] on span "Sections" at bounding box center [269, 36] width 20 height 8
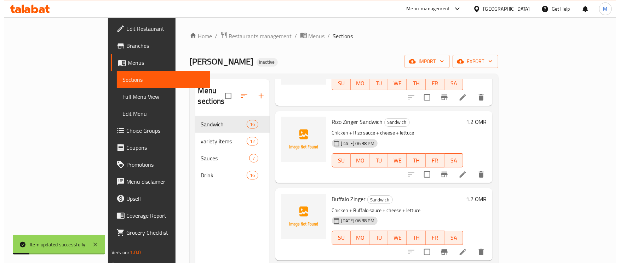
scroll to position [159, 0]
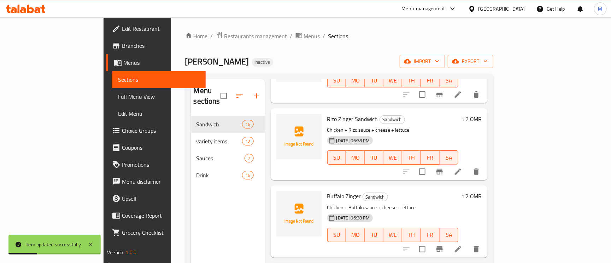
click at [462, 246] on icon at bounding box center [458, 249] width 6 height 6
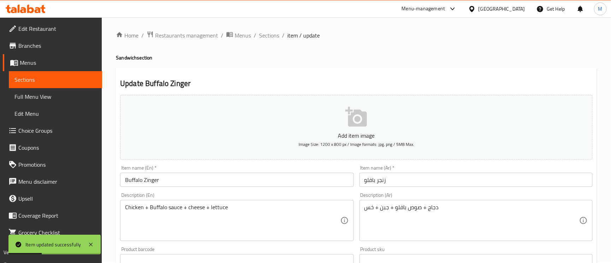
scroll to position [53, 0]
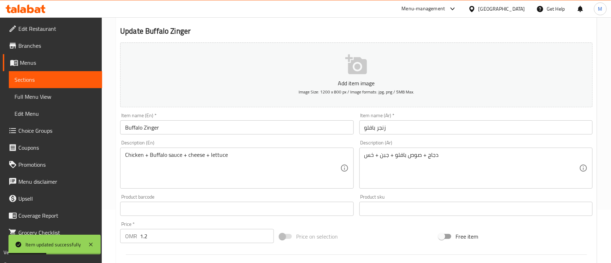
click at [183, 127] on input "Buffalo Zinger" at bounding box center [236, 127] width 233 height 14
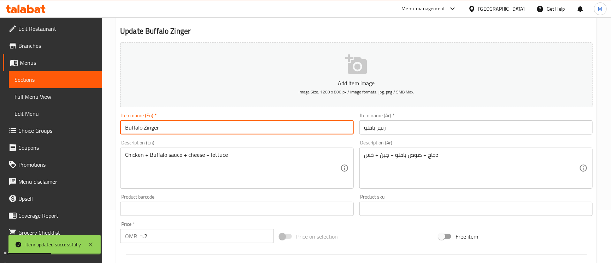
paste input "Sandwich"
type input "Buffalo Zinger Sandwich"
click at [364, 127] on input "زنجر بافلو" at bounding box center [476, 127] width 233 height 14
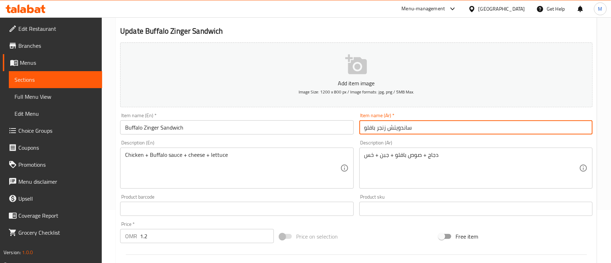
type input "ساندويتش زنجر بافلو"
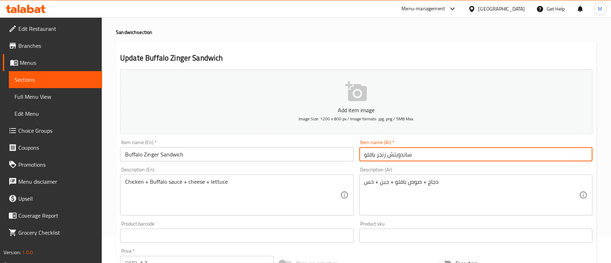
scroll to position [0, 0]
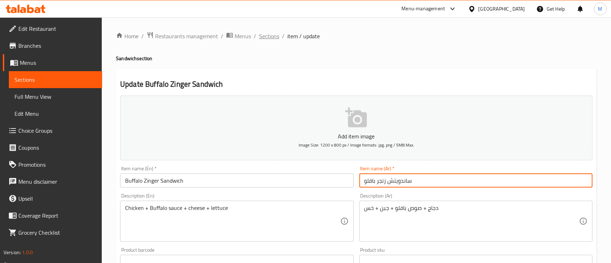
click at [277, 33] on span "Sections" at bounding box center [269, 36] width 20 height 8
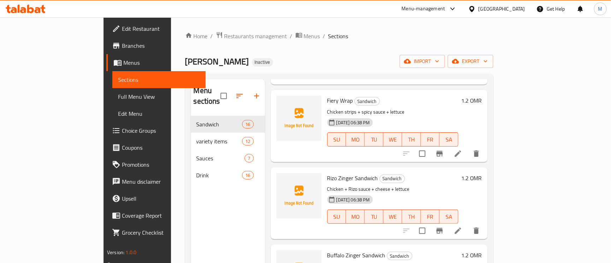
scroll to position [53, 0]
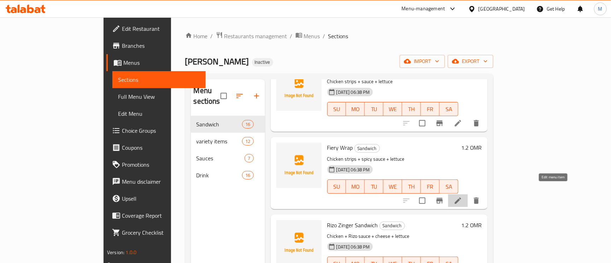
click at [462, 197] on icon at bounding box center [458, 200] width 6 height 6
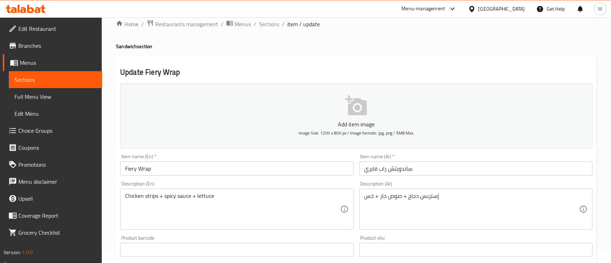
scroll to position [53, 0]
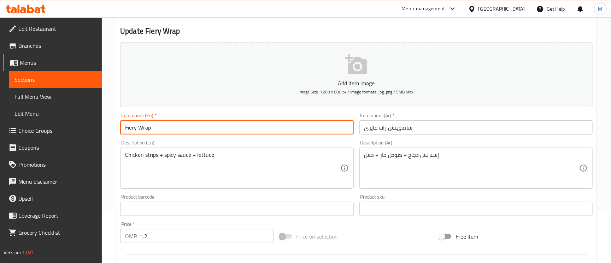
click at [232, 131] on input "Fiery Wrap" at bounding box center [236, 127] width 233 height 14
paste input "Sandwich"
type input "Fiery Wrap Sandwich"
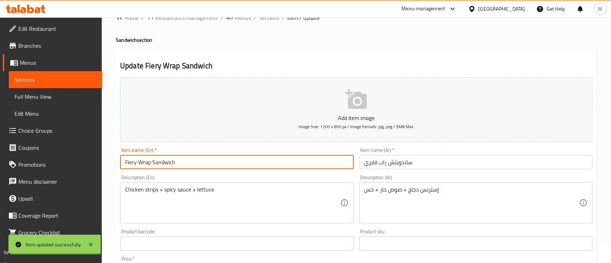
scroll to position [0, 0]
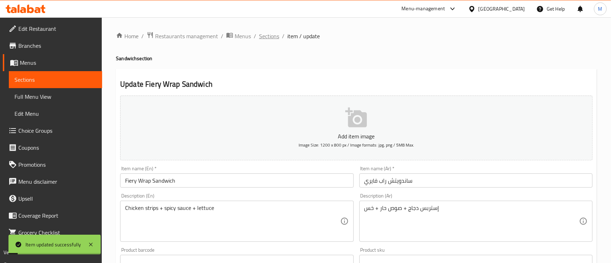
click at [271, 35] on span "Sections" at bounding box center [269, 36] width 20 height 8
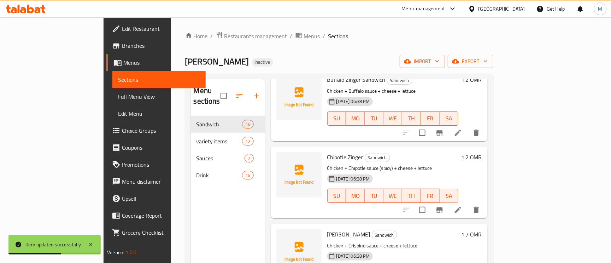
scroll to position [265, 0]
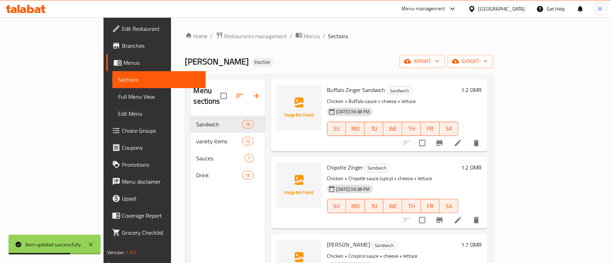
click at [462, 217] on icon at bounding box center [458, 220] width 6 height 6
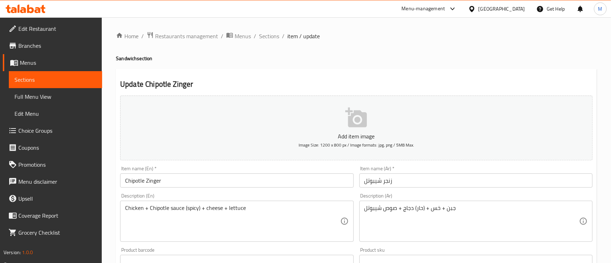
click at [275, 187] on input "Chipotle Zinger" at bounding box center [236, 180] width 233 height 14
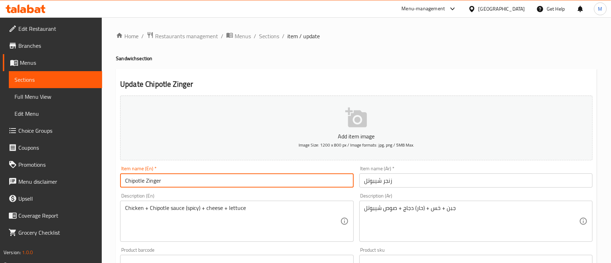
paste input "Sandwich"
type input "Chipotle Zinger Sandwich"
click at [365, 181] on input "زنجر شيبوتل" at bounding box center [476, 180] width 233 height 14
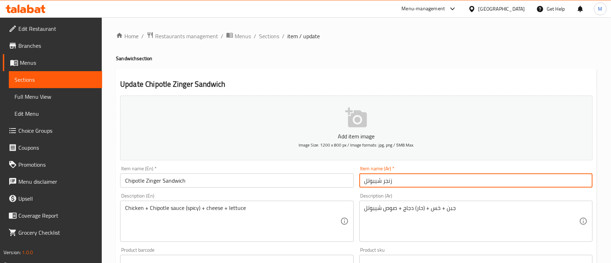
click at [364, 179] on input "زنجر شيبوتل" at bounding box center [476, 180] width 233 height 14
type input "ساندويتش زنجر شيبوتل"
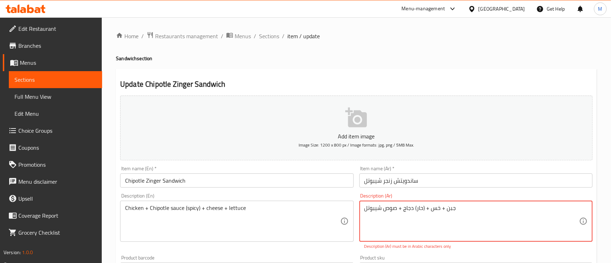
click at [485, 209] on textarea "دجاج + صوص شيبوتل‎ (حار) + جبن + خس" at bounding box center [472, 221] width 215 height 34
click at [480, 175] on input "ساندويتش زنجر شيبوتل" at bounding box center [476, 180] width 233 height 14
drag, startPoint x: 421, startPoint y: 208, endPoint x: 425, endPoint y: 208, distance: 3.6
click at [425, 208] on textarea "دجاج + صوص شيبوتل‎ (حار) + جبن + خس" at bounding box center [472, 221] width 215 height 34
click at [425, 209] on textarea "دجاج + صوص شيبوتل‎ (حار) + جبن + خس" at bounding box center [472, 221] width 215 height 34
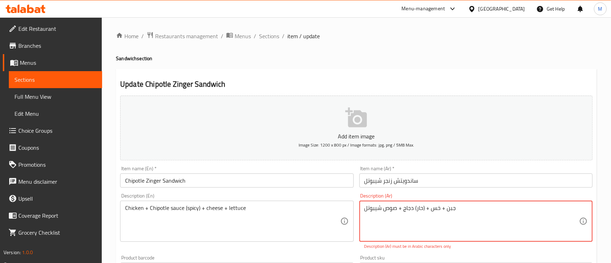
click at [425, 209] on textarea "دجاج + صوص شيبوتل‎ (حار) + جبن + خس" at bounding box center [472, 221] width 215 height 34
click at [423, 205] on textarea "دجاج + صوص شيبوتل‎ (حار) + جبن + خس" at bounding box center [472, 221] width 215 height 34
click at [417, 210] on textarea "دجاج + صوص شيبوتل‎ (حار + جبن + خس" at bounding box center [472, 221] width 215 height 34
click at [444, 210] on textarea "دجاج + صوص شيبوتل‎ (حار) + جبن + خس" at bounding box center [472, 221] width 215 height 34
drag, startPoint x: 401, startPoint y: 209, endPoint x: 404, endPoint y: 210, distance: 3.7
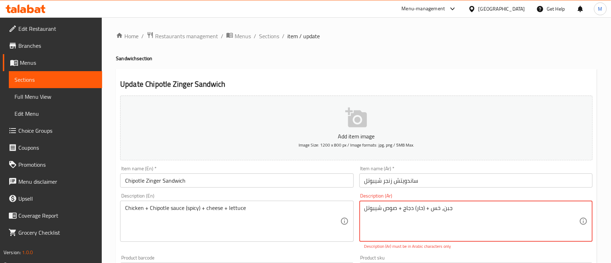
click at [404, 210] on textarea "دجاج + صوص شيبوتل‎ (حار) + جبن، خس" at bounding box center [472, 221] width 215 height 34
click at [452, 166] on div "Item name (Ar)   * ساندويتش زنجر شيبوتل Item name (Ar) *" at bounding box center [476, 176] width 239 height 27
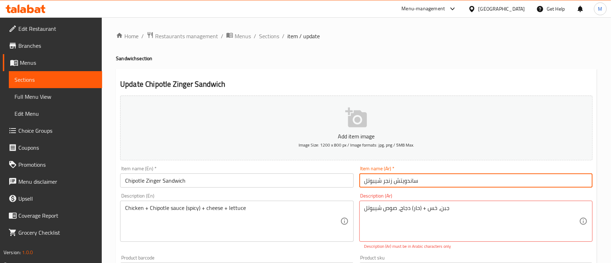
click at [454, 183] on input "ساندويتش زنجر شيبوتل" at bounding box center [476, 180] width 233 height 14
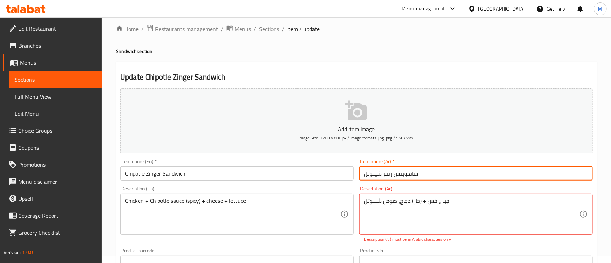
scroll to position [106, 0]
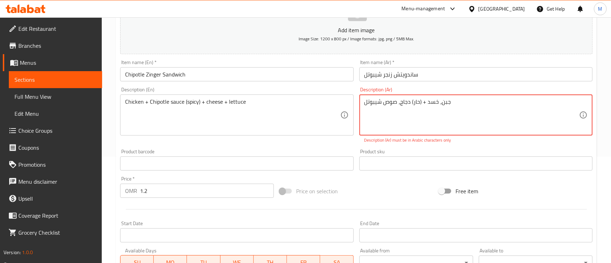
type textarea "دجاج، صوص شيبوتل‎ (حار) + جبن، خس"
click at [456, 64] on div "Item name (Ar)   * ساندويتش زنجر شيبوتل Item name (Ar) *" at bounding box center [476, 71] width 233 height 22
click at [454, 79] on input "ساندويتش زنجر شيبوتل" at bounding box center [476, 74] width 233 height 14
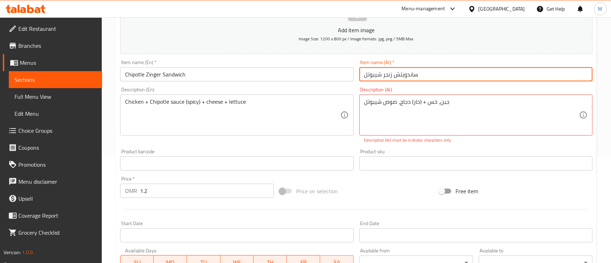
click at [319, 133] on div "Chicken + Chipotle sauce (spicy) + cheese + lettuce Description (En)" at bounding box center [236, 114] width 233 height 41
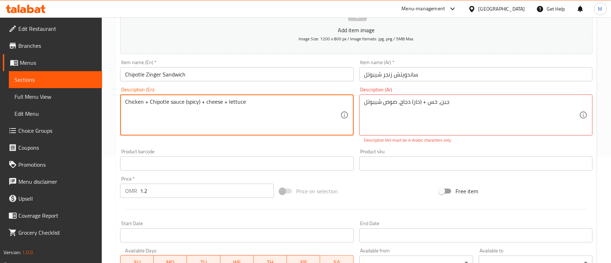
click at [330, 89] on div "Description (En) Chicken + Chipotle sauce (spicy) + cheese + lettuce Descriptio…" at bounding box center [236, 111] width 233 height 48
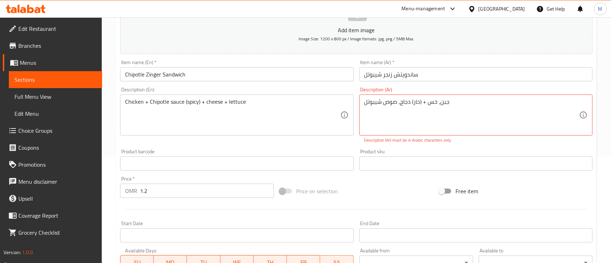
click at [330, 74] on input "Chipotle Zinger Sandwich" at bounding box center [236, 74] width 233 height 14
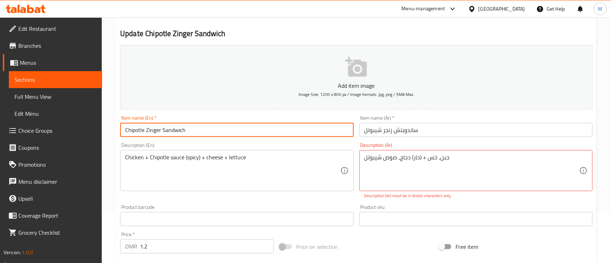
scroll to position [0, 0]
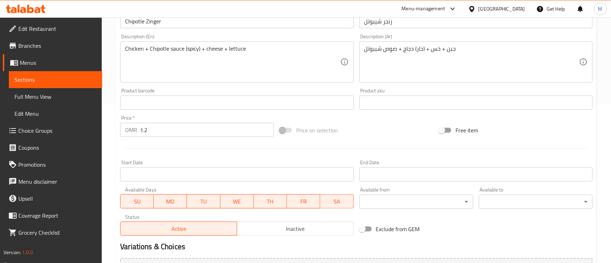
scroll to position [53, 0]
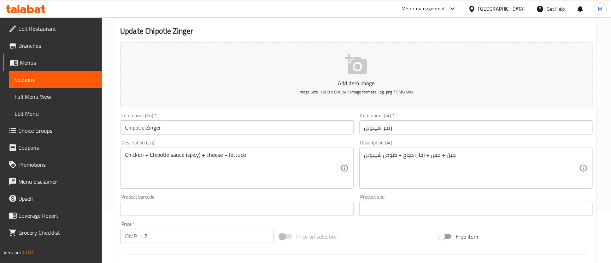
click at [299, 130] on input "Chipotle Zinger" at bounding box center [236, 127] width 233 height 14
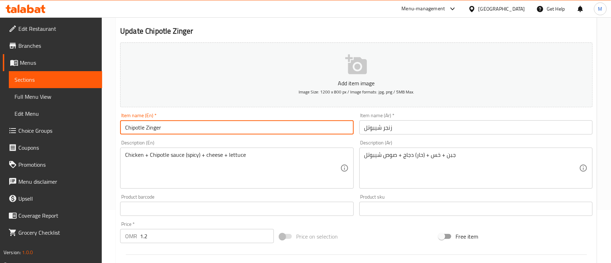
click at [253, 149] on div "Chicken + Chipotle sauce (spicy) + cheese + lettuce Description (En)" at bounding box center [236, 167] width 233 height 41
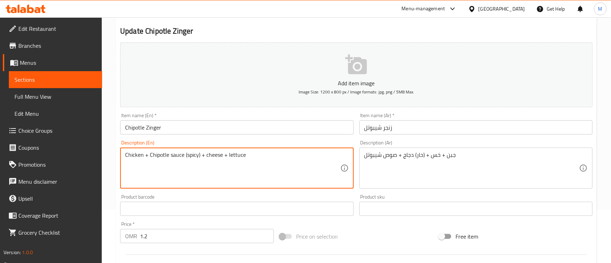
click at [192, 127] on input "Chipotle Zinger" at bounding box center [236, 127] width 233 height 14
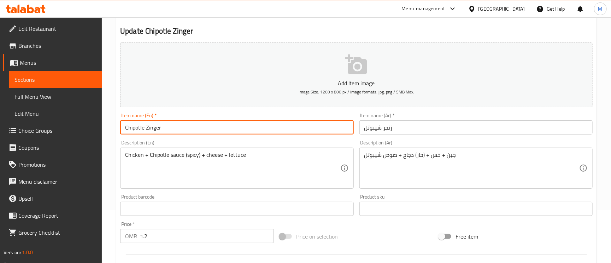
paste input "Sandwich"
type input "Chipotle Zinger Sandwich"
click at [361, 127] on input "زنجر شيبوتل" at bounding box center [476, 127] width 233 height 14
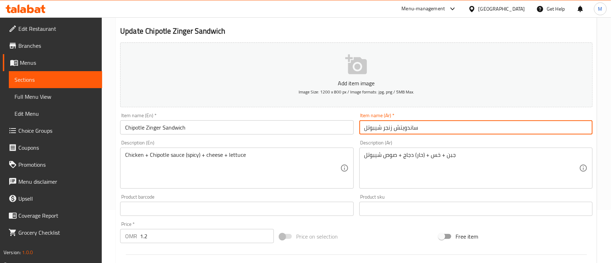
type input "ساندويتش زنجر شيبوتل"
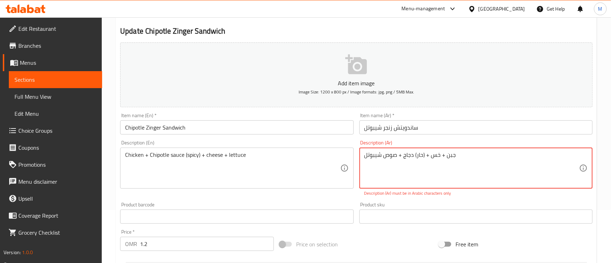
click at [492, 160] on textarea "دجاج + صوص شيبوتل‎ (حار) + جبن + خس" at bounding box center [472, 168] width 215 height 34
click at [458, 158] on textarea "دجاج + صوص شيبوتل‎ (حار) + جبن + خس" at bounding box center [472, 168] width 215 height 34
type textarea "دجاج + صوص شيبوتل‎ (حار) + جبن + خس"
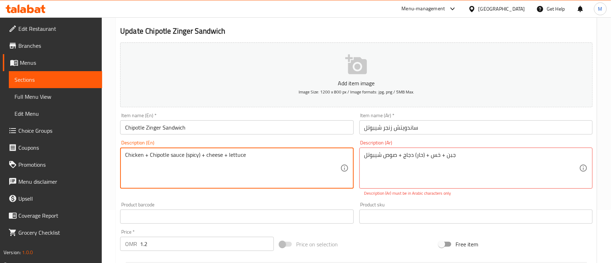
click at [242, 157] on textarea "Chicken + Chipotle sauce (spicy) + cheese + lettuce" at bounding box center [232, 168] width 215 height 34
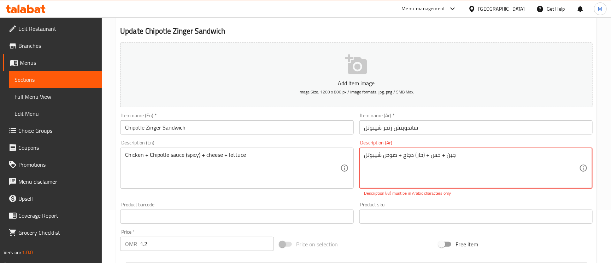
click at [469, 152] on textarea "دجاج + صوص شيبوتل‎ (حار) + جبن + خس" at bounding box center [472, 168] width 215 height 34
paste textarea "دجاج + صلصة شيبوتلي (حارة) + جبن + خس"
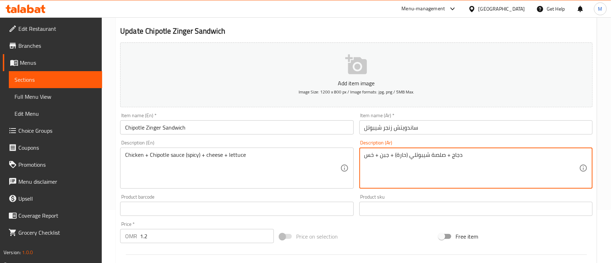
type textarea "دجاج + صلصة شيبوتلي (حارة) + جبن + خس"
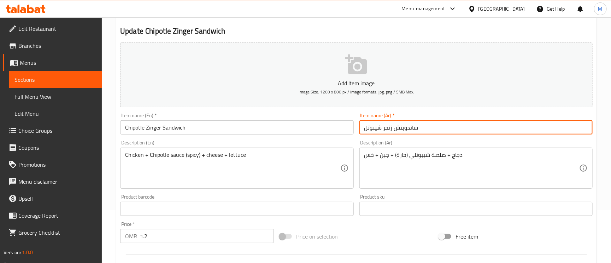
click at [468, 133] on input "ساندويتش زنجر شيبوتل" at bounding box center [476, 127] width 233 height 14
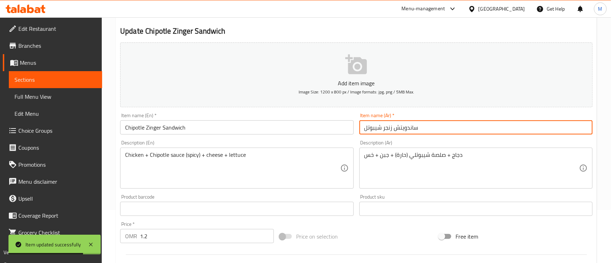
click at [166, 120] on div "Item name (En)   * Chipotle Zinger Sandwich Item name (En) *" at bounding box center [236, 124] width 233 height 22
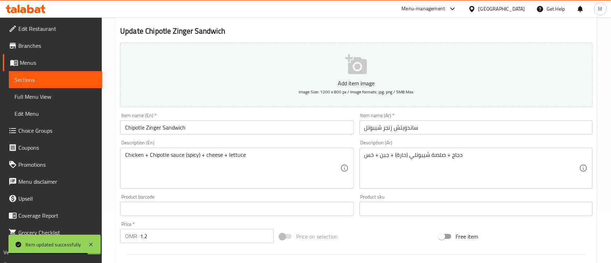
click at [170, 130] on input "Chipotle Zinger Sandwich" at bounding box center [236, 127] width 233 height 14
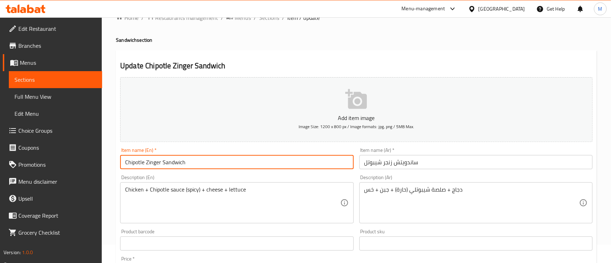
scroll to position [0, 0]
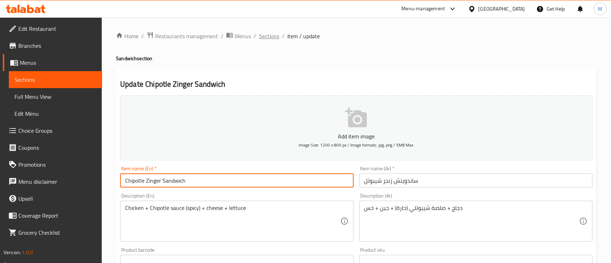
click at [268, 39] on span "Sections" at bounding box center [269, 36] width 20 height 8
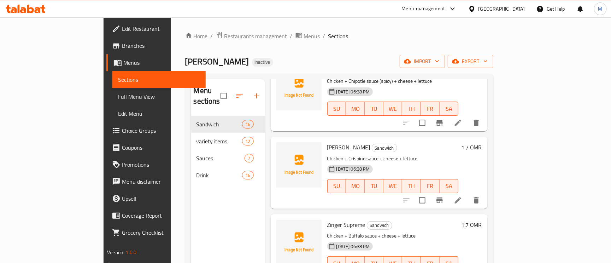
scroll to position [424, 0]
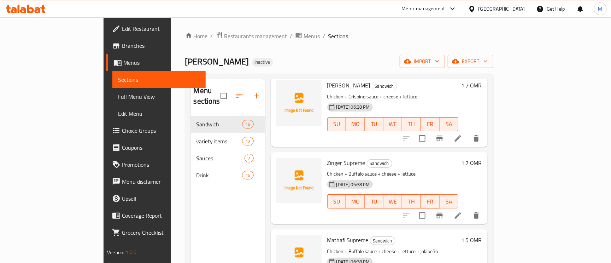
click at [463, 134] on icon at bounding box center [458, 138] width 8 height 8
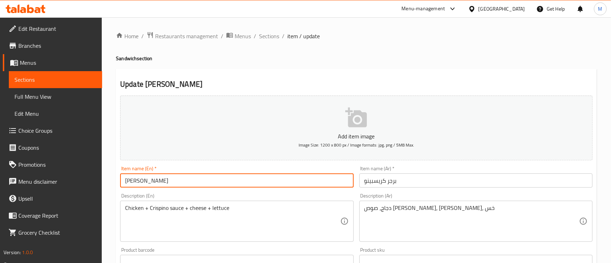
click at [175, 178] on input "Crispino Burger" at bounding box center [236, 180] width 233 height 14
paste input "Sandwich"
type input "Crispino Burger Sandwich"
click at [365, 184] on input "برجر كريسبينو" at bounding box center [476, 180] width 233 height 14
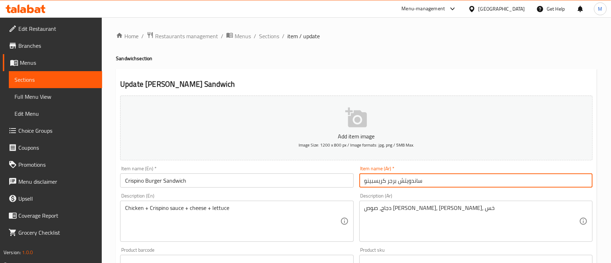
type input "ساندويتش برجر كريسبينو"
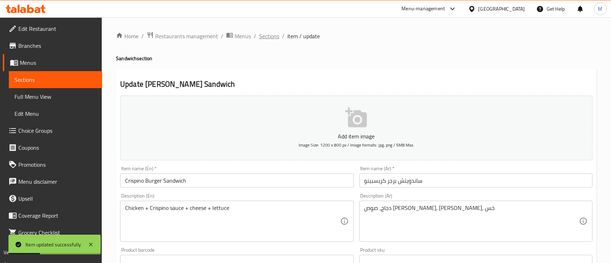
drag, startPoint x: 265, startPoint y: 36, endPoint x: 376, endPoint y: 70, distance: 115.9
click at [266, 36] on span "Sections" at bounding box center [269, 36] width 20 height 8
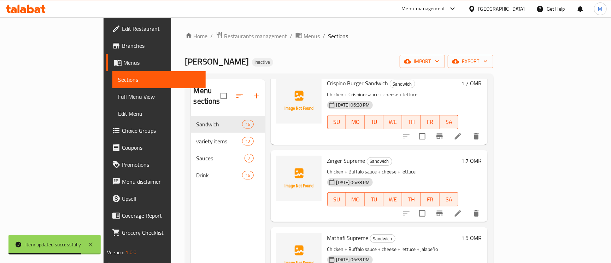
scroll to position [424, 0]
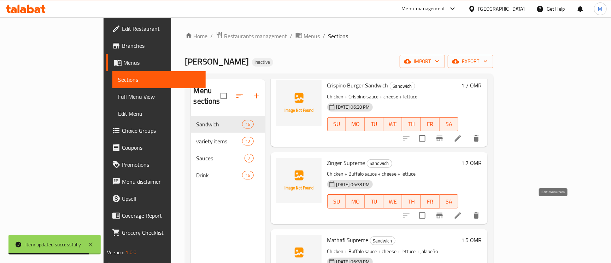
click at [462, 212] on icon at bounding box center [458, 215] width 6 height 6
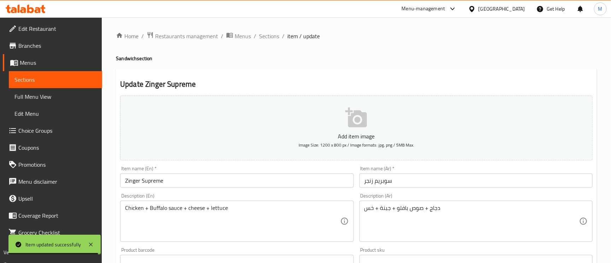
click at [203, 185] on input "Zinger Supreme" at bounding box center [236, 180] width 233 height 14
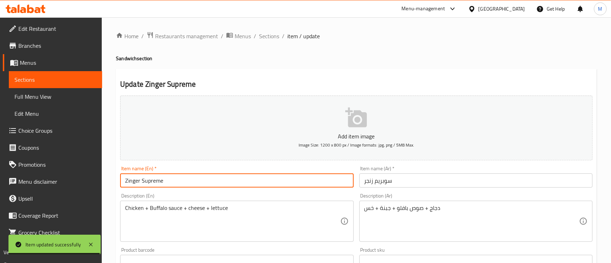
paste input "Sandwich"
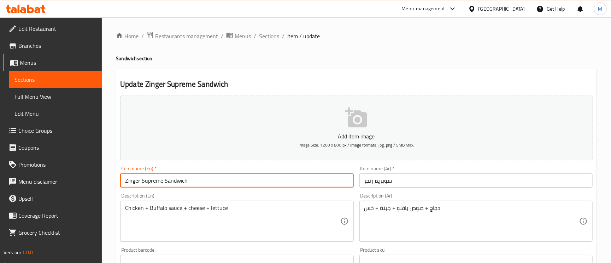
type input "Zinger Supreme Sandwich"
click at [361, 181] on input "سوبريم زنجر" at bounding box center [476, 180] width 233 height 14
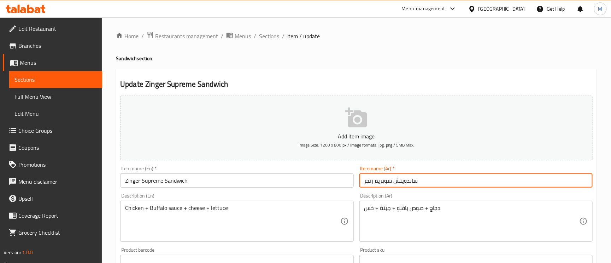
type input "ساندويتش سوبريم زنجر"
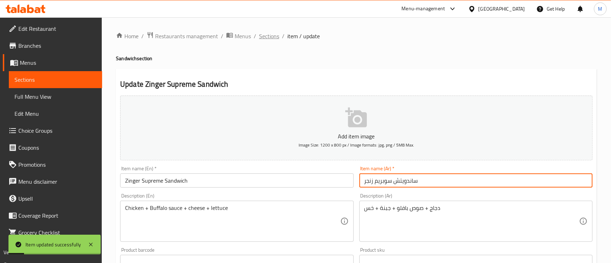
click at [264, 29] on div "Home / Restaurants management / Menus / Sections / item / update Sandwich secti…" at bounding box center [357, 258] width 510 height 482
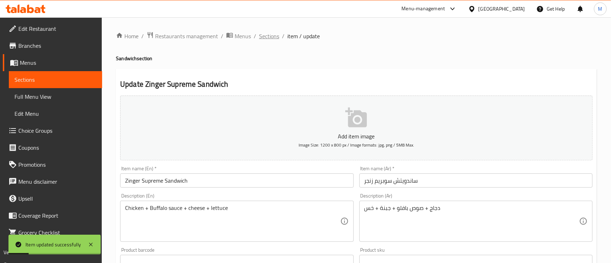
click at [264, 33] on span "Sections" at bounding box center [269, 36] width 20 height 8
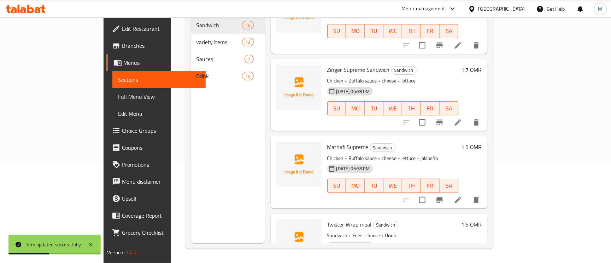
scroll to position [477, 0]
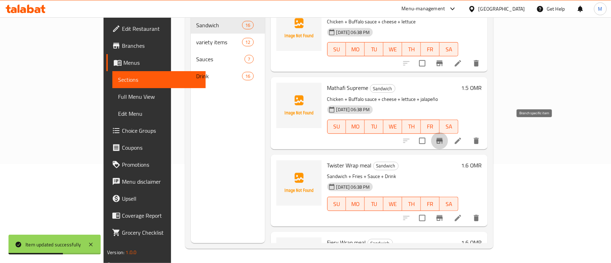
click at [448, 132] on button "Branch-specific-item" at bounding box center [439, 140] width 17 height 17
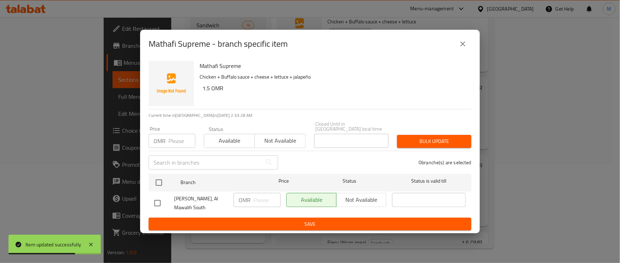
click at [466, 51] on button "close" at bounding box center [462, 43] width 17 height 17
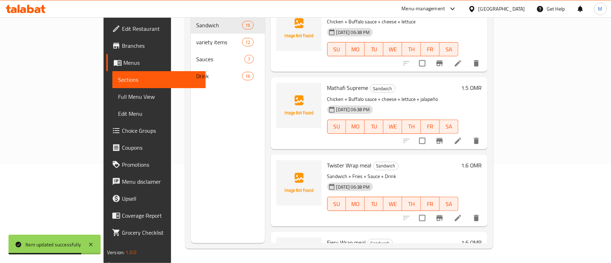
click at [463, 137] on icon at bounding box center [458, 141] width 8 height 8
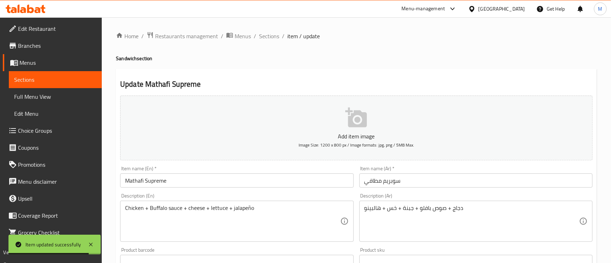
click at [173, 179] on input "Mathafi Supreme" at bounding box center [236, 180] width 233 height 14
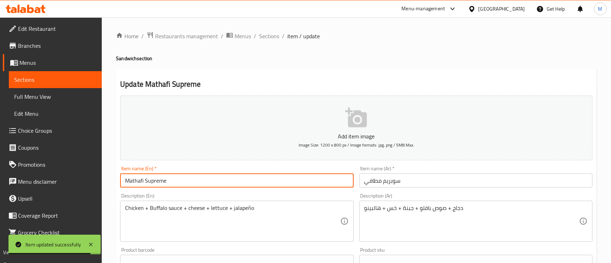
paste input "Sandwich"
type input "Mathafi Supreme Sandwich"
click at [364, 180] on input "سوبريم مطافي" at bounding box center [476, 180] width 233 height 14
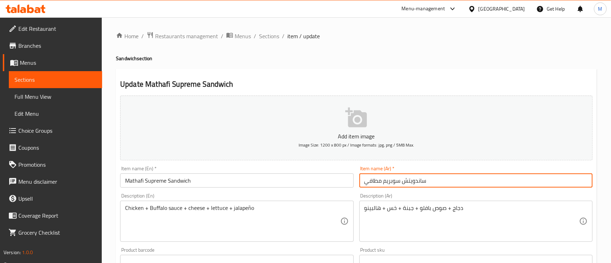
type input "ساندويتش سوبريم مطافي"
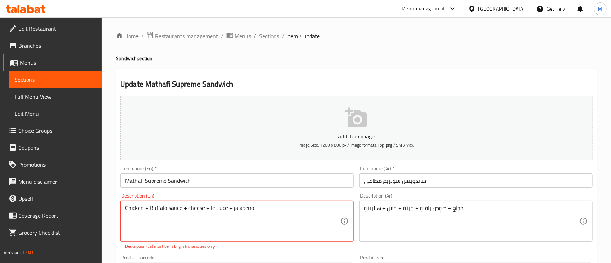
click at [139, 209] on textarea "Chicken + Buffalo sauce + cheese + lettuce + jalapeño" at bounding box center [232, 221] width 215 height 34
click at [143, 210] on textarea "Chicken + Buffalo sauce + cheese + lettuce + jalapeño" at bounding box center [232, 221] width 215 height 34
click at [142, 210] on textarea "Chicken + Buffalo sauce + cheese + lettuce + jalapeño" at bounding box center [232, 221] width 215 height 34
click at [247, 209] on textarea "Chicken + Buffalo sauce + cheese + lettuce + jalapeño" at bounding box center [232, 221] width 215 height 34
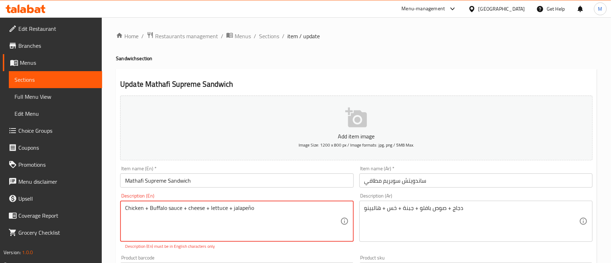
paste textarea "n"
click at [251, 208] on textarea "Chicken + Buffalo sauce + cheese + lettuce + jalapenño" at bounding box center [232, 221] width 215 height 34
type textarea "Chicken + Buffalo sauce + cheese + lettuce + jalapeno"
click at [271, 180] on input "Mathafi Supreme Sandwich" at bounding box center [236, 180] width 233 height 14
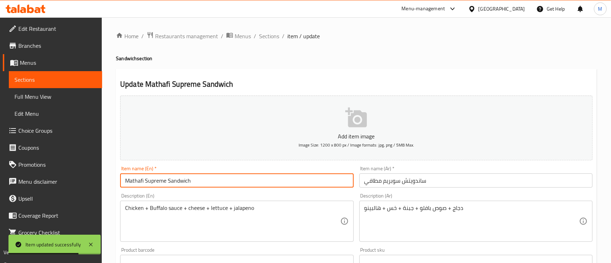
click at [62, 27] on span "Edit Restaurant" at bounding box center [57, 28] width 78 height 8
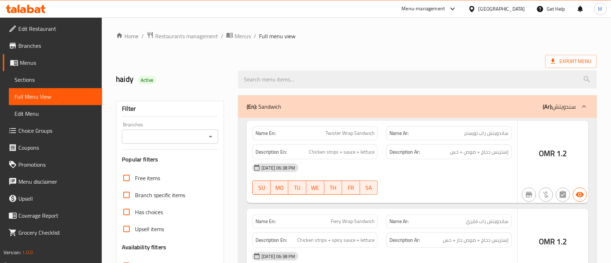
scroll to position [114, 0]
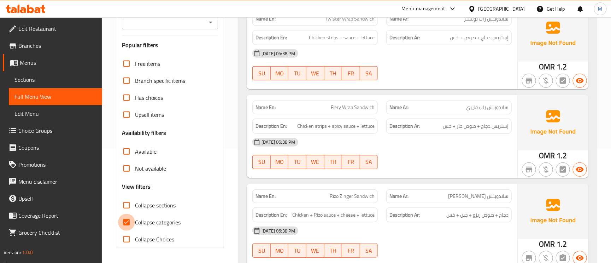
click at [130, 221] on input "Collapse categories" at bounding box center [126, 222] width 17 height 17
checkbox input "false"
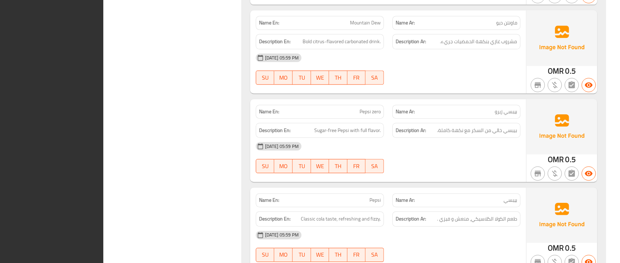
scroll to position [0, 0]
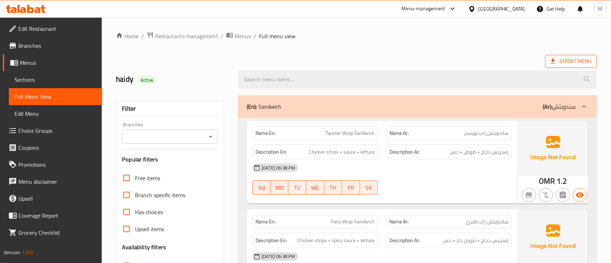
click at [570, 61] on span "Export Menu" at bounding box center [571, 61] width 40 height 9
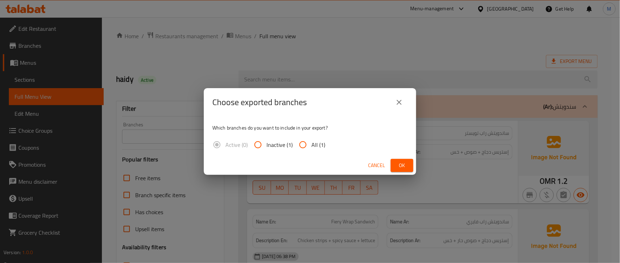
click at [291, 138] on label "Inactive (1)" at bounding box center [270, 144] width 43 height 17
click at [266, 138] on input "Inactive (1)" at bounding box center [257, 144] width 17 height 17
radio input "true"
click at [301, 141] on input "All (1)" at bounding box center [302, 144] width 17 height 17
radio input "true"
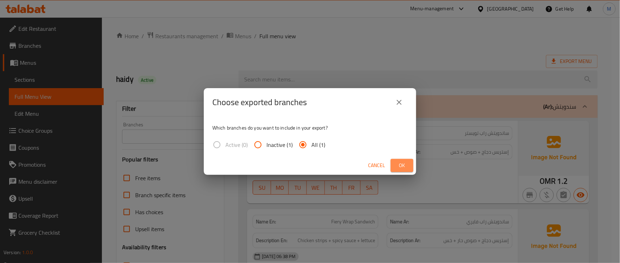
click at [405, 165] on span "Ok" at bounding box center [401, 165] width 11 height 9
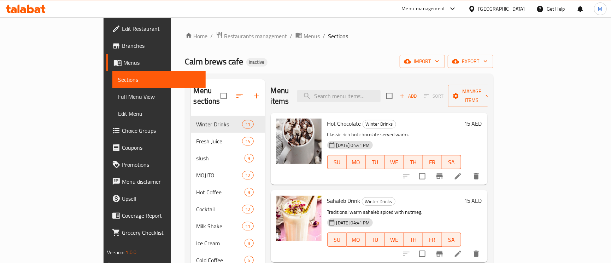
scroll to position [106, 0]
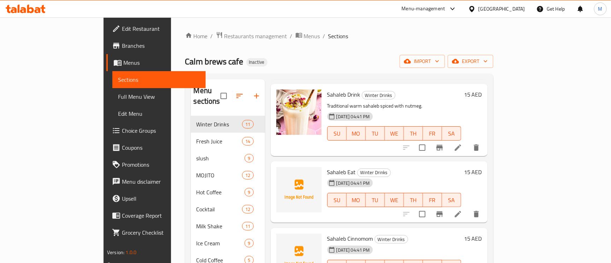
click at [485, 7] on div "[GEOGRAPHIC_DATA]" at bounding box center [502, 9] width 47 height 8
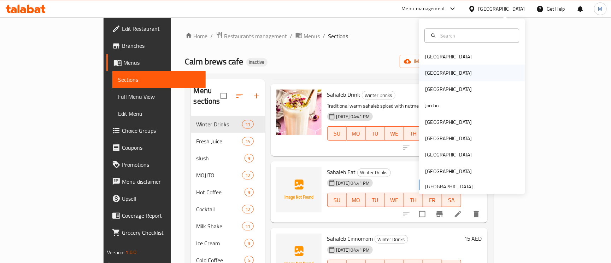
click at [427, 70] on div "[GEOGRAPHIC_DATA]" at bounding box center [448, 73] width 47 height 8
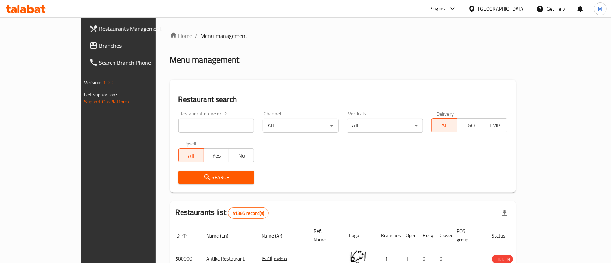
drag, startPoint x: 175, startPoint y: 138, endPoint x: 172, endPoint y: 135, distance: 4.3
click at [174, 138] on div "Upsell All Yes No" at bounding box center [216, 152] width 85 height 30
click at [179, 129] on input "search" at bounding box center [217, 125] width 76 height 14
paste input "[GEOGRAPHIC_DATA]"
type input "[GEOGRAPHIC_DATA]"
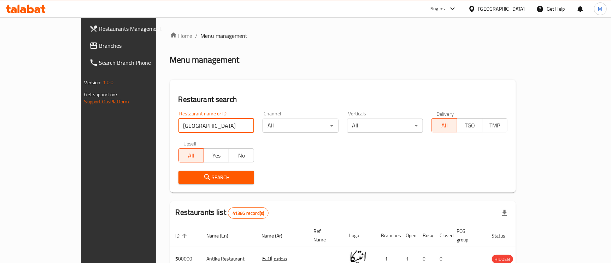
click button "Search" at bounding box center [217, 177] width 76 height 13
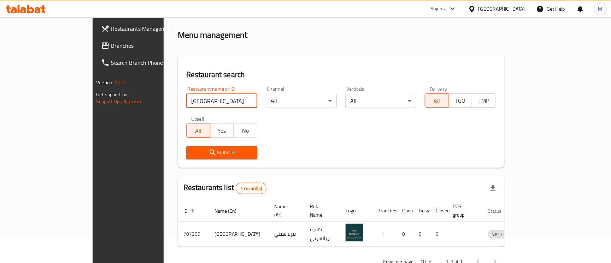
scroll to position [38, 0]
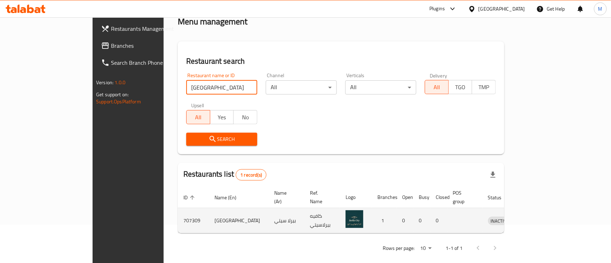
click at [535, 218] on icon "enhanced table" at bounding box center [531, 221] width 8 height 6
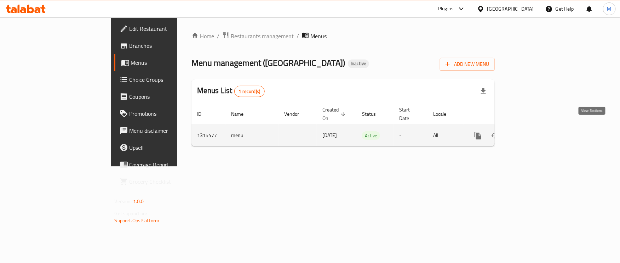
click at [533, 131] on icon "enhanced table" at bounding box center [528, 135] width 8 height 8
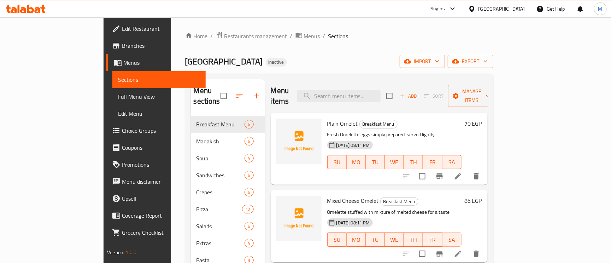
click at [479, 8] on div at bounding box center [474, 9] width 10 height 8
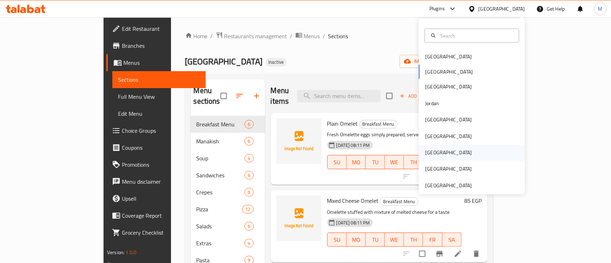
click at [428, 151] on div "[GEOGRAPHIC_DATA]" at bounding box center [448, 153] width 47 height 8
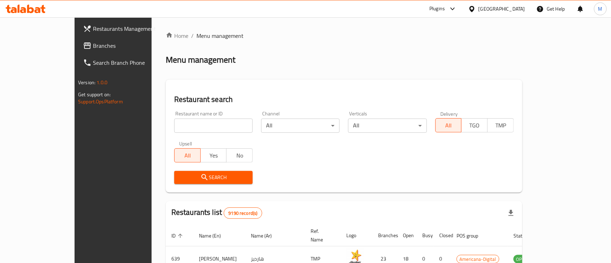
click at [201, 130] on input "search" at bounding box center [213, 125] width 79 height 14
paste input "Real tea tent cafeteria"
type input "Real tea tent cafeteria"
click button "Search" at bounding box center [213, 177] width 79 height 13
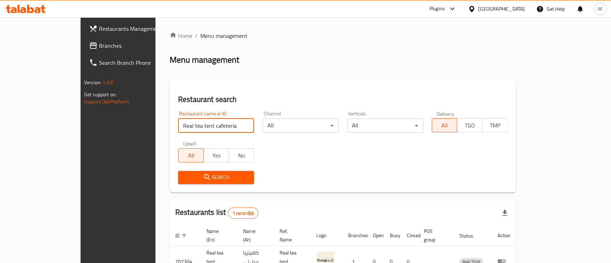
scroll to position [38, 0]
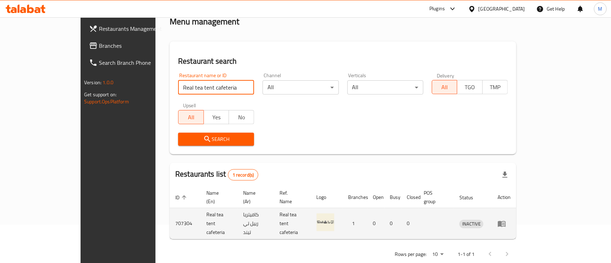
click at [505, 222] on icon "enhanced table" at bounding box center [504, 223] width 2 height 3
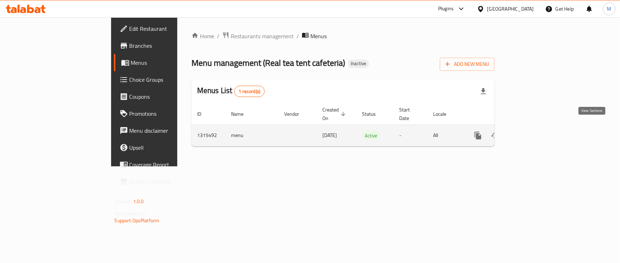
click at [533, 131] on icon "enhanced table" at bounding box center [528, 135] width 8 height 8
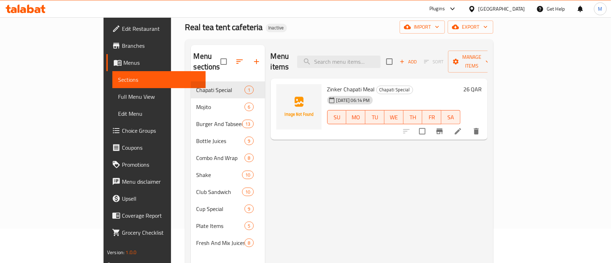
scroll to position [53, 0]
